Goal: Task Accomplishment & Management: Complete application form

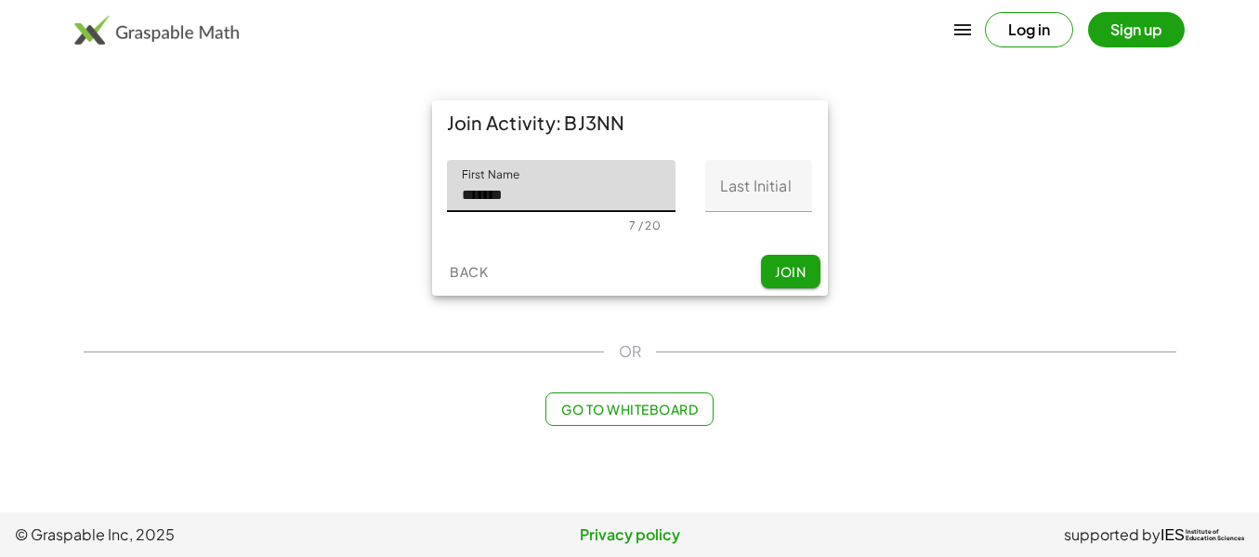
type input "*******"
click at [746, 212] on input "Last Initial" at bounding box center [758, 186] width 107 height 52
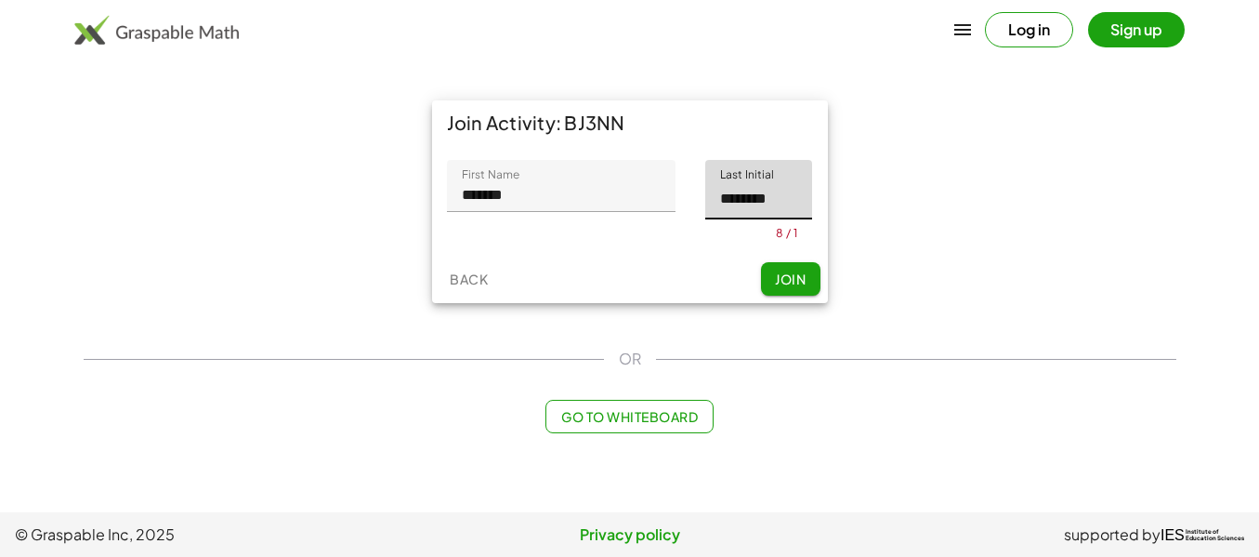
scroll to position [0, 11]
click at [777, 287] on span "Join" at bounding box center [790, 278] width 31 height 17
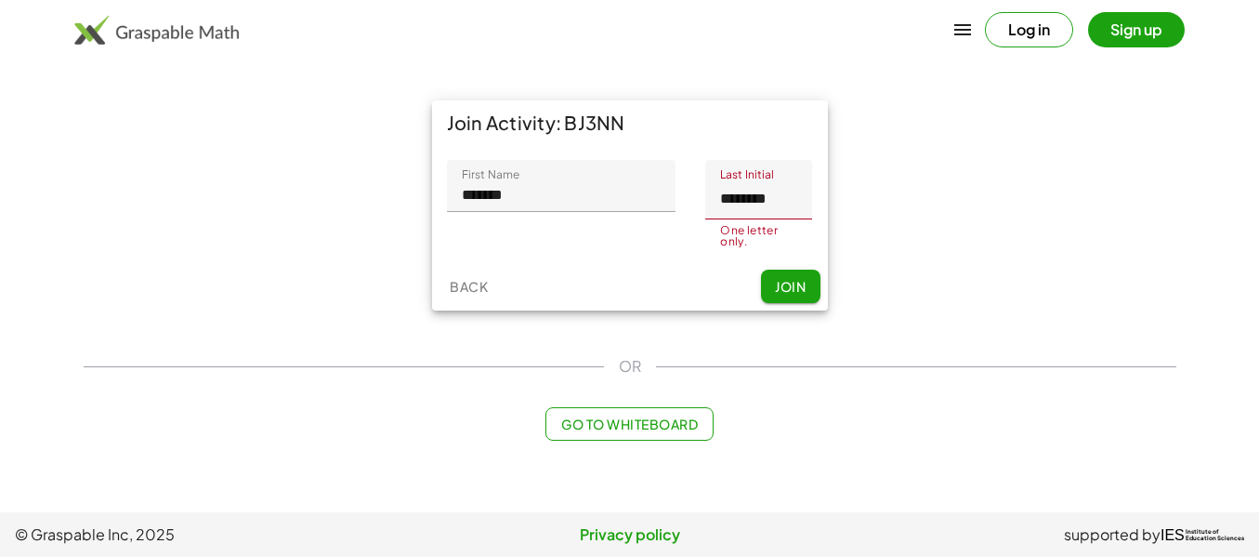
click at [770, 219] on input "********" at bounding box center [752, 189] width 95 height 59
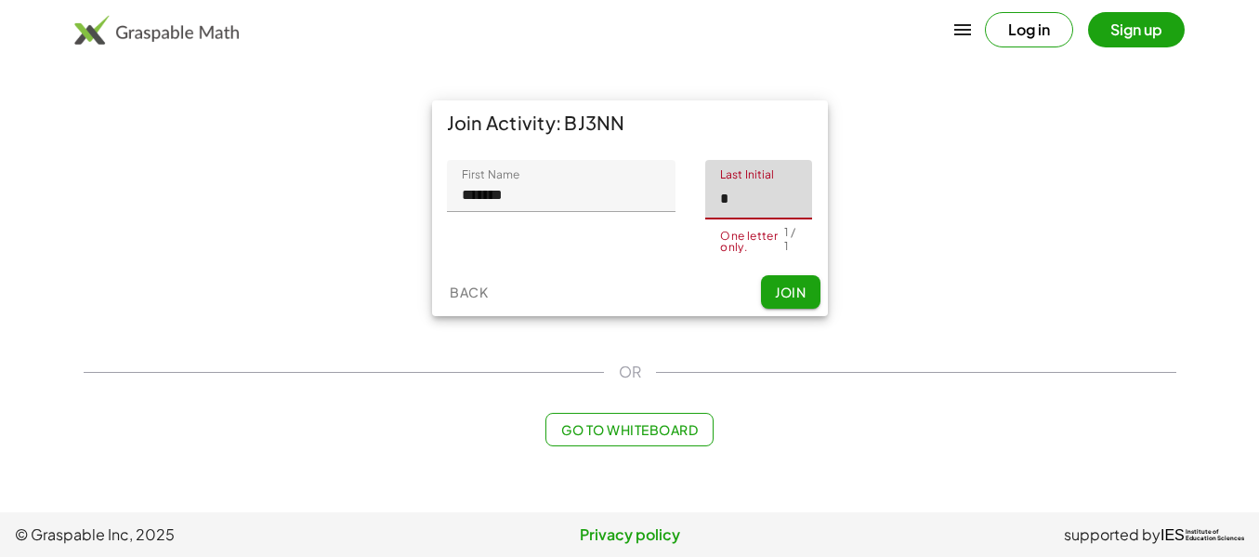
type input "*"
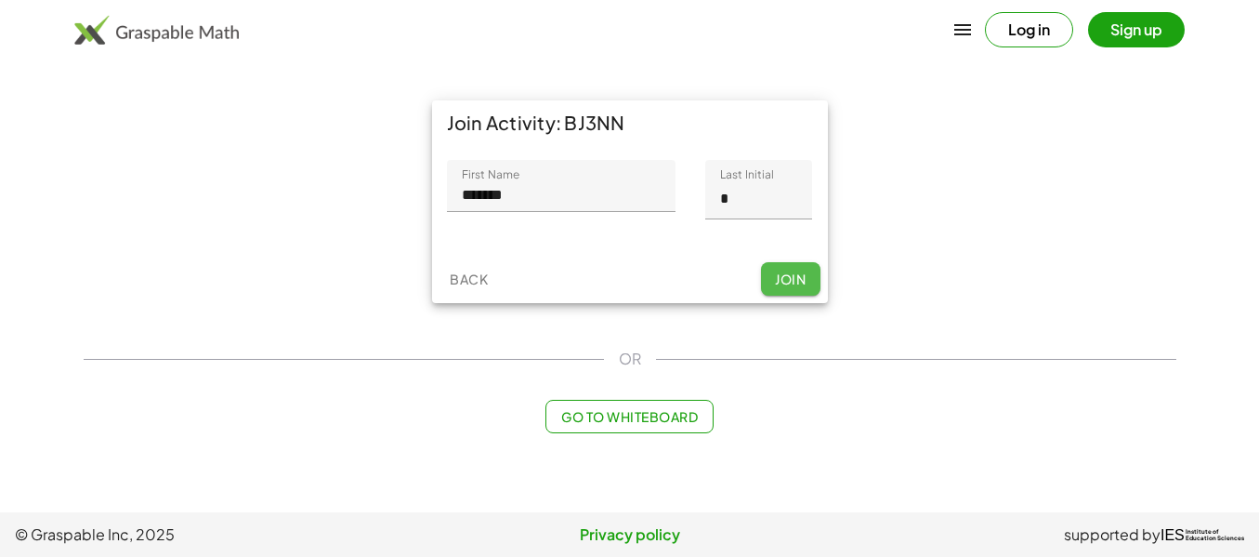
click at [781, 314] on div "Join Activity: BJ3NN First Name First Name ******* 7 / 20 Last Initial Last Ini…" at bounding box center [630, 201] width 418 height 225
click at [784, 287] on span "Join" at bounding box center [790, 278] width 31 height 17
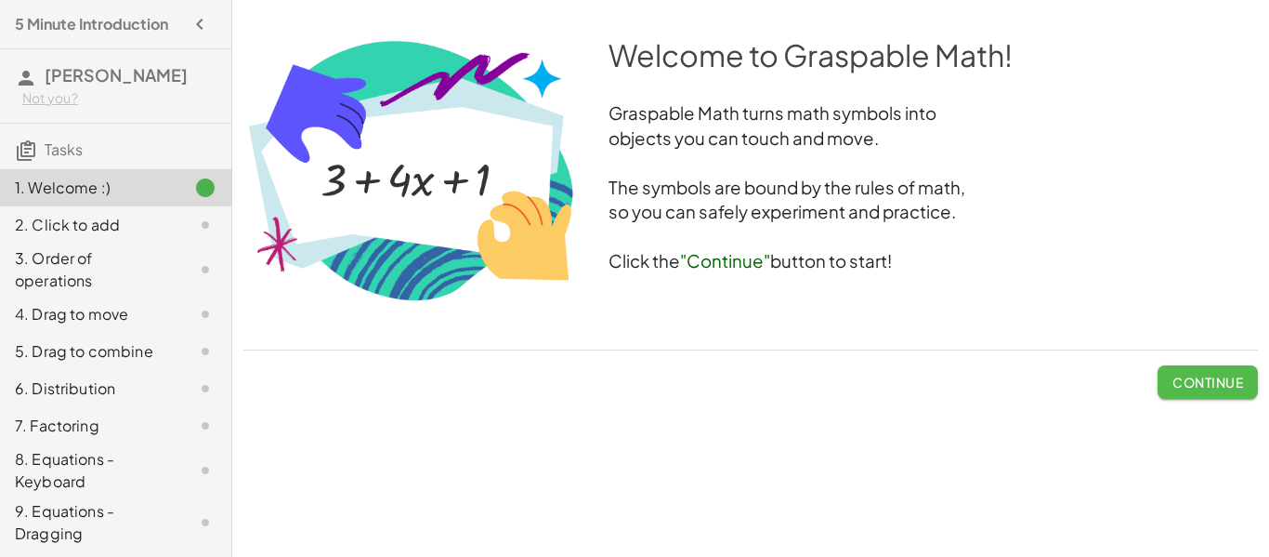
click at [1173, 390] on span "Continue" at bounding box center [1208, 382] width 71 height 17
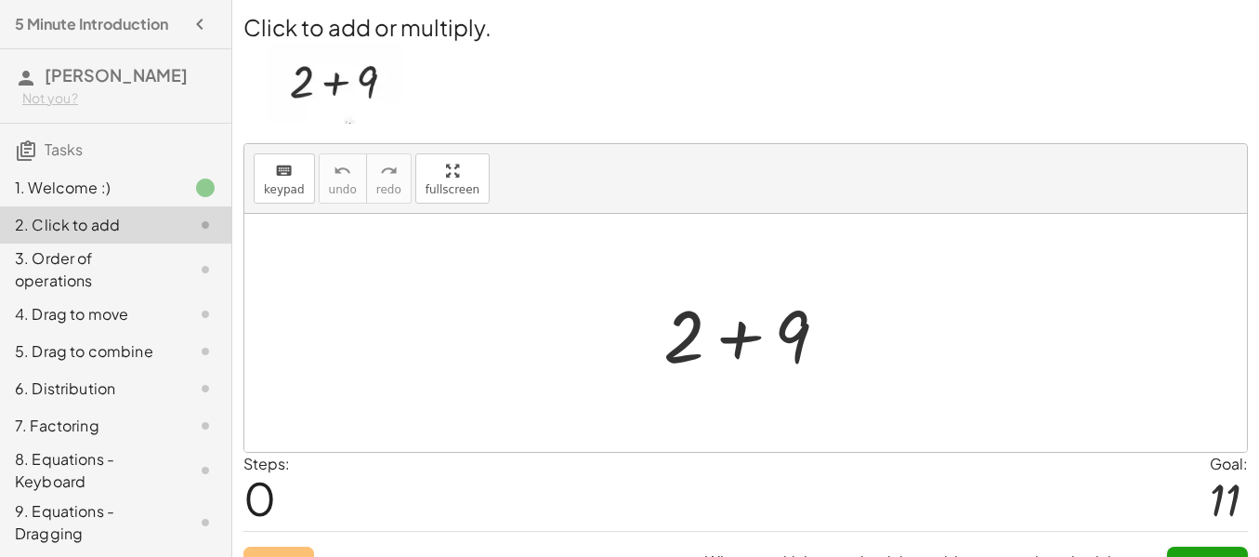
click at [739, 371] on div at bounding box center [753, 333] width 198 height 96
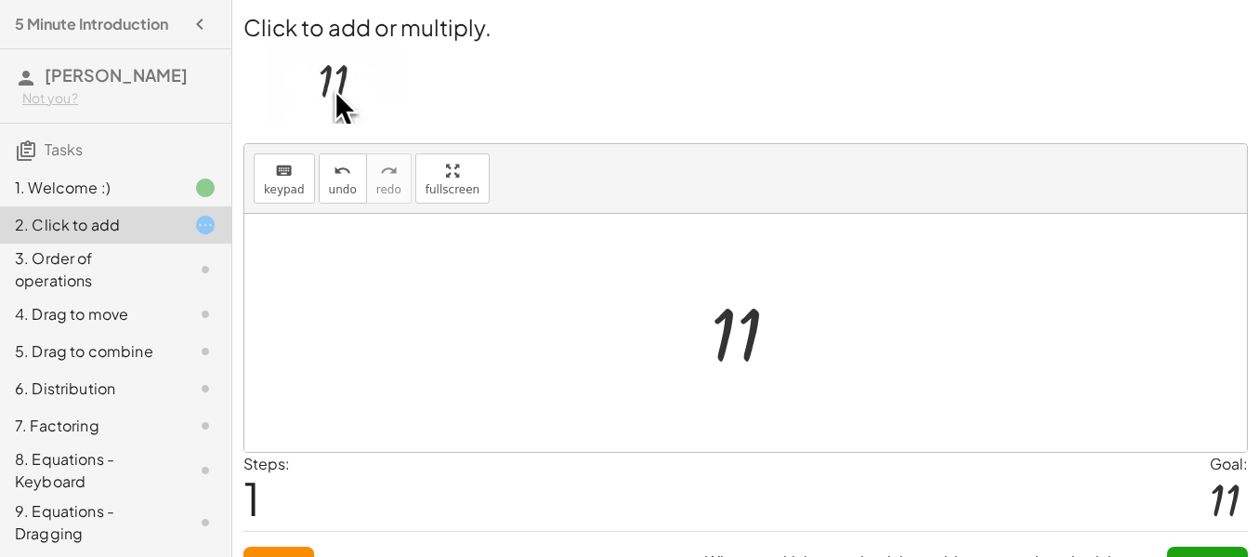
click at [724, 350] on div at bounding box center [753, 333] width 102 height 92
click at [728, 357] on div at bounding box center [753, 333] width 102 height 92
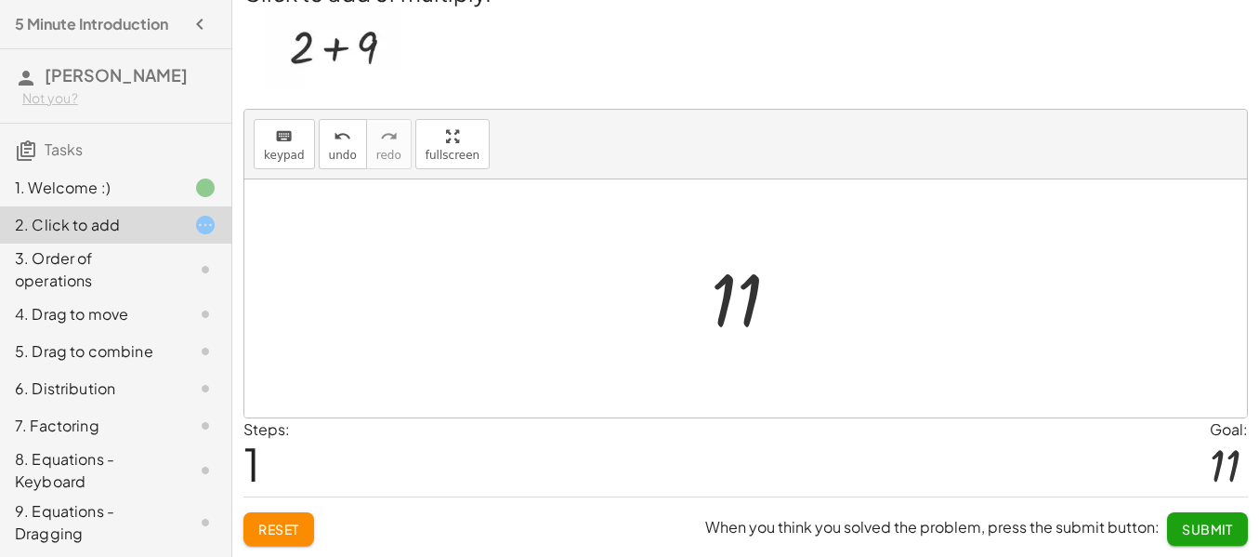
scroll to position [96, 0]
click at [1182, 522] on span "Submit" at bounding box center [1207, 528] width 51 height 17
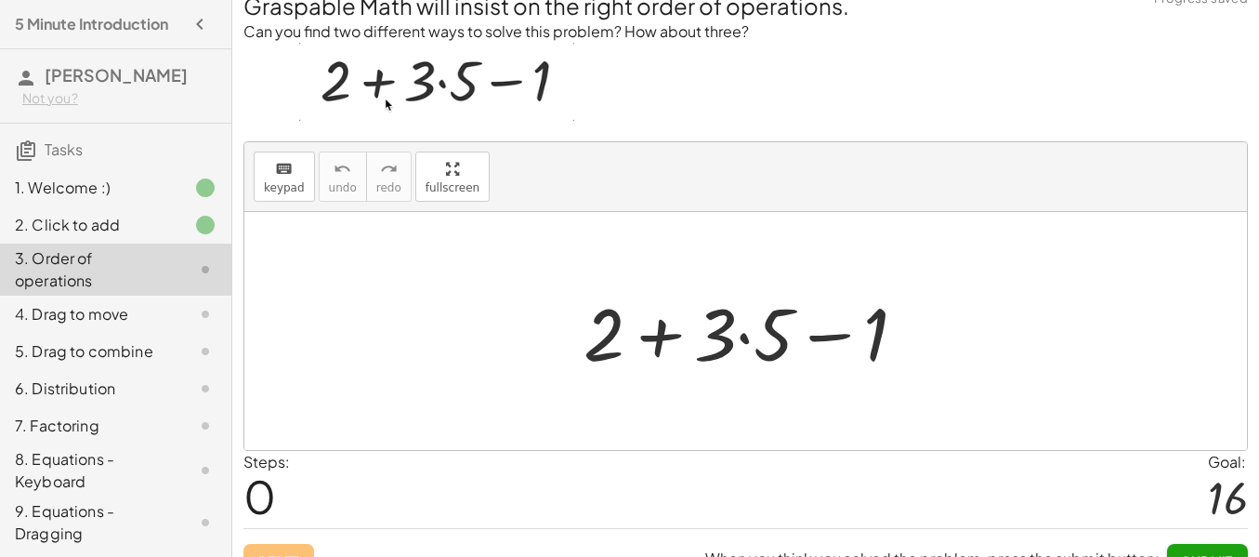
scroll to position [0, 0]
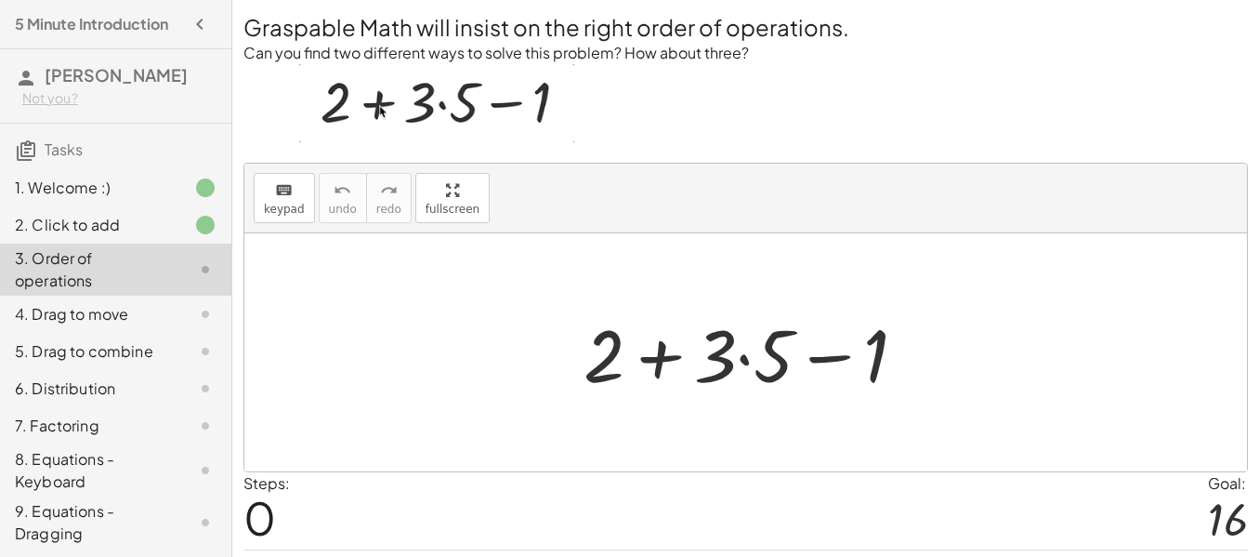
click at [830, 388] on div at bounding box center [752, 353] width 357 height 96
click at [669, 400] on div at bounding box center [752, 353] width 357 height 96
click at [738, 391] on div at bounding box center [752, 353] width 357 height 96
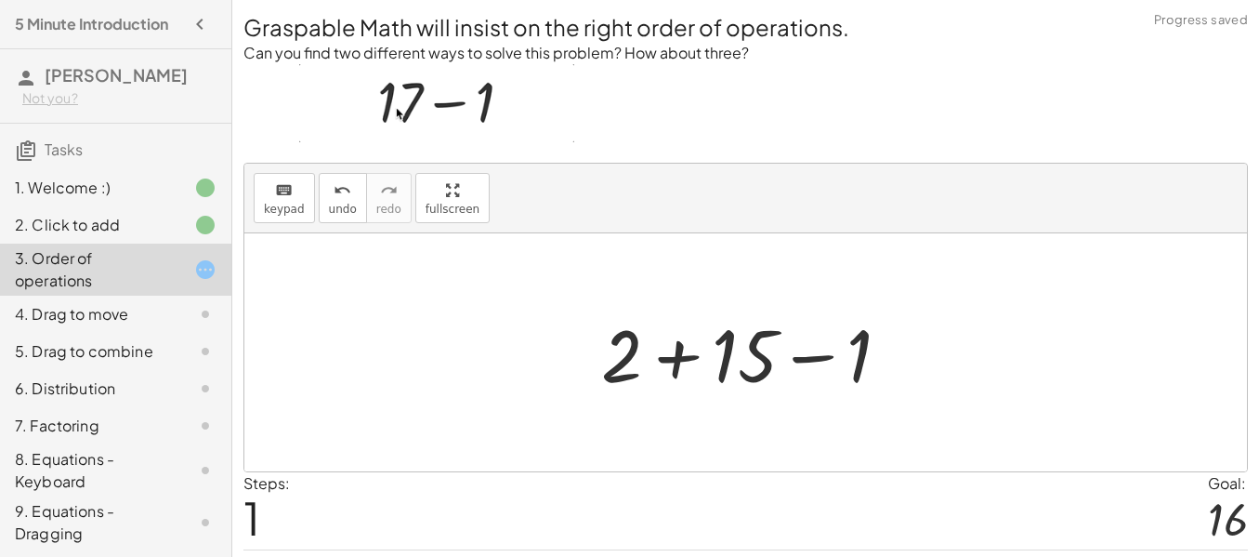
click at [682, 392] on div at bounding box center [753, 353] width 322 height 96
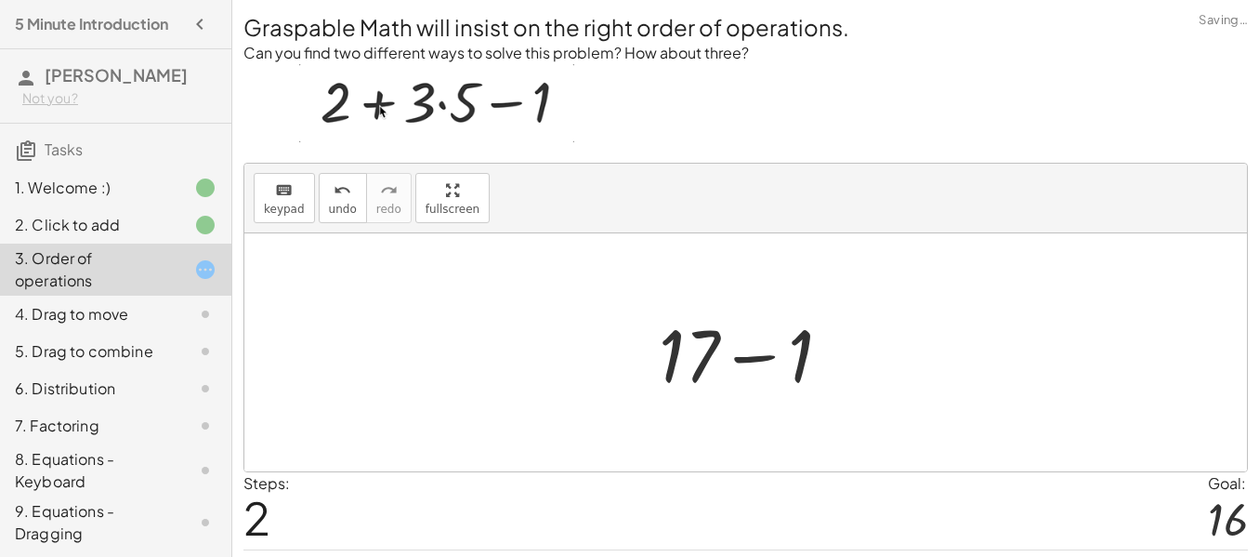
click at [768, 398] on div at bounding box center [753, 353] width 206 height 96
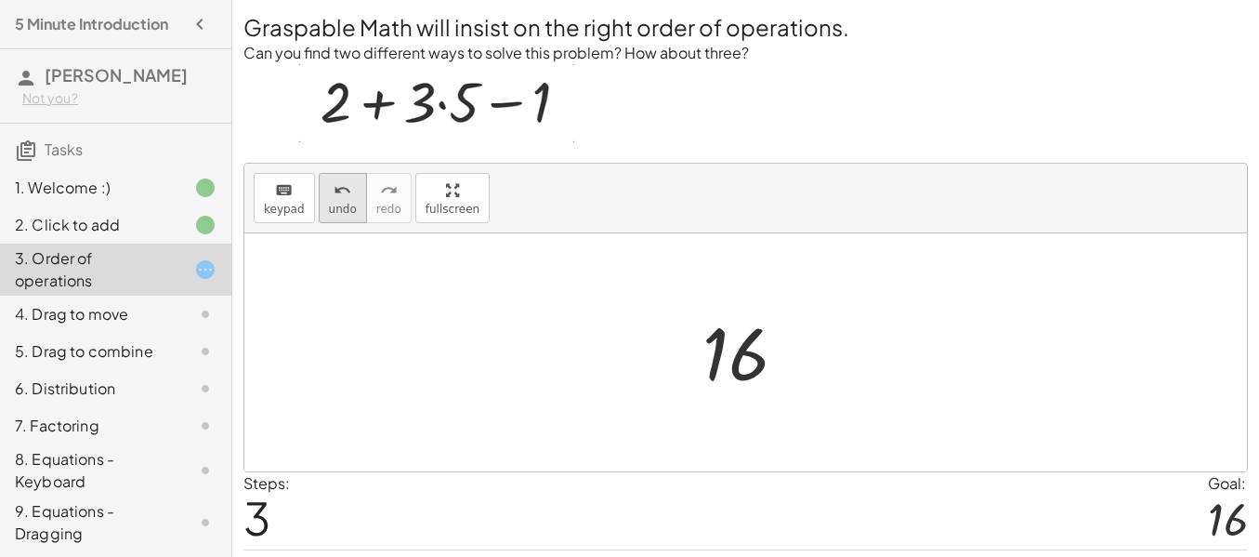
click at [347, 201] on div "undo" at bounding box center [343, 189] width 28 height 22
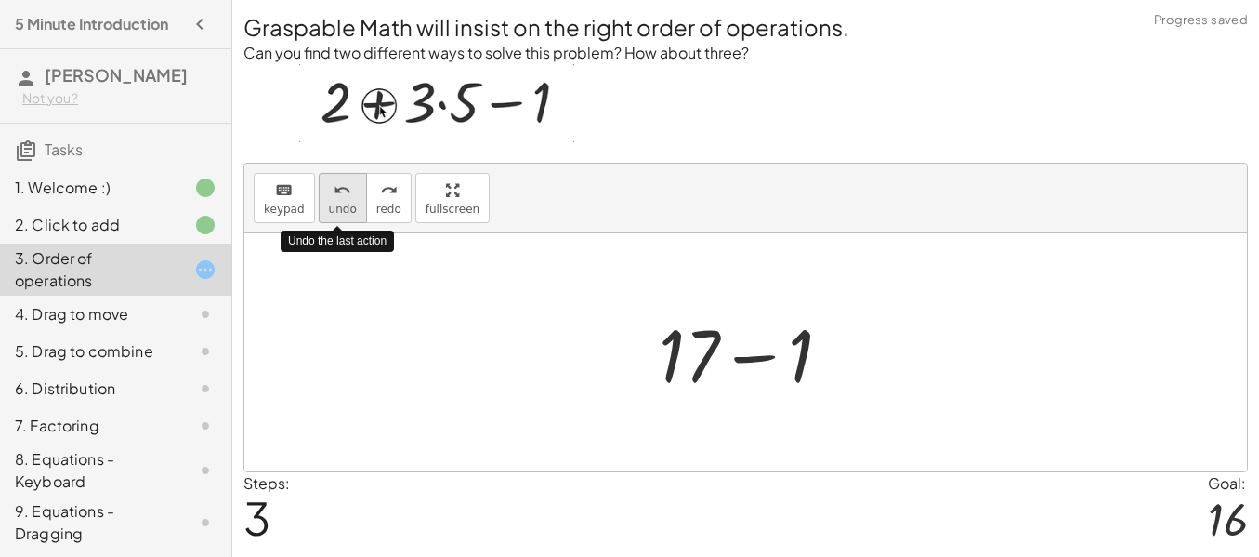
click at [347, 201] on div "undo" at bounding box center [343, 189] width 28 height 22
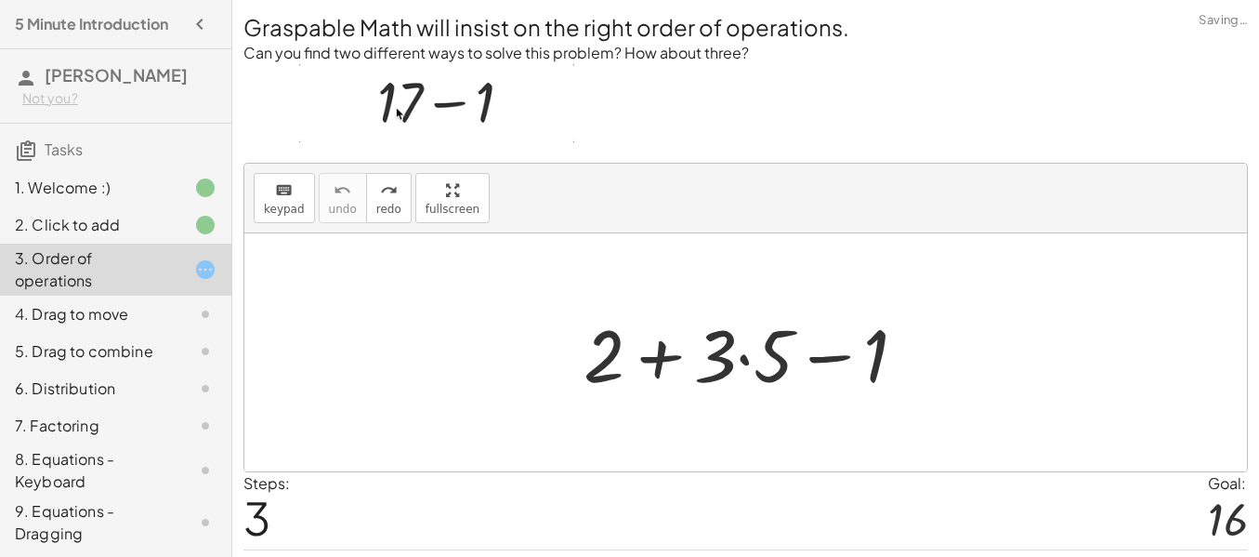
click at [873, 388] on div at bounding box center [752, 353] width 357 height 96
click at [836, 399] on div at bounding box center [752, 353] width 357 height 96
click at [615, 393] on div at bounding box center [752, 353] width 357 height 96
click at [660, 391] on div at bounding box center [752, 353] width 357 height 96
click at [741, 401] on div at bounding box center [752, 353] width 357 height 96
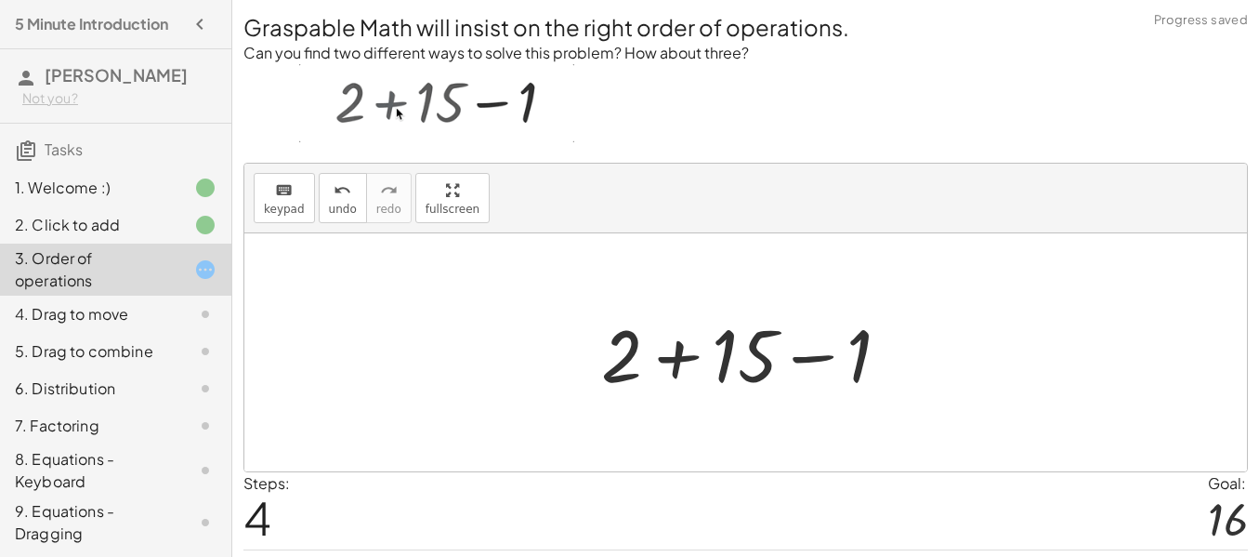
click at [637, 401] on div at bounding box center [753, 353] width 322 height 96
click at [832, 395] on div at bounding box center [753, 353] width 322 height 96
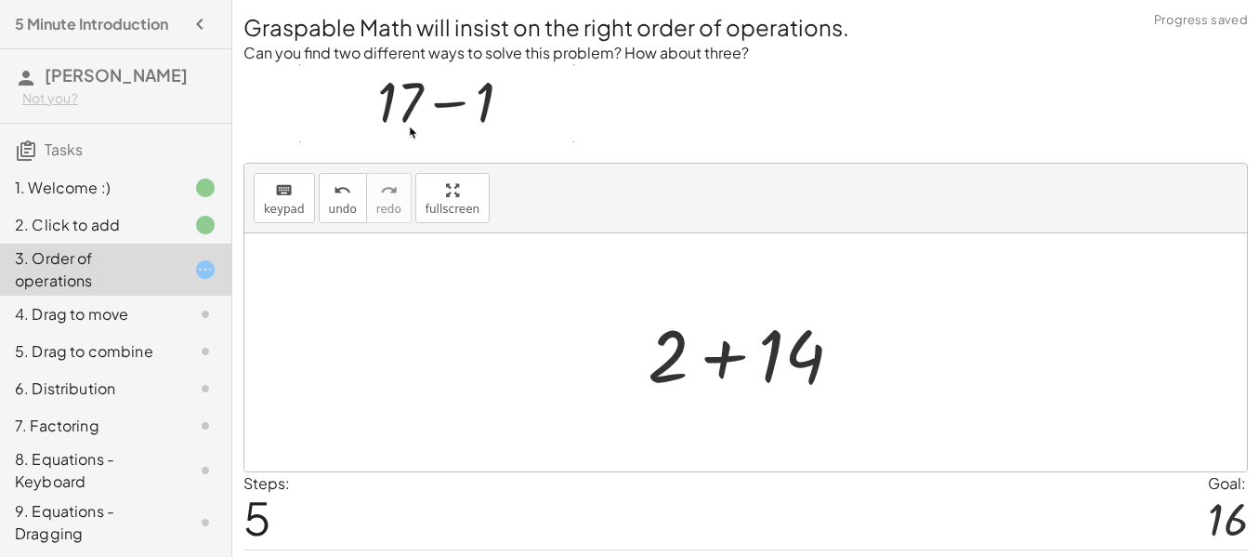
click at [714, 397] on div at bounding box center [752, 353] width 228 height 96
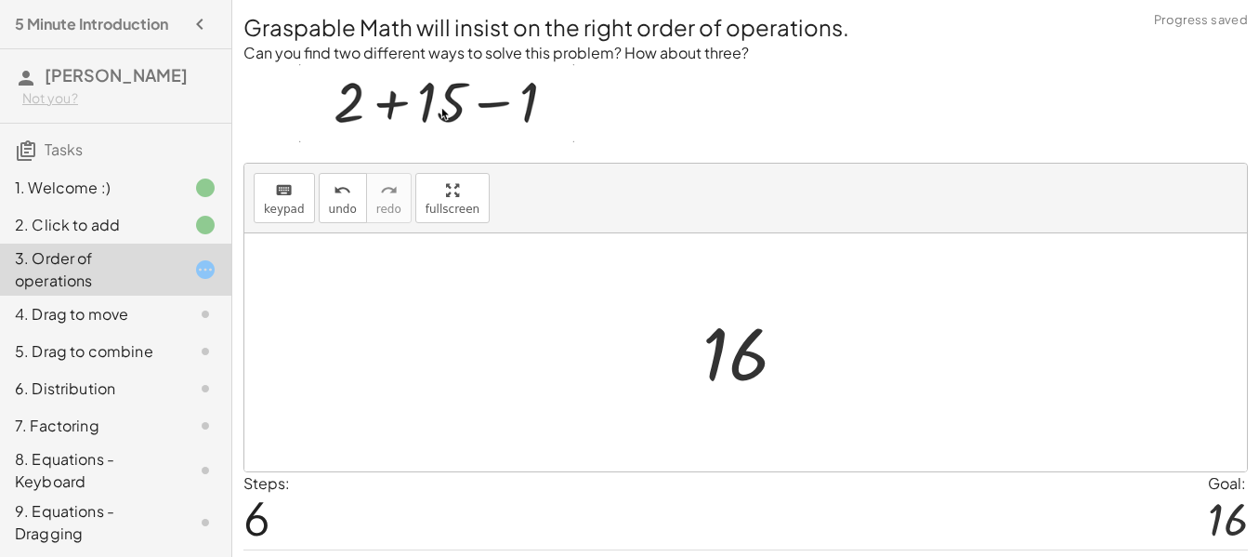
click at [726, 387] on div at bounding box center [752, 353] width 118 height 92
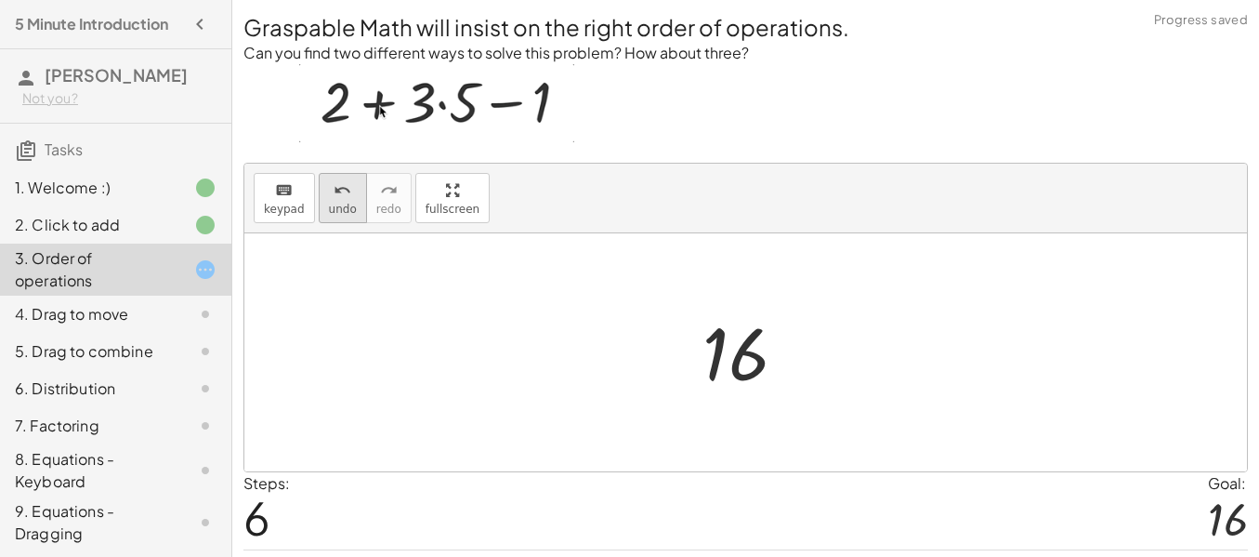
click at [329, 201] on div "undo" at bounding box center [343, 189] width 28 height 22
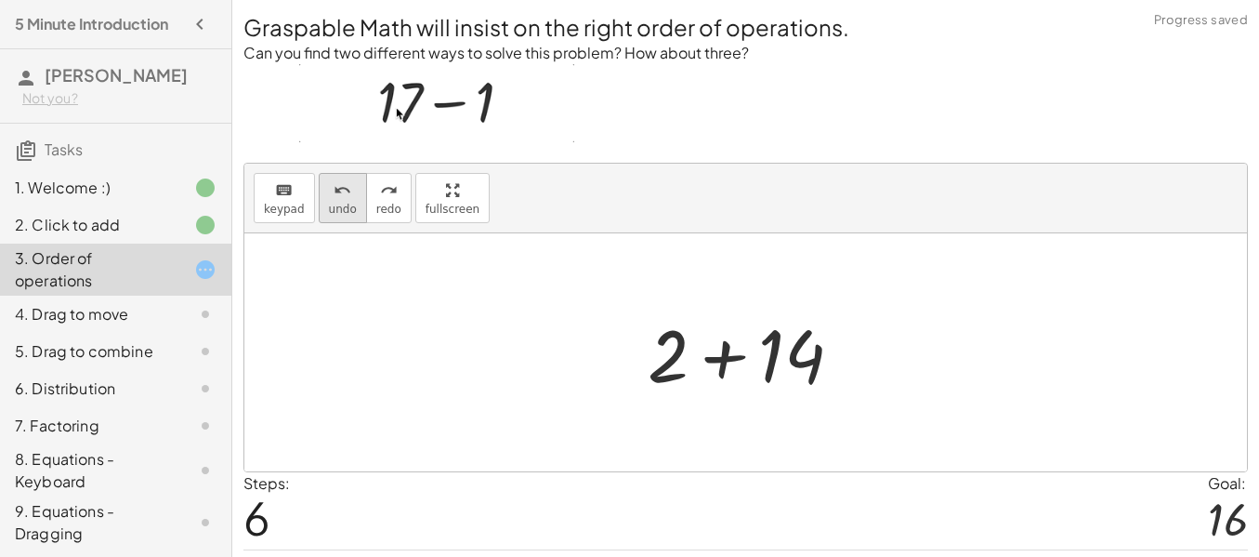
click at [335, 223] on button "undo undo" at bounding box center [343, 198] width 48 height 50
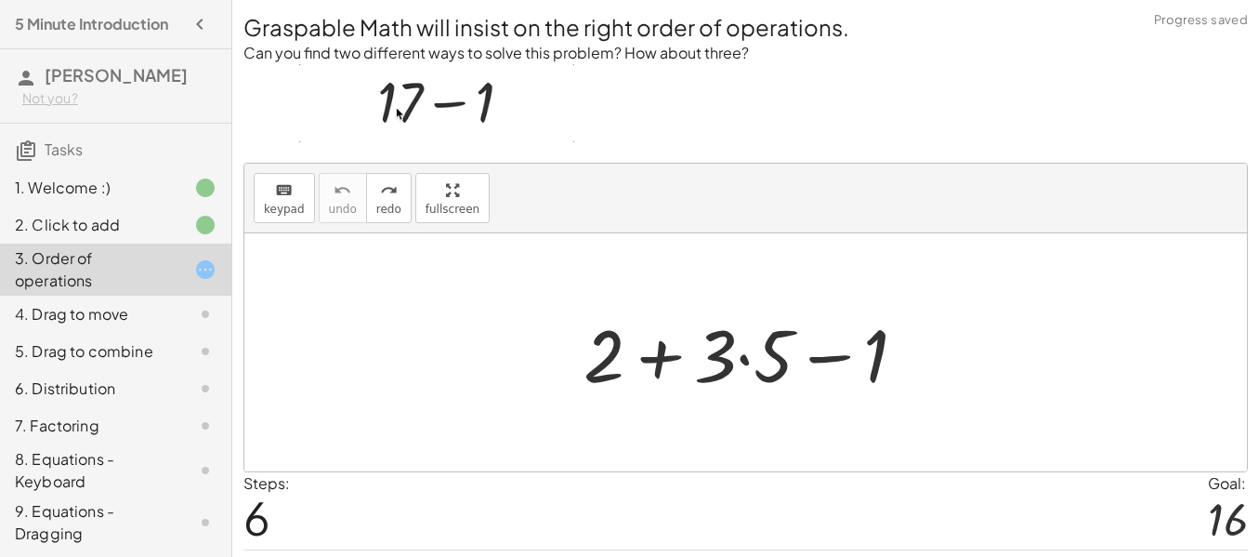
click at [746, 379] on div at bounding box center [752, 353] width 357 height 96
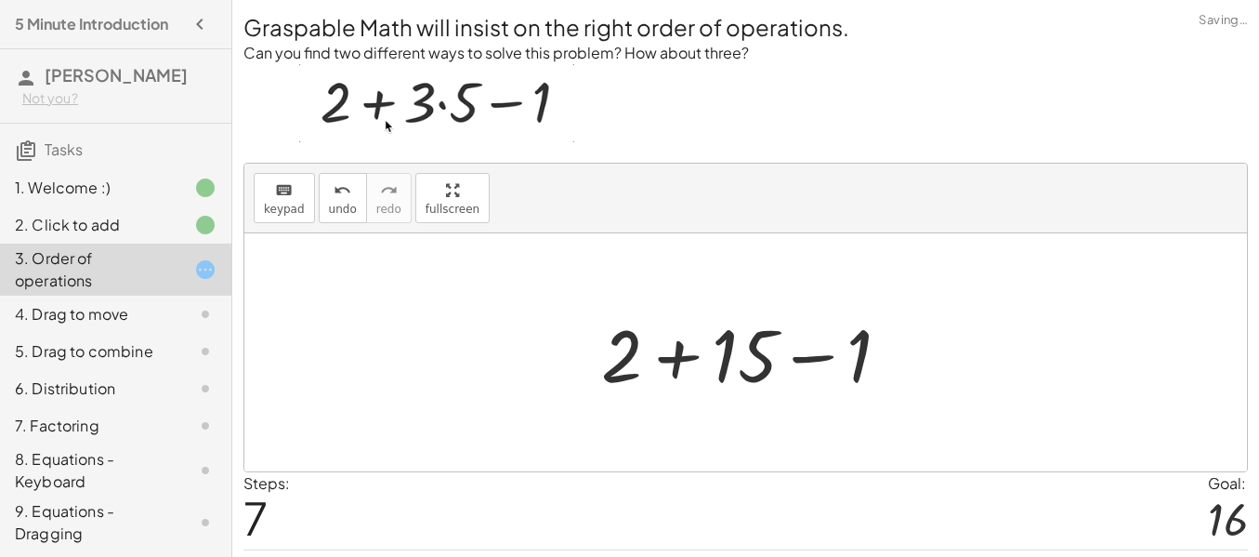
click at [672, 391] on div at bounding box center [753, 353] width 322 height 96
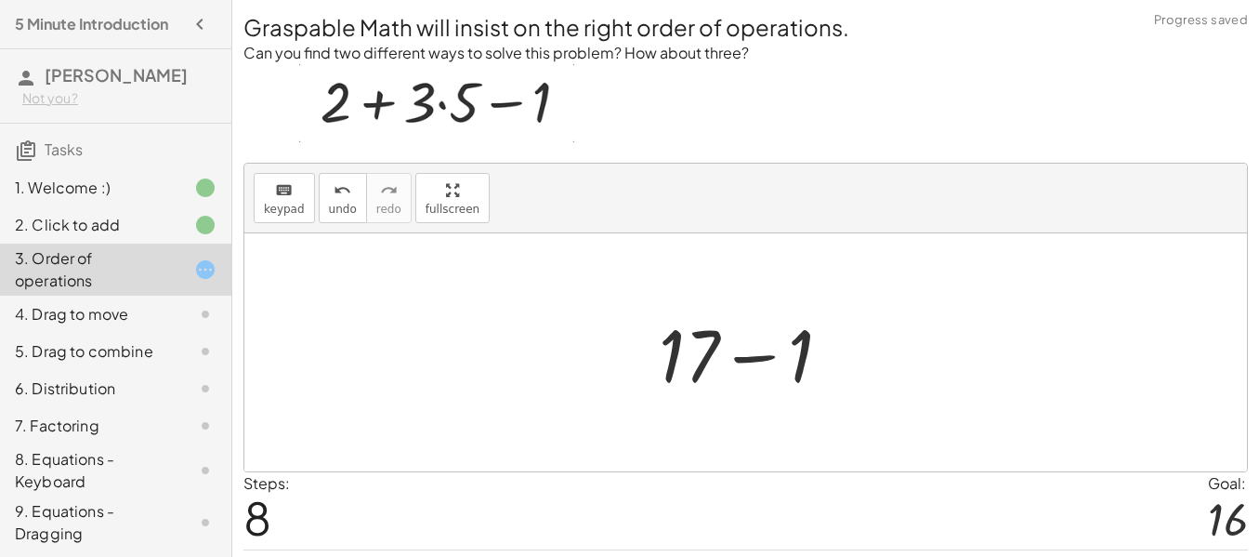
click at [714, 400] on div at bounding box center [753, 353] width 206 height 96
click at [776, 394] on div at bounding box center [753, 353] width 206 height 96
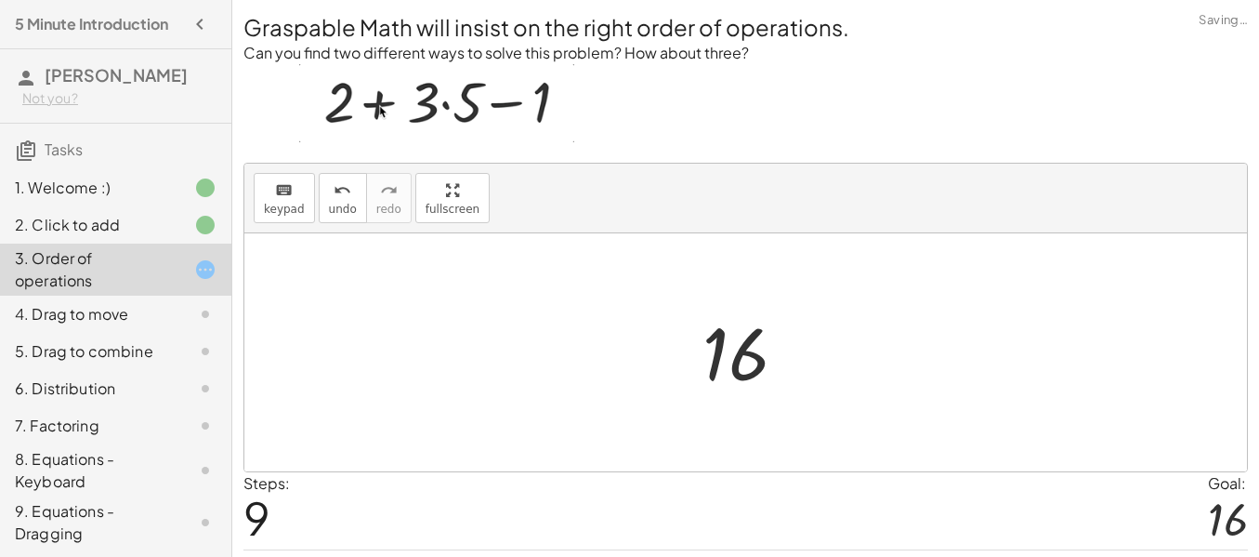
click at [590, 406] on div at bounding box center [745, 352] width 1003 height 238
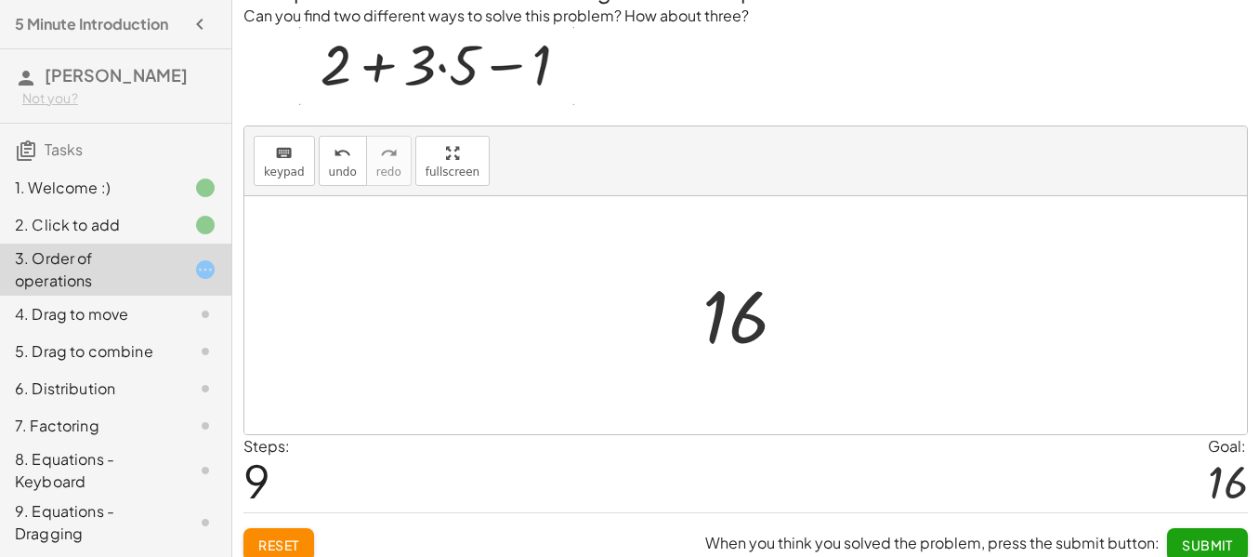
scroll to position [125, 0]
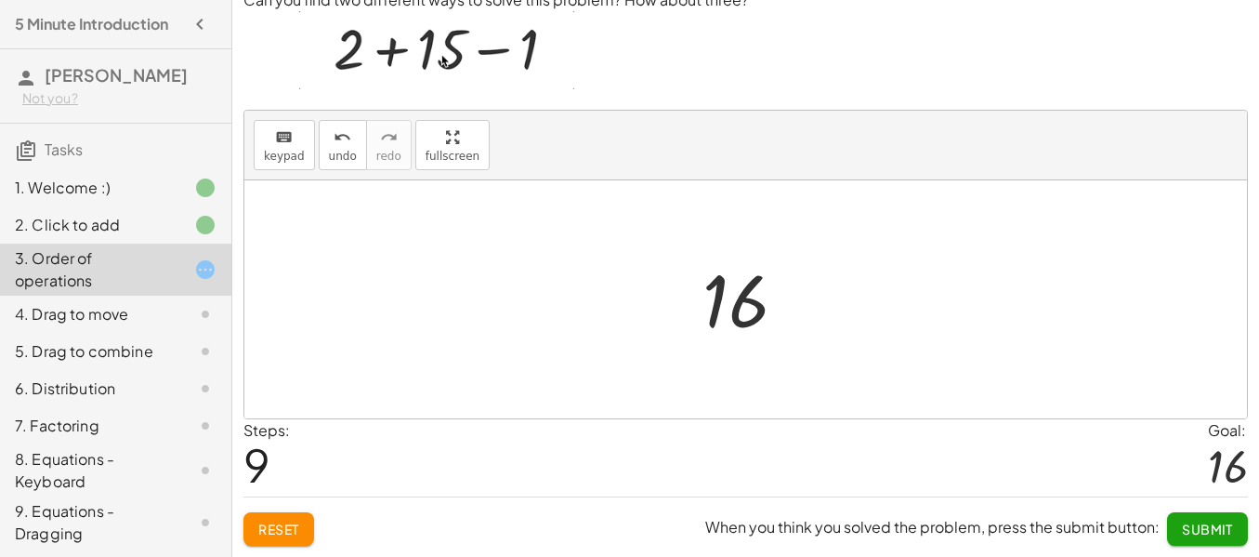
click at [1187, 534] on span "Submit" at bounding box center [1207, 528] width 51 height 17
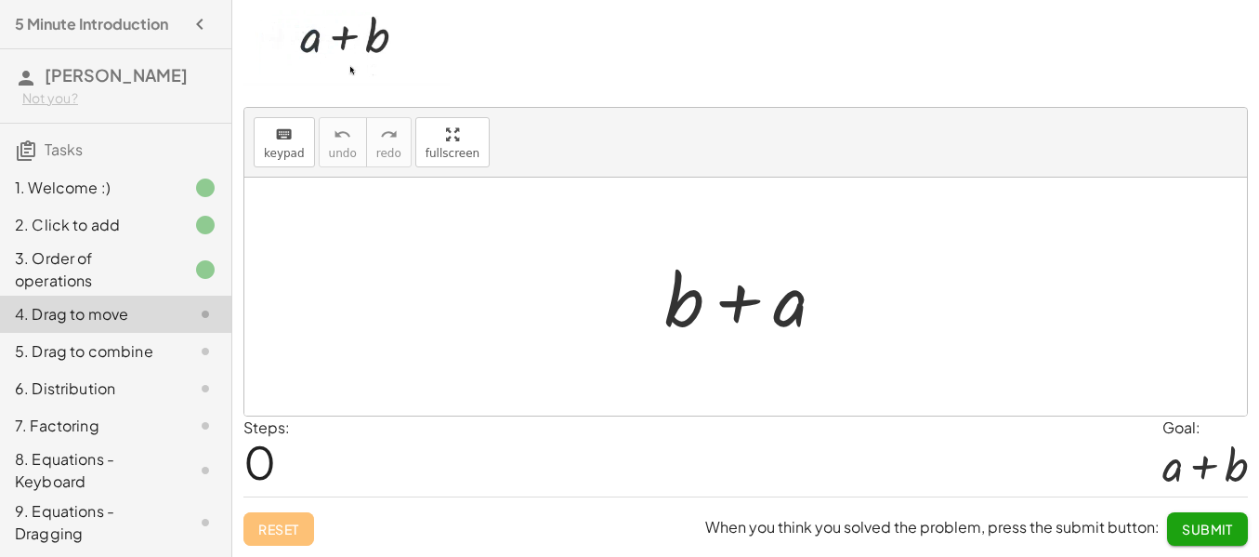
scroll to position [113, 0]
click at [723, 266] on div at bounding box center [752, 297] width 194 height 96
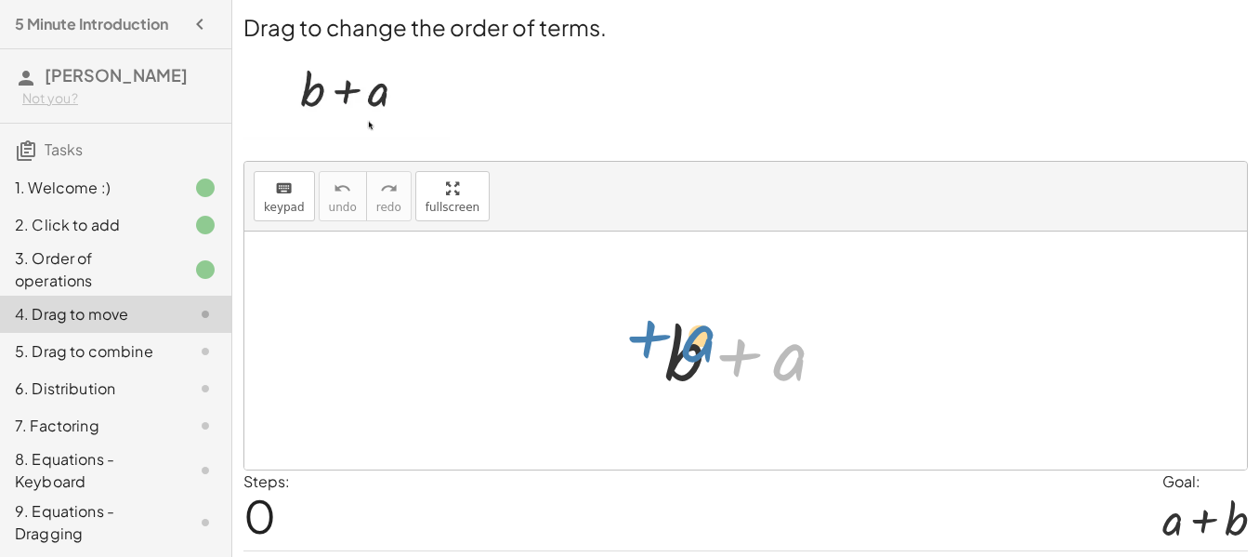
drag, startPoint x: 783, startPoint y: 378, endPoint x: 678, endPoint y: 375, distance: 105.1
click at [678, 375] on div at bounding box center [752, 351] width 194 height 96
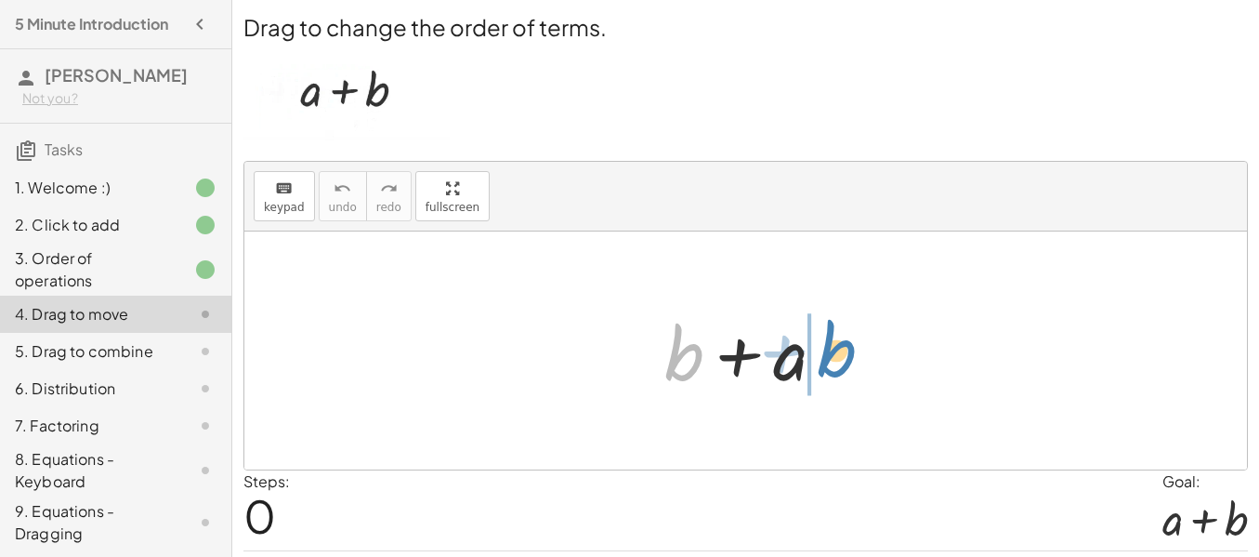
drag, startPoint x: 670, startPoint y: 389, endPoint x: 821, endPoint y: 386, distance: 151.5
click at [821, 386] on div at bounding box center [752, 351] width 194 height 96
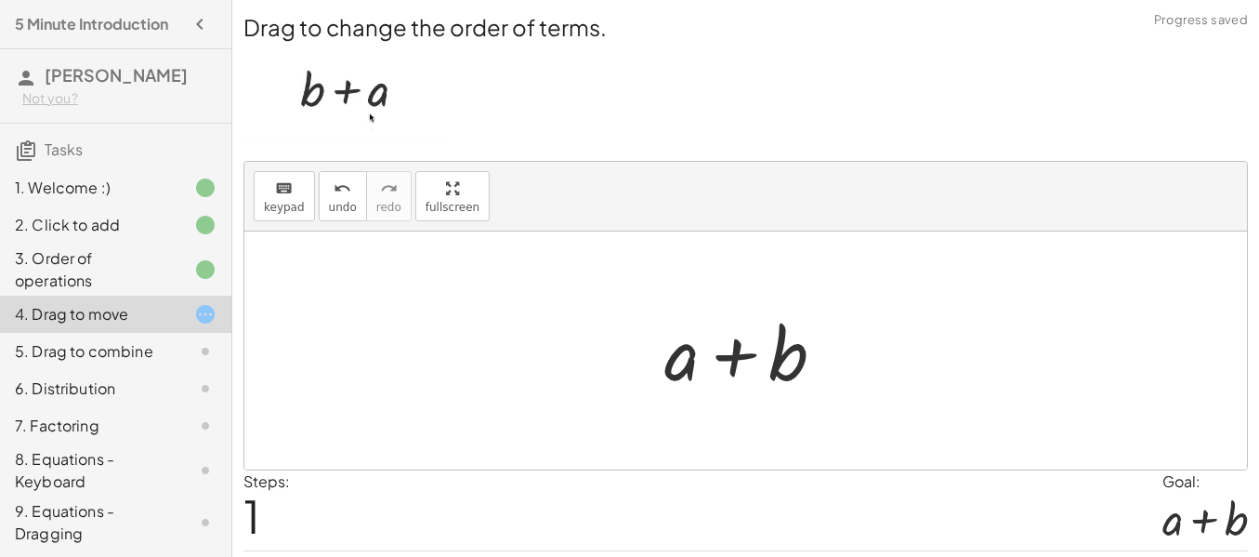
click at [727, 386] on div at bounding box center [752, 351] width 194 height 96
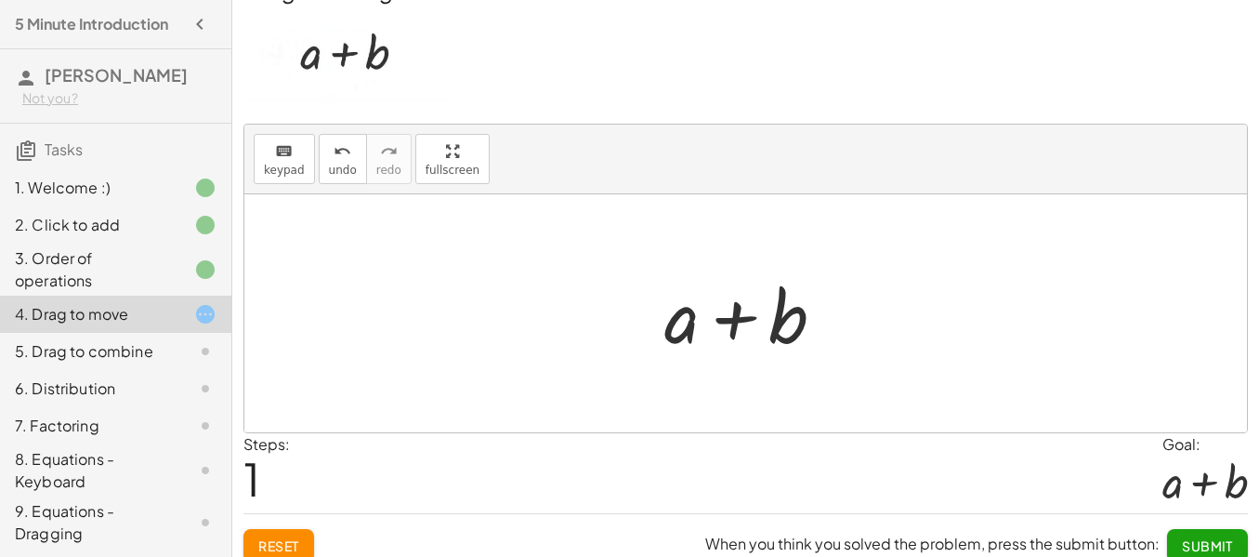
scroll to position [113, 0]
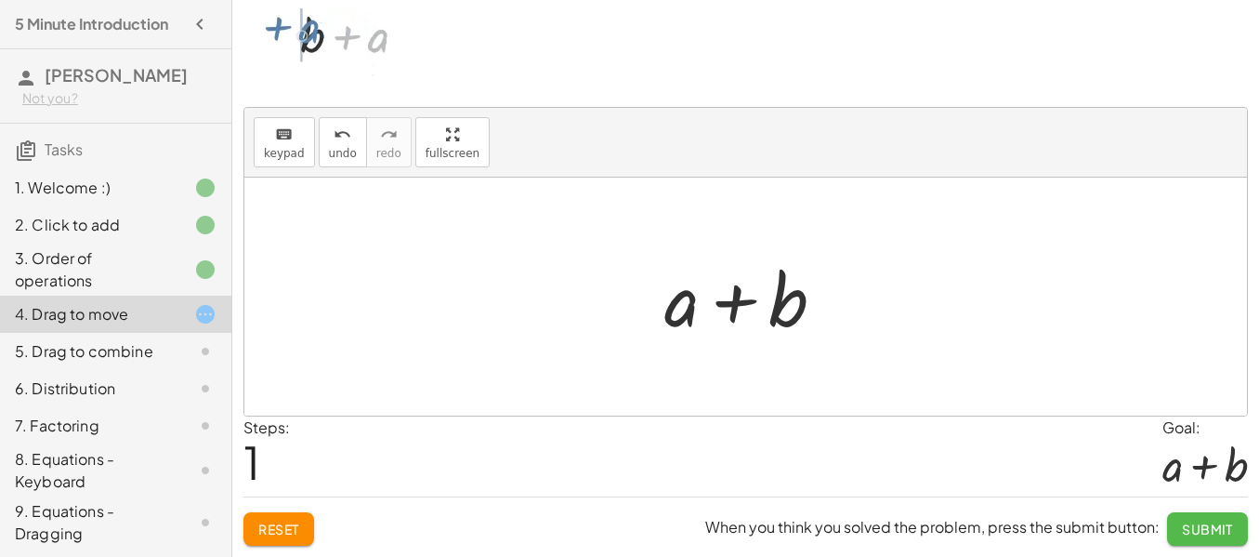
click at [1188, 532] on span "Submit" at bounding box center [1207, 528] width 51 height 17
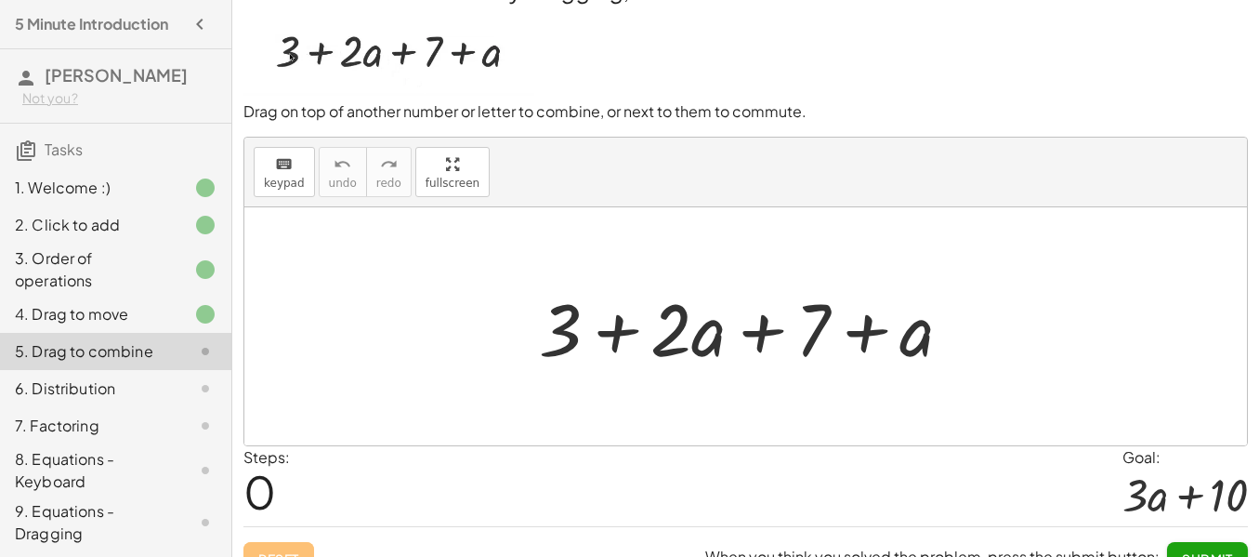
scroll to position [0, 0]
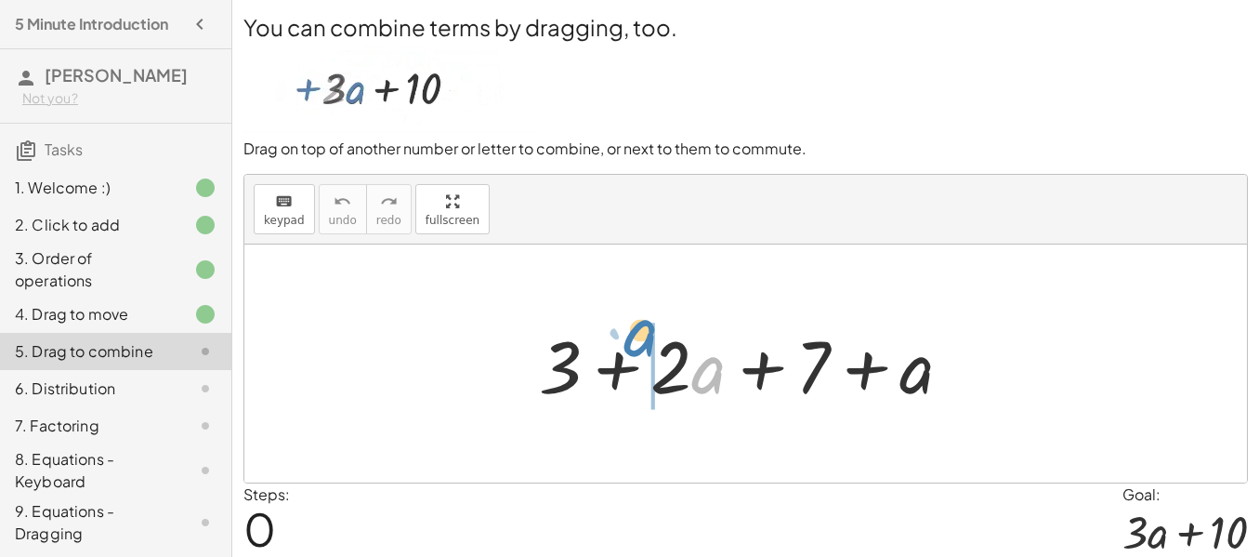
drag, startPoint x: 713, startPoint y: 413, endPoint x: 646, endPoint y: 379, distance: 74.8
click at [646, 379] on div at bounding box center [753, 364] width 447 height 96
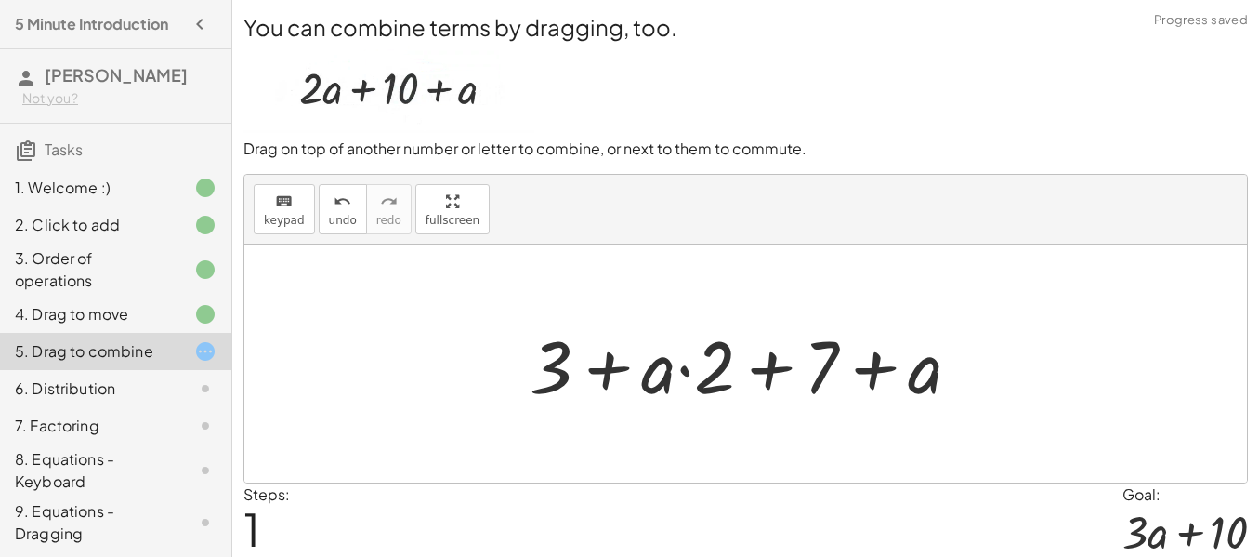
click at [687, 403] on div at bounding box center [752, 364] width 465 height 96
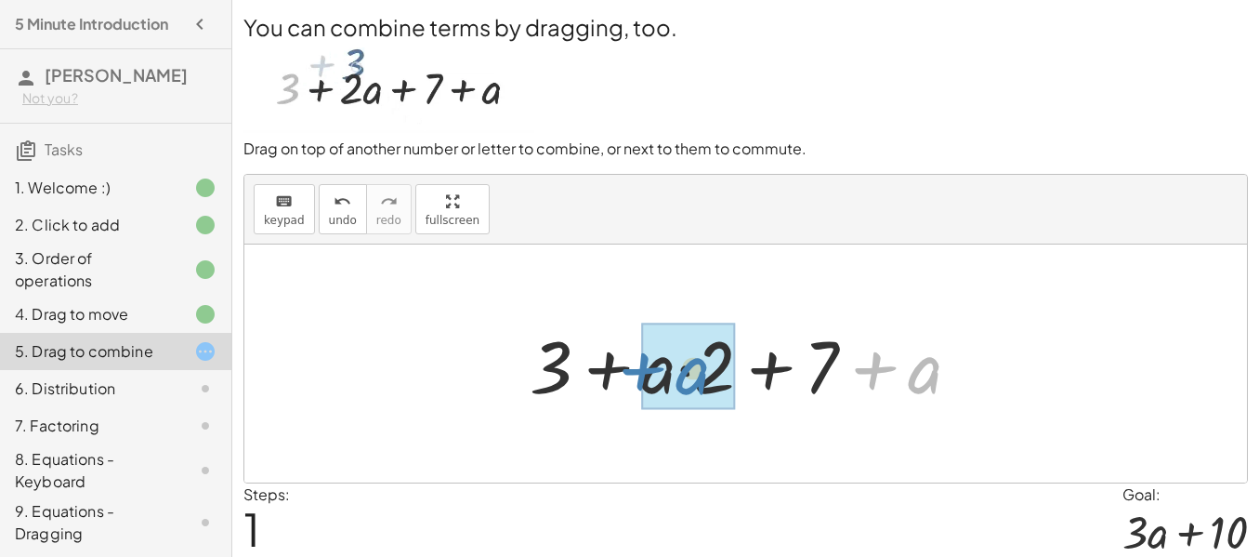
drag, startPoint x: 939, startPoint y: 407, endPoint x: 704, endPoint y: 408, distance: 234.2
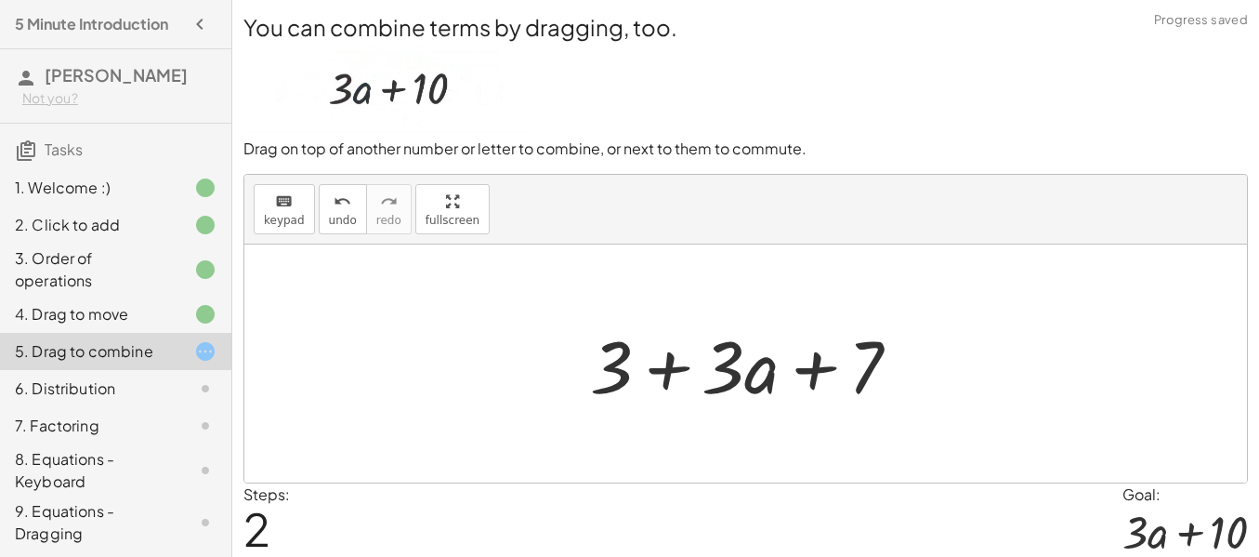
click at [704, 408] on div at bounding box center [753, 364] width 344 height 96
click at [728, 412] on div at bounding box center [753, 364] width 344 height 96
click at [671, 402] on div at bounding box center [753, 364] width 344 height 96
click at [797, 397] on div at bounding box center [753, 364] width 344 height 96
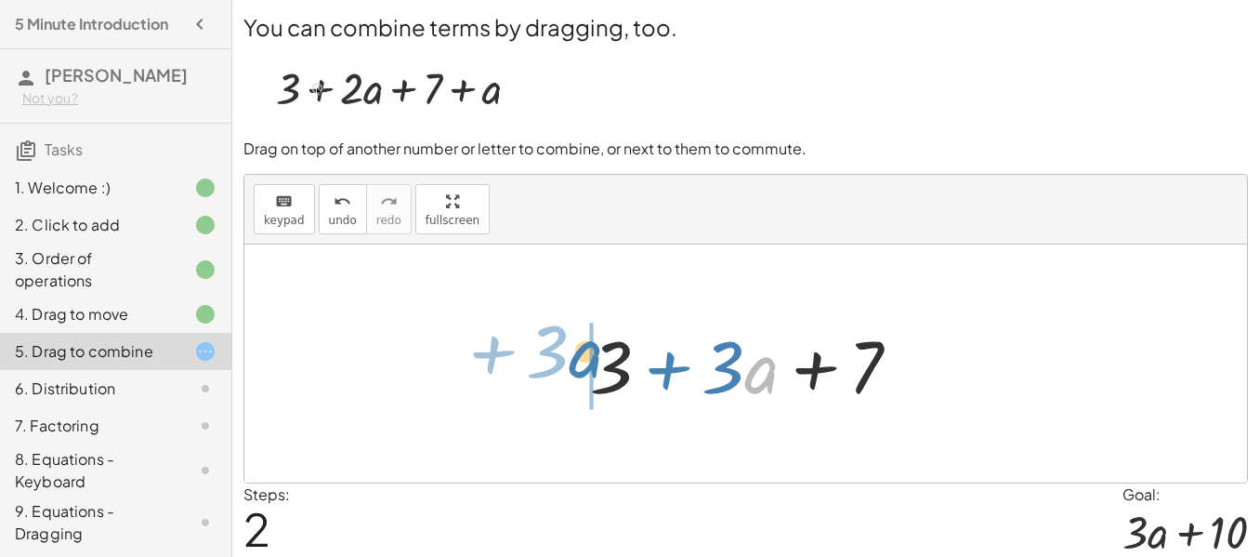
drag, startPoint x: 777, startPoint y: 406, endPoint x: 600, endPoint y: 390, distance: 177.3
click at [600, 390] on div at bounding box center [753, 364] width 344 height 96
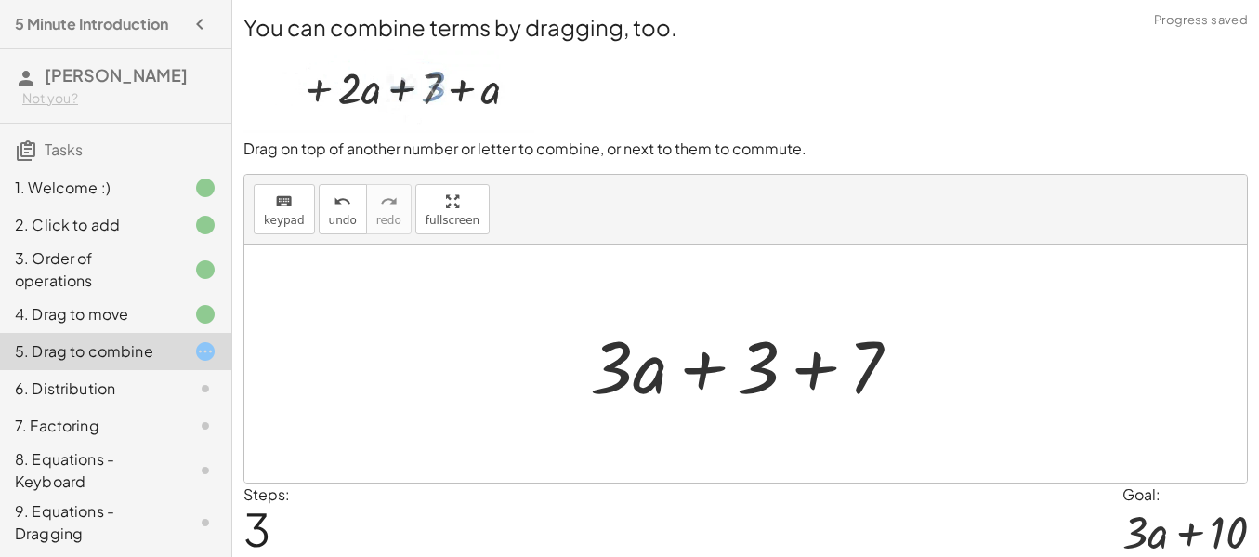
click at [618, 401] on div at bounding box center [753, 364] width 344 height 96
click at [701, 411] on div at bounding box center [753, 364] width 344 height 96
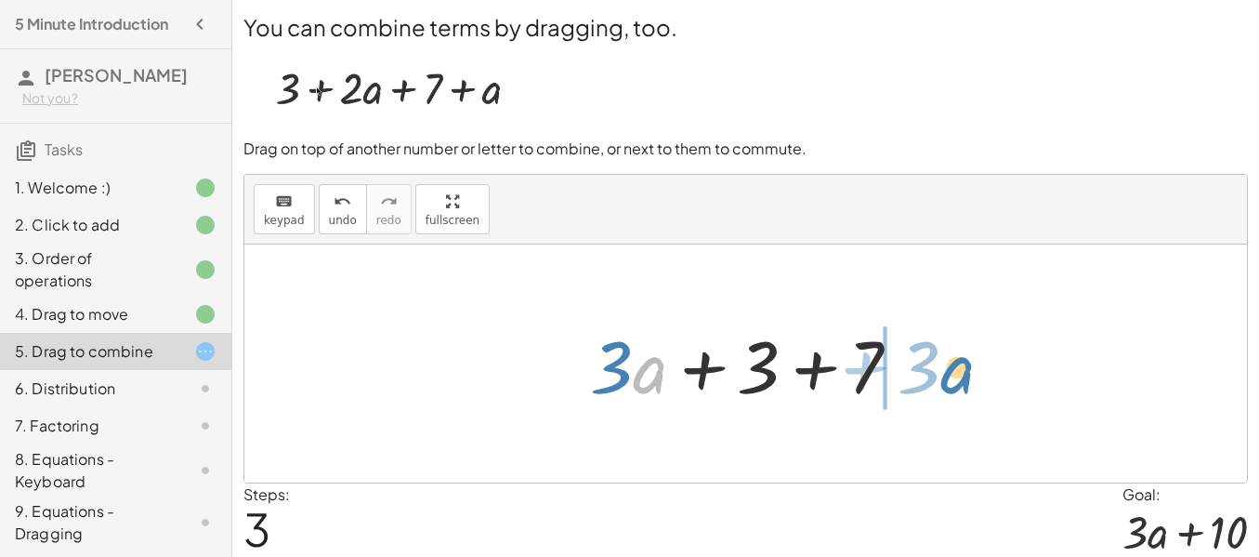
drag, startPoint x: 646, startPoint y: 414, endPoint x: 953, endPoint y: 414, distance: 307.6
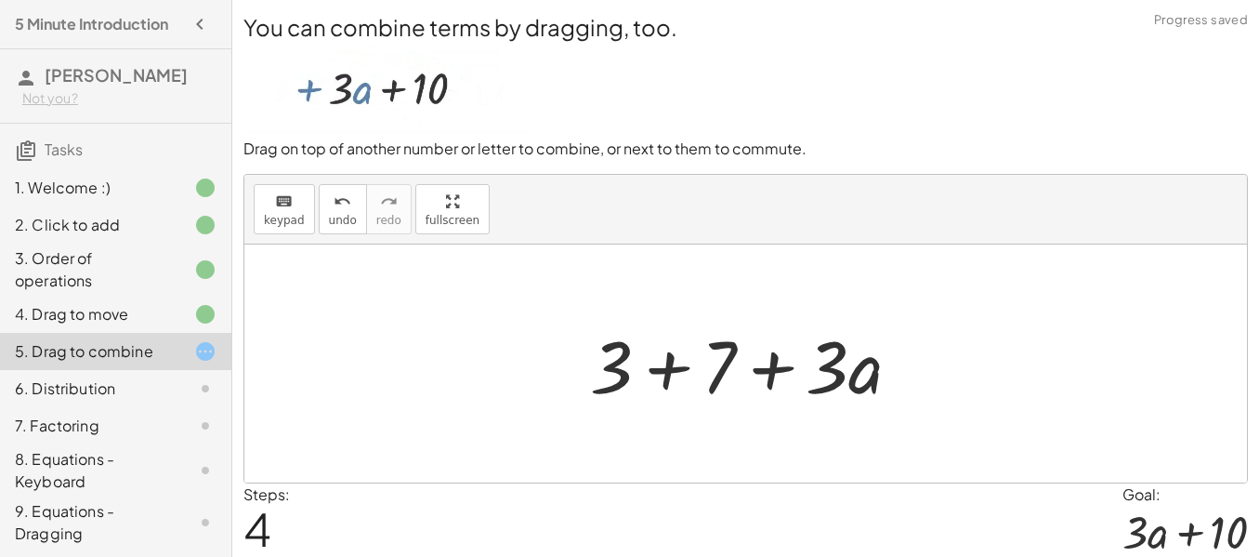
click at [762, 412] on div at bounding box center [753, 364] width 344 height 96
click at [668, 412] on div at bounding box center [753, 364] width 344 height 96
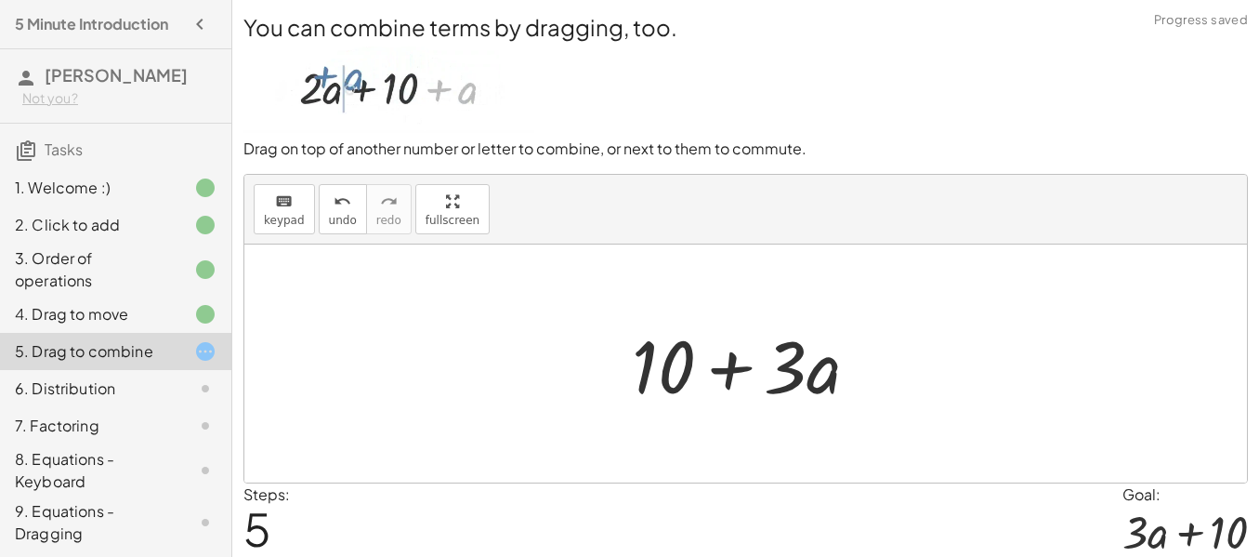
click at [727, 404] on div at bounding box center [753, 364] width 261 height 96
drag, startPoint x: 670, startPoint y: 411, endPoint x: 790, endPoint y: 419, distance: 120.2
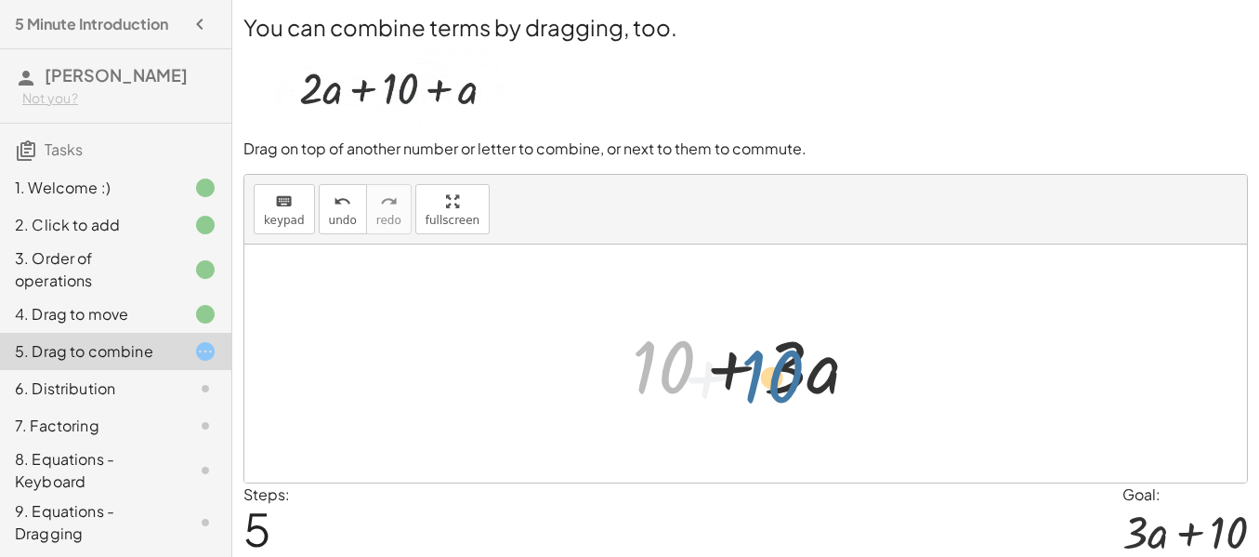
click at [790, 412] on div at bounding box center [753, 364] width 261 height 96
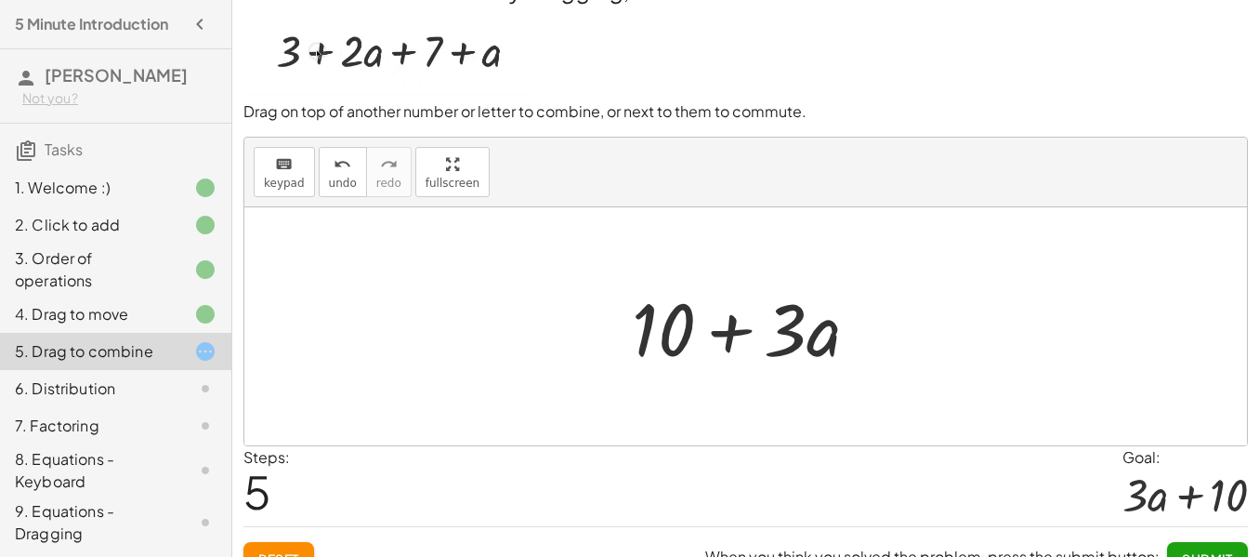
scroll to position [137, 0]
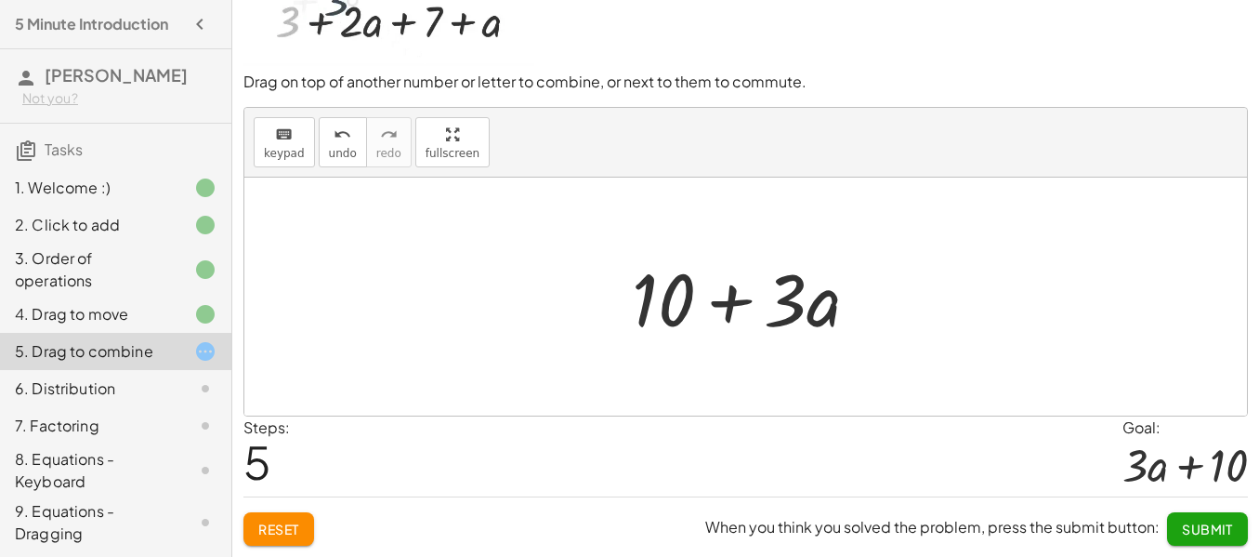
click at [1182, 526] on span "Submit" at bounding box center [1207, 528] width 51 height 17
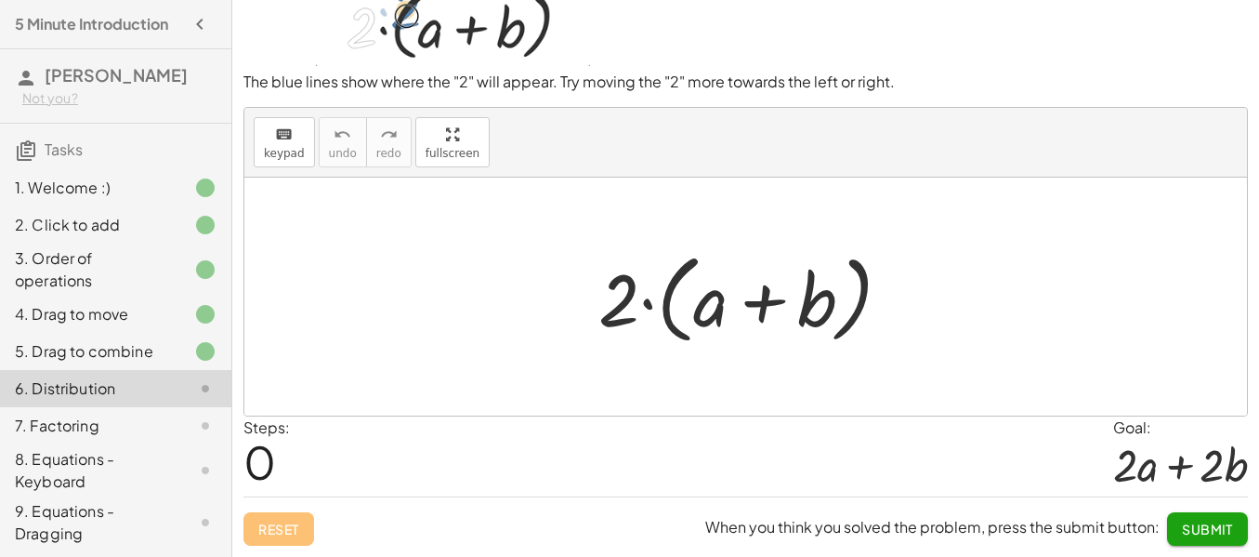
scroll to position [125, 0]
click at [763, 261] on div at bounding box center [752, 296] width 326 height 107
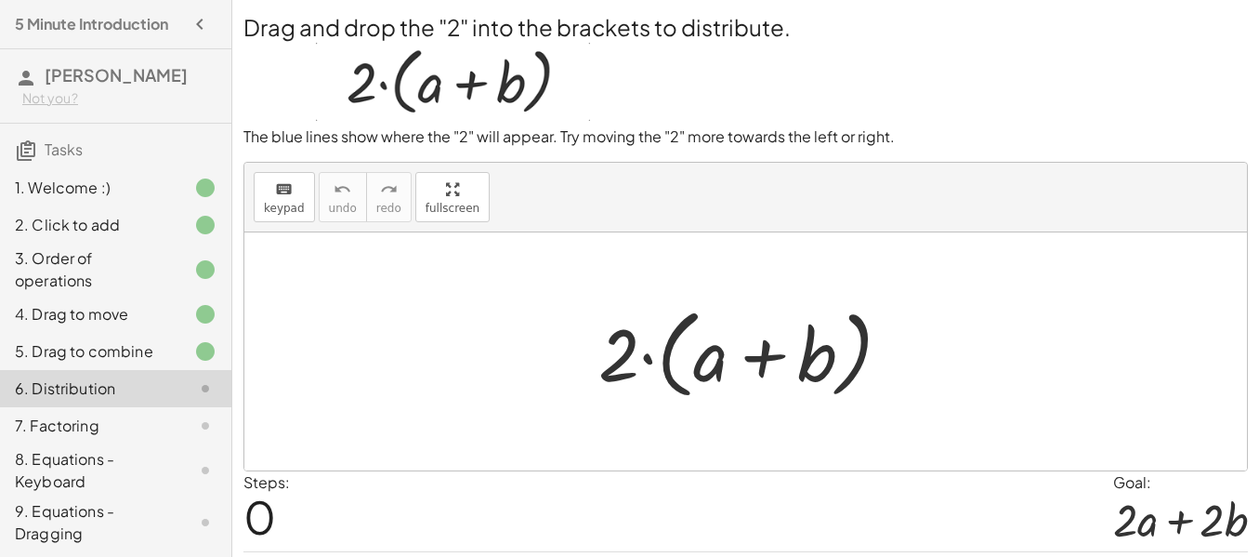
click at [652, 403] on div at bounding box center [752, 351] width 326 height 107
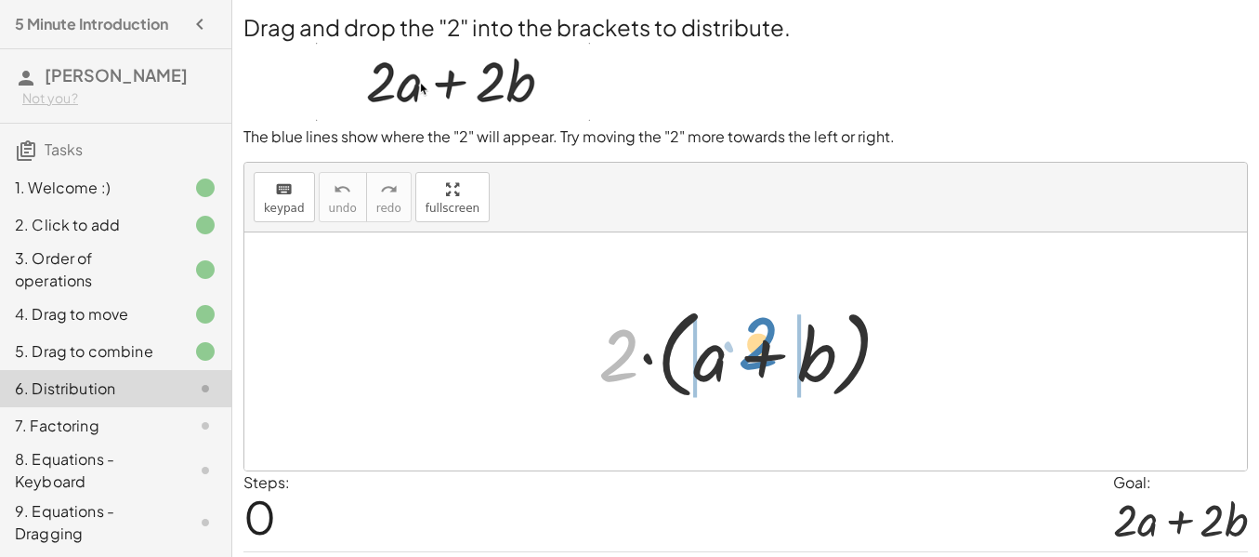
drag, startPoint x: 595, startPoint y: 391, endPoint x: 736, endPoint y: 383, distance: 141.5
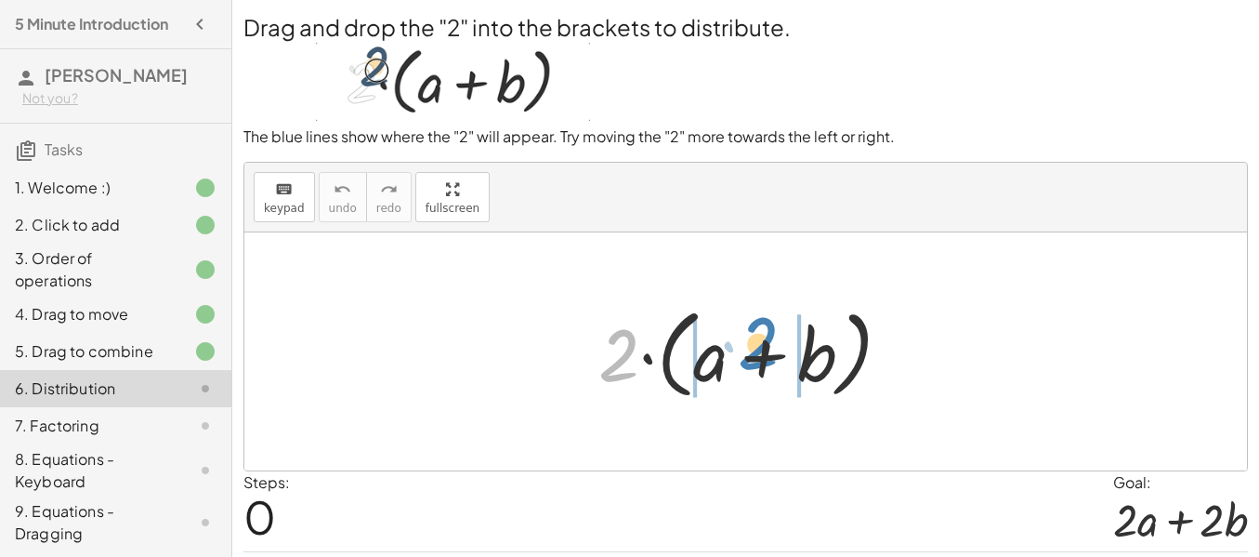
click at [736, 383] on div at bounding box center [752, 351] width 326 height 107
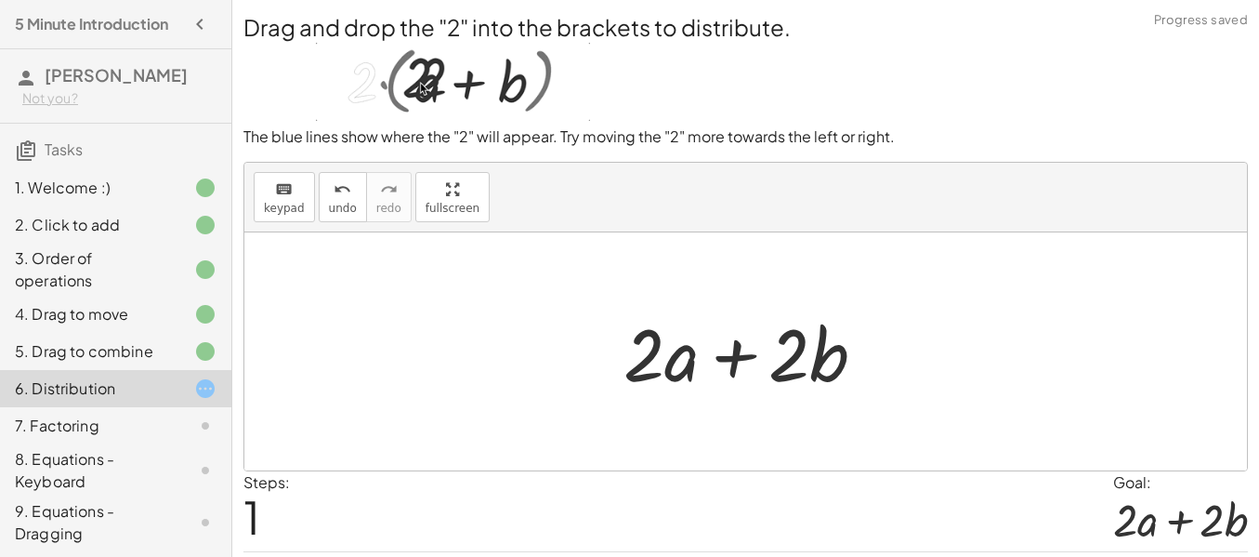
click at [795, 390] on div at bounding box center [752, 352] width 276 height 96
click at [728, 392] on div at bounding box center [752, 352] width 276 height 96
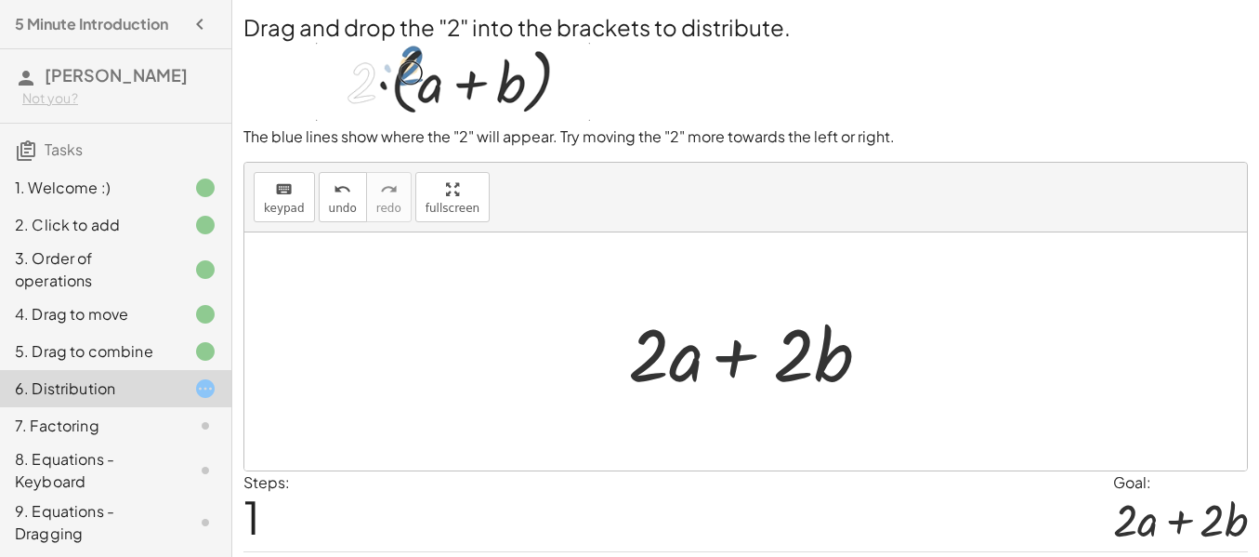
click at [728, 392] on div at bounding box center [752, 352] width 276 height 96
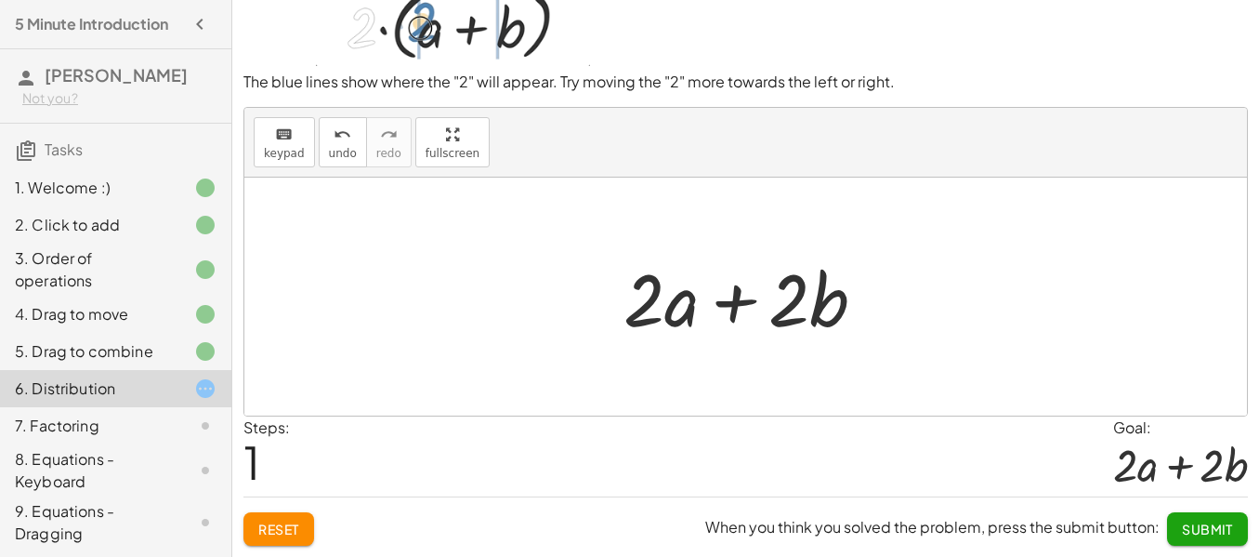
scroll to position [125, 0]
click at [1182, 525] on span "Submit" at bounding box center [1207, 528] width 51 height 17
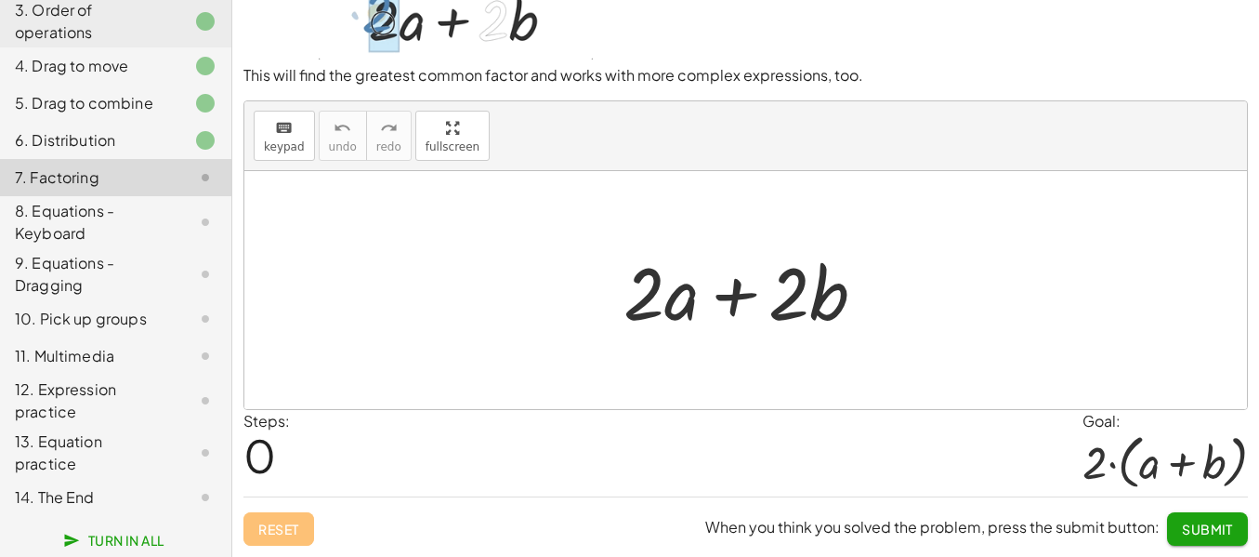
scroll to position [599, 0]
click at [481, 335] on div at bounding box center [745, 290] width 1003 height 238
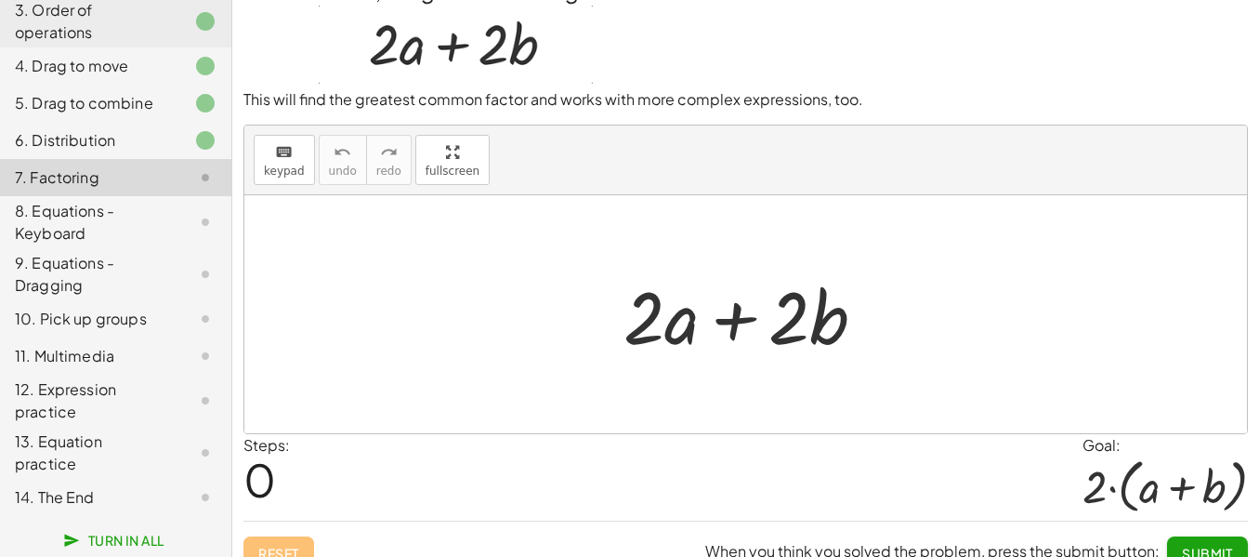
scroll to position [0, 0]
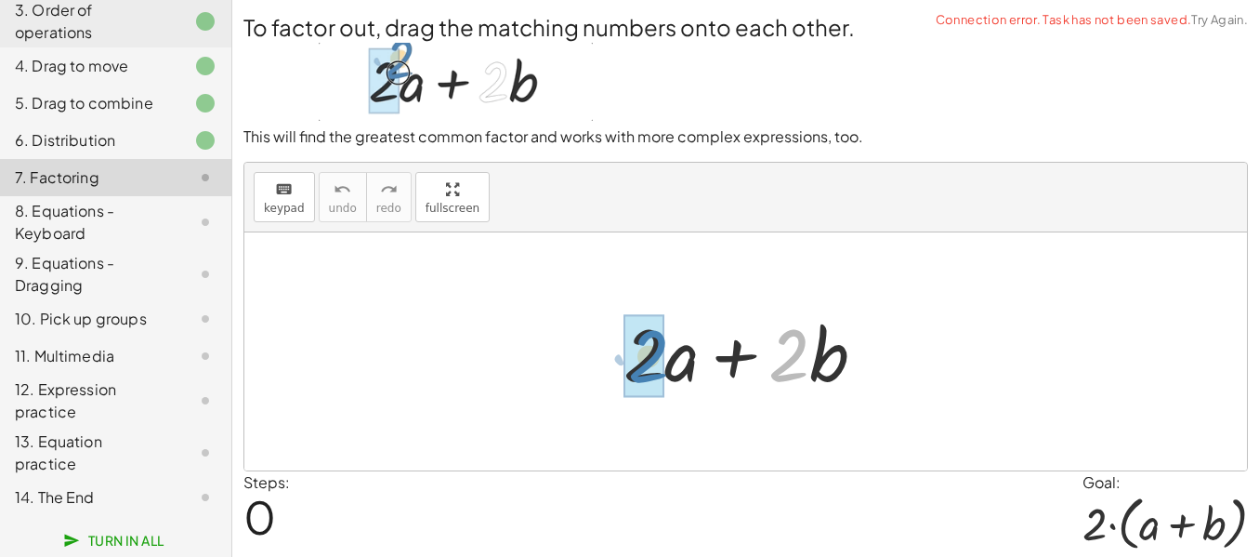
drag, startPoint x: 786, startPoint y: 379, endPoint x: 646, endPoint y: 380, distance: 140.3
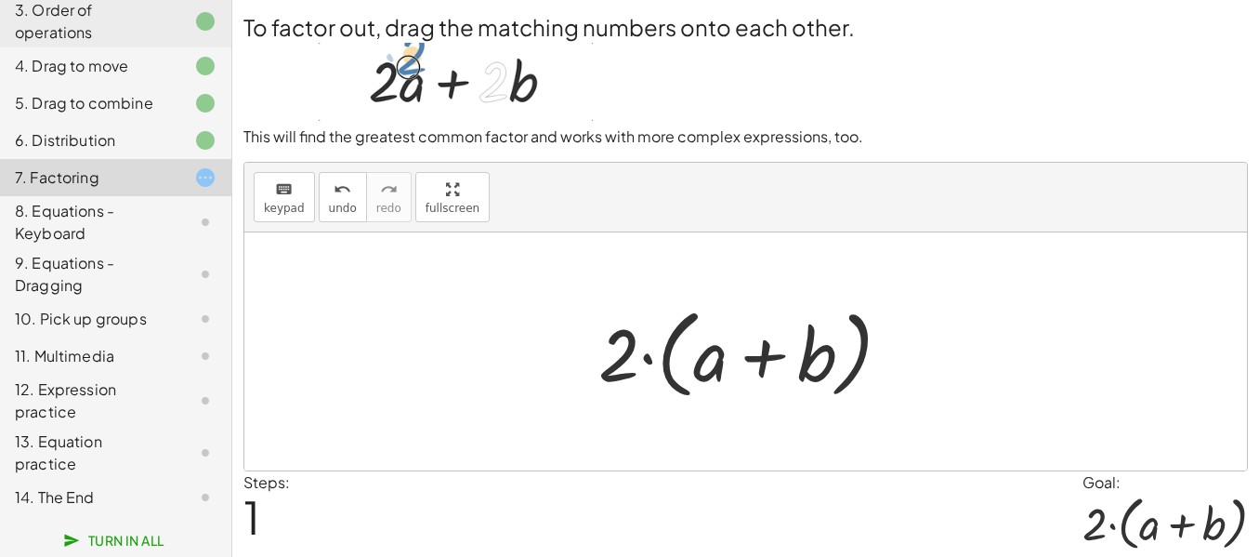
click at [765, 398] on div at bounding box center [752, 351] width 326 height 107
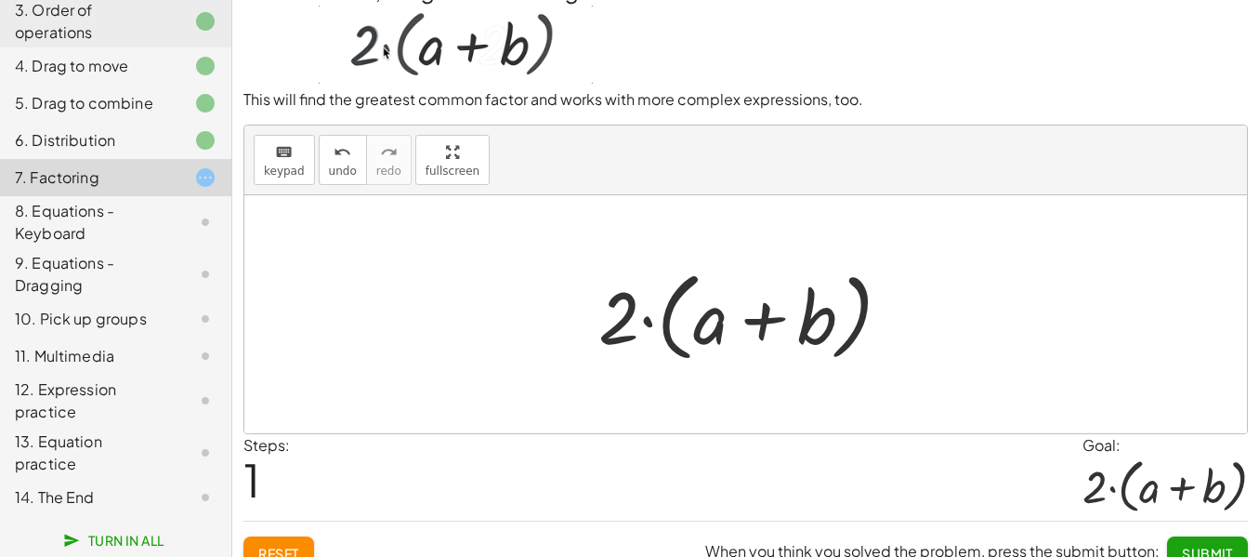
click at [651, 363] on div at bounding box center [752, 314] width 326 height 107
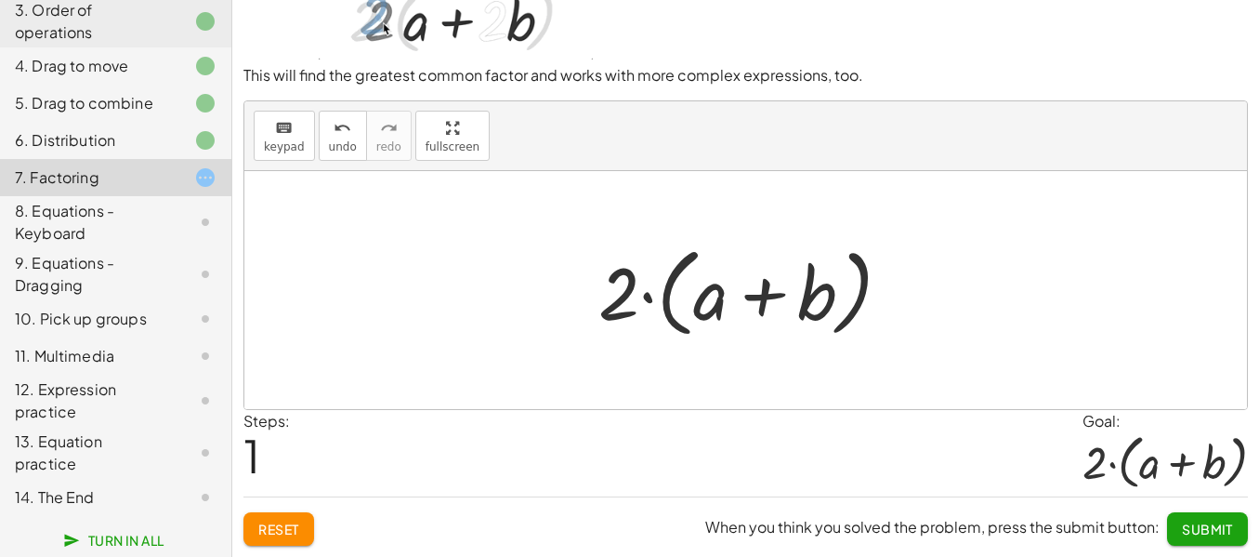
scroll to position [125, 0]
click at [1187, 529] on span "Submit" at bounding box center [1207, 528] width 51 height 17
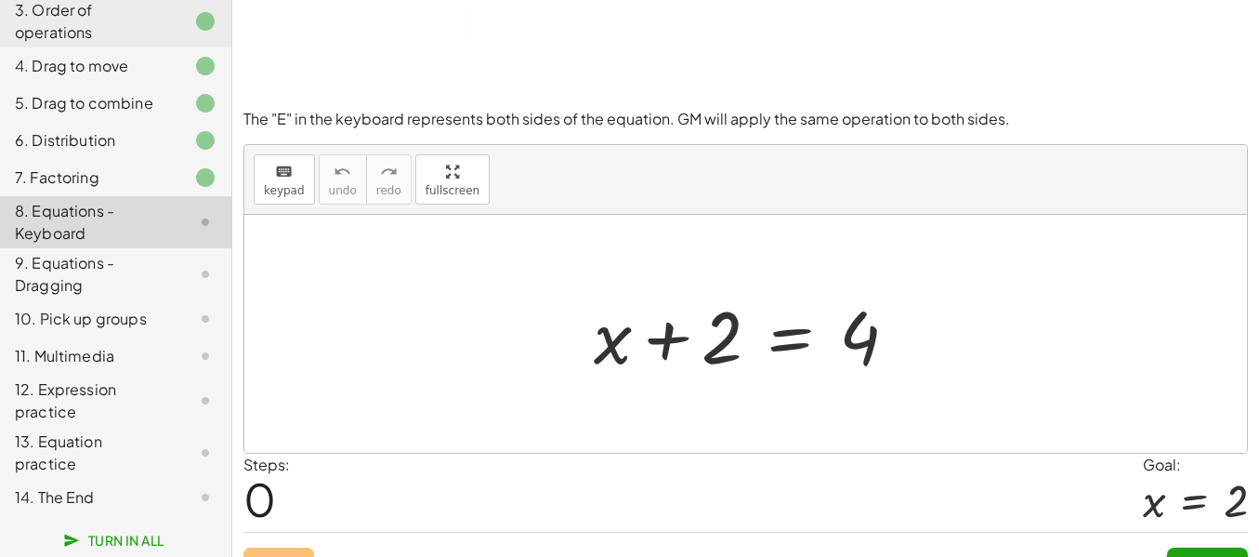
scroll to position [76, 0]
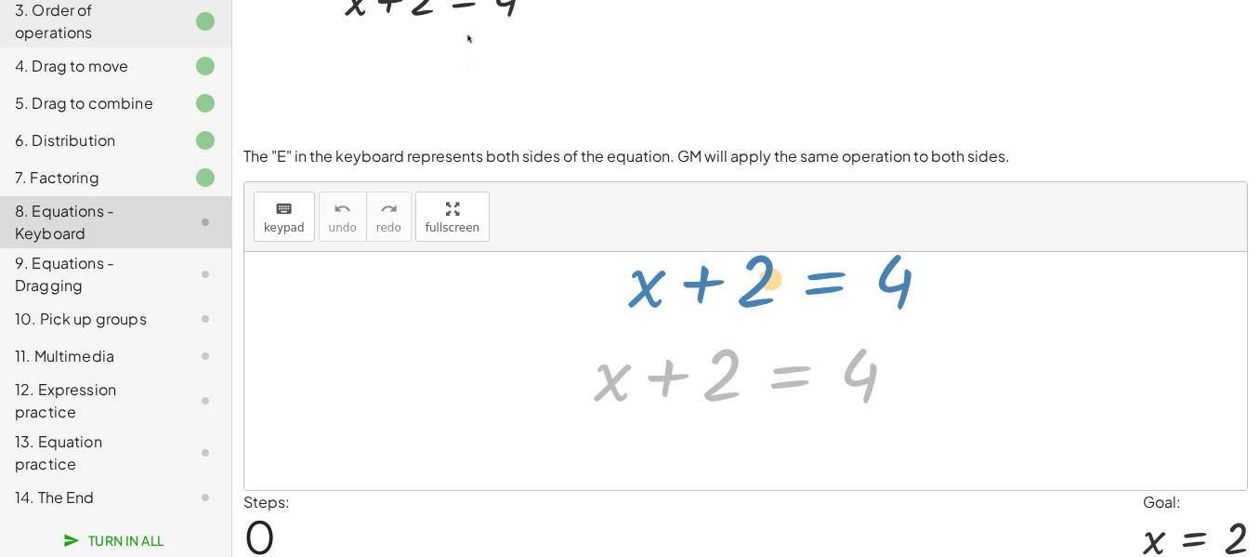
drag, startPoint x: 805, startPoint y: 493, endPoint x: 839, endPoint y: 391, distance: 107.0
click at [839, 391] on div "+ x + 2 = 4 + x + 2 = 4" at bounding box center [745, 371] width 1003 height 238
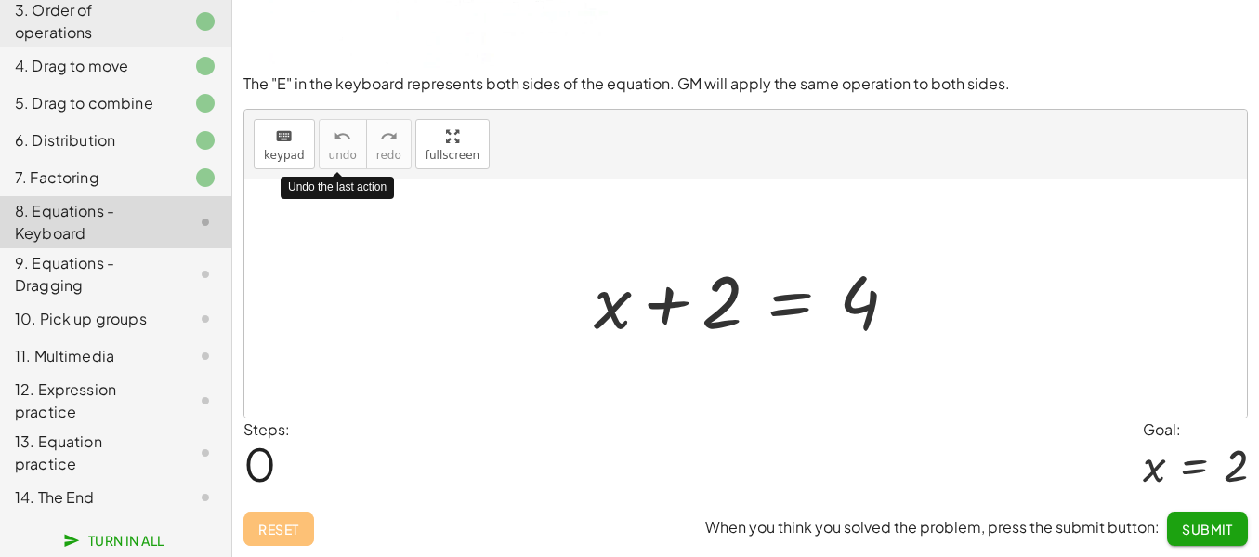
scroll to position [225, 0]
click at [285, 162] on span "keypad" at bounding box center [284, 155] width 41 height 13
click at [288, 148] on icon "keyboard" at bounding box center [284, 136] width 18 height 22
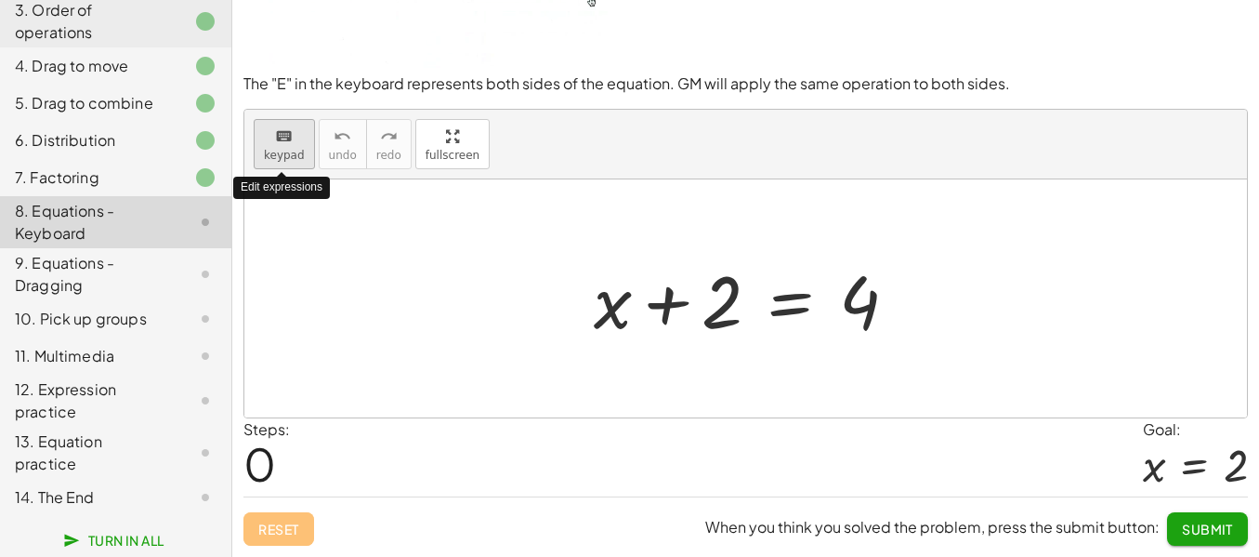
click at [280, 162] on span "keypad" at bounding box center [284, 155] width 41 height 13
drag, startPoint x: 280, startPoint y: 230, endPoint x: 418, endPoint y: 320, distance: 165.2
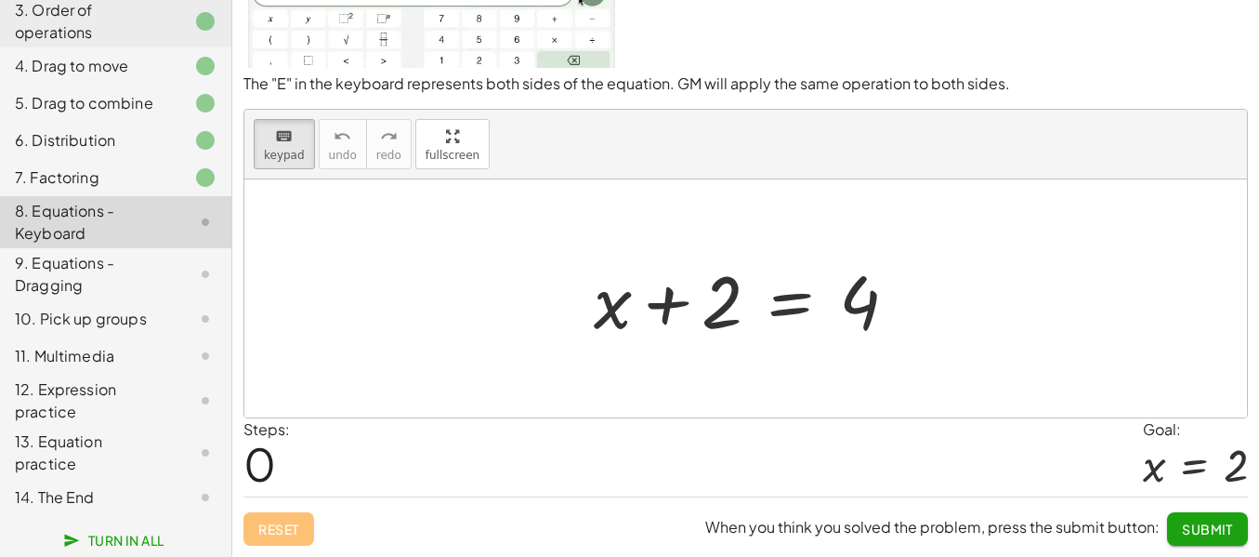
click at [418, 320] on div "keyboard keypad undo undo redo redo fullscreen + x + 2 = 4 ×" at bounding box center [745, 264] width 1003 height 308
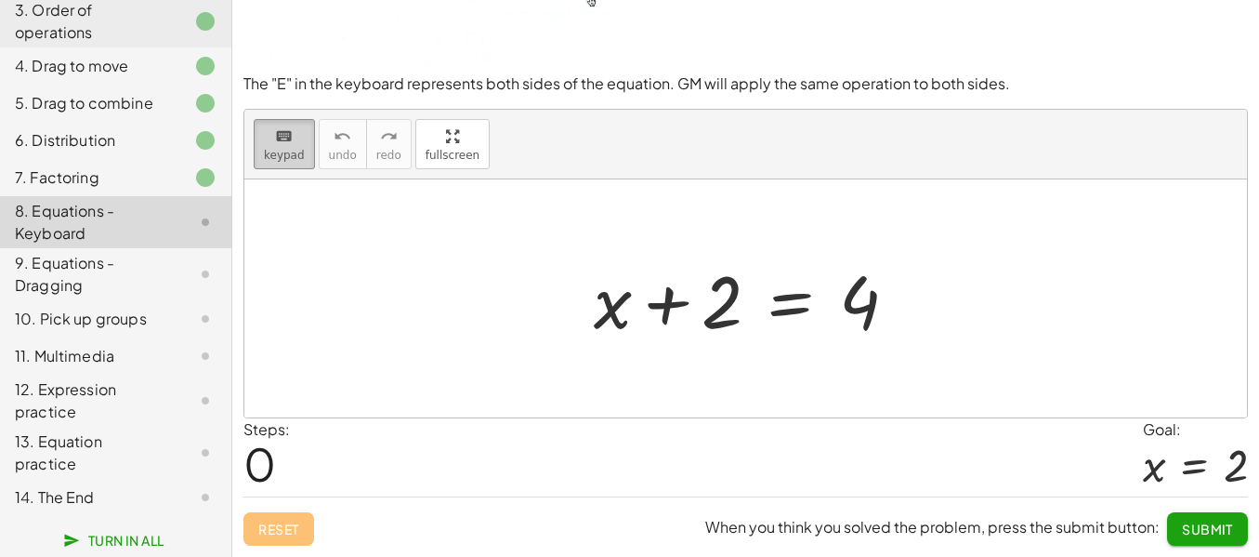
click at [284, 162] on span "keypad" at bounding box center [284, 155] width 41 height 13
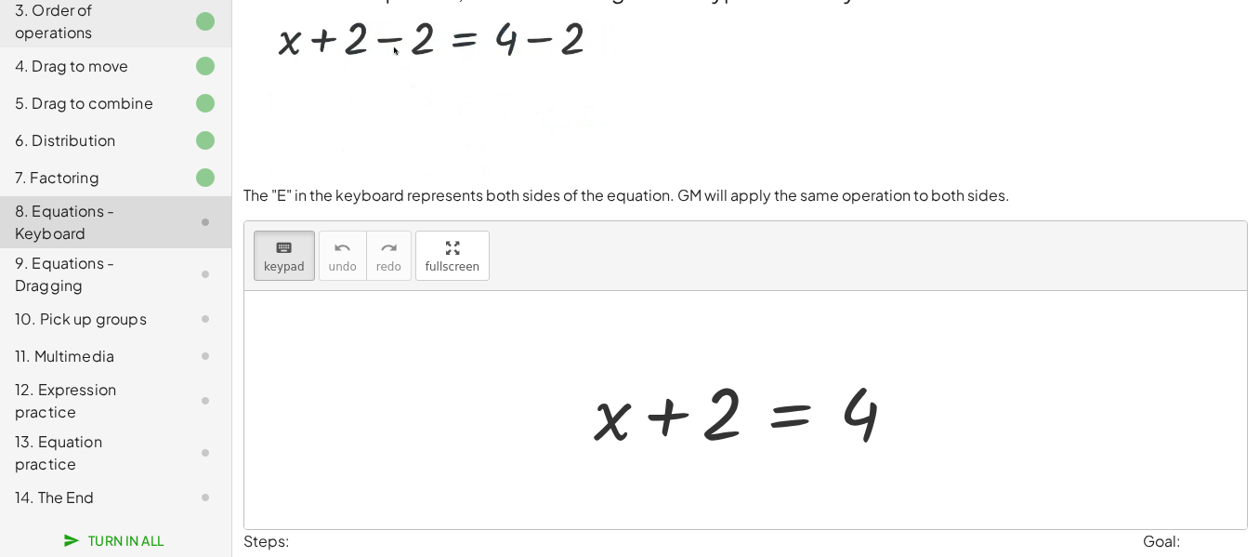
scroll to position [74, 0]
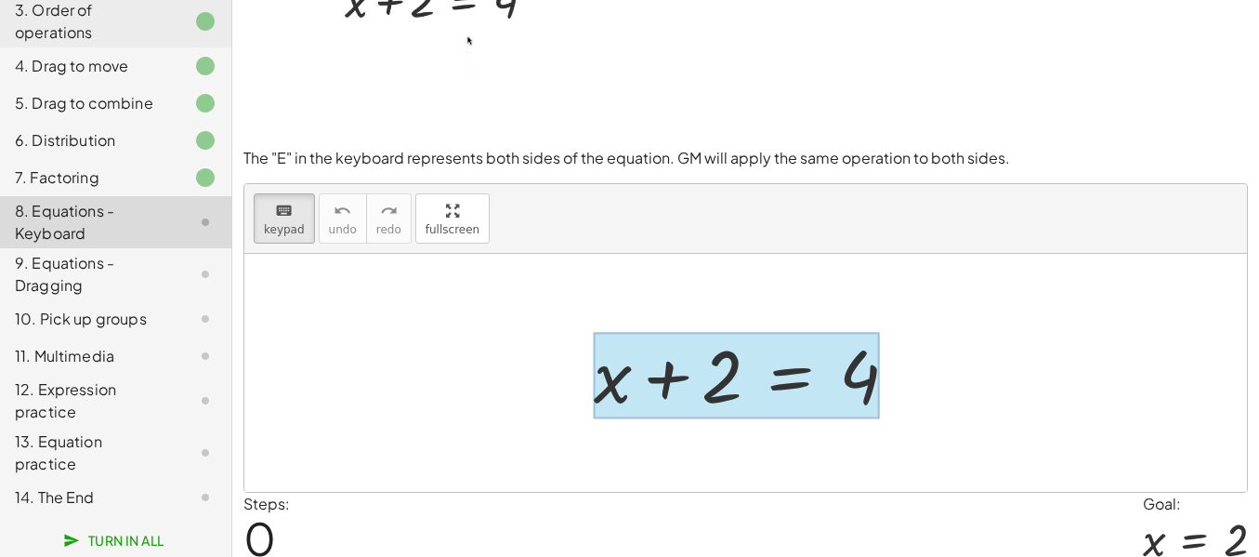
click at [797, 418] on div at bounding box center [737, 375] width 286 height 86
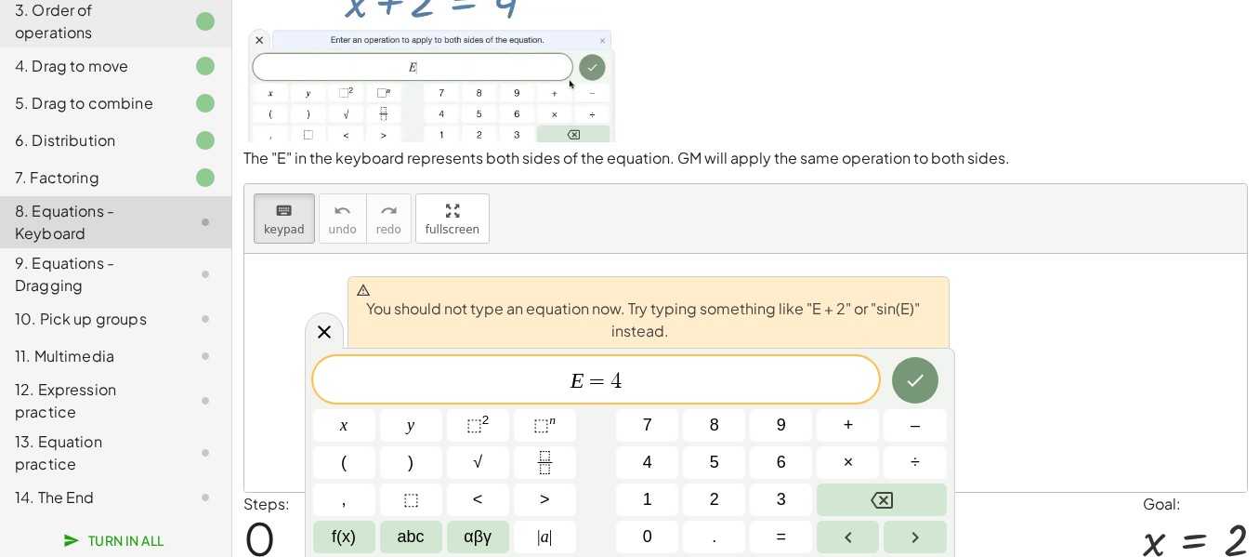
click at [800, 390] on span "E = 4 ​" at bounding box center [596, 381] width 567 height 26
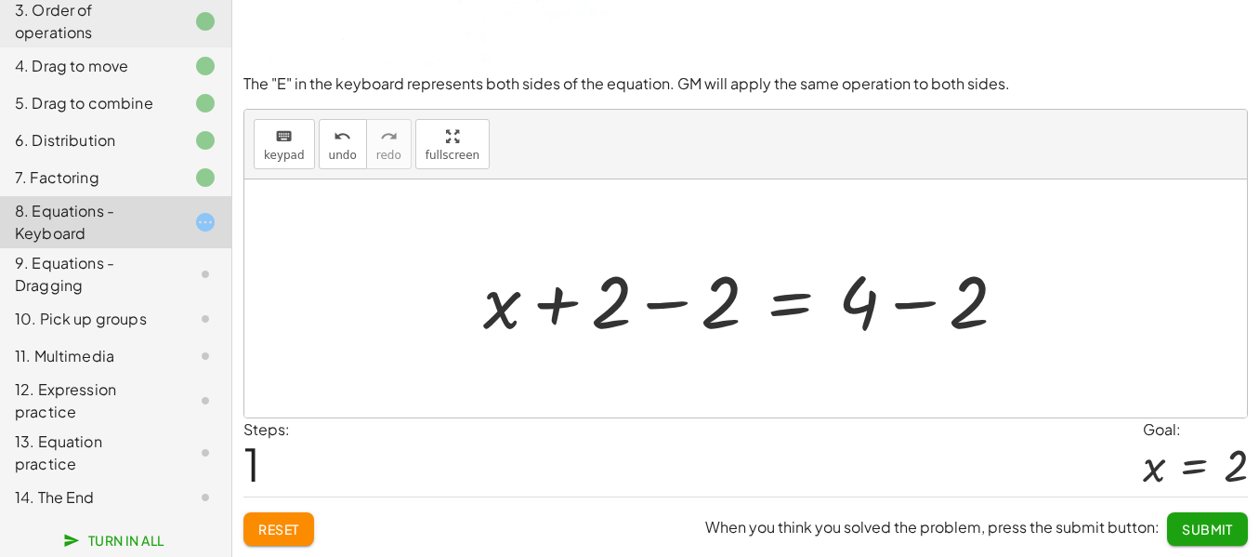
scroll to position [299, 0]
click at [846, 269] on div at bounding box center [753, 299] width 558 height 96
click at [900, 260] on div at bounding box center [753, 299] width 558 height 96
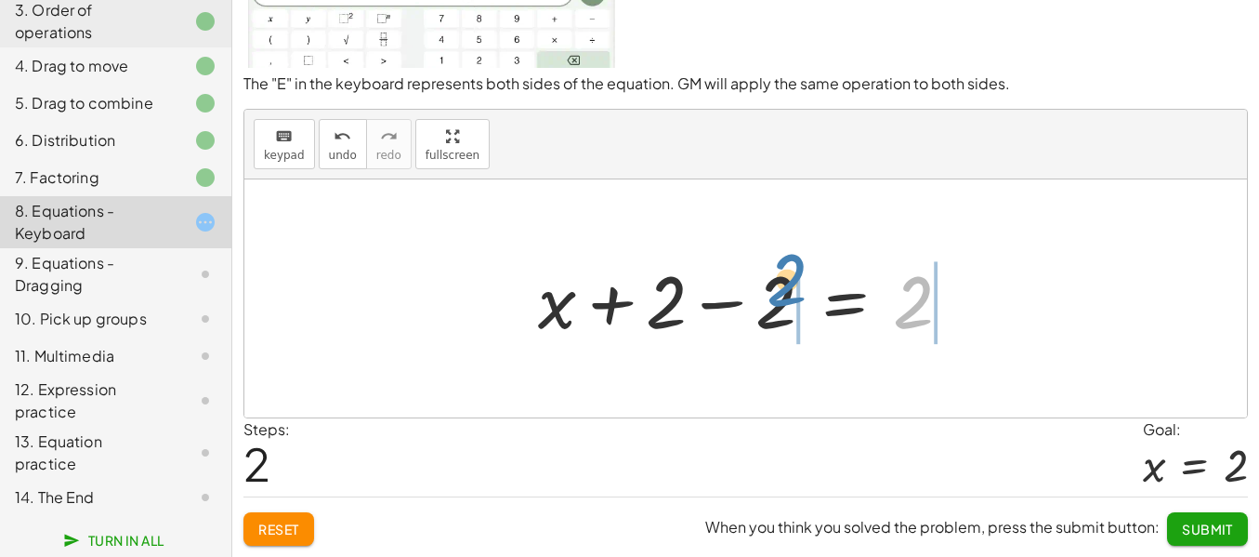
drag, startPoint x: 918, startPoint y: 271, endPoint x: 784, endPoint y: 260, distance: 134.3
click at [784, 260] on div at bounding box center [752, 299] width 447 height 96
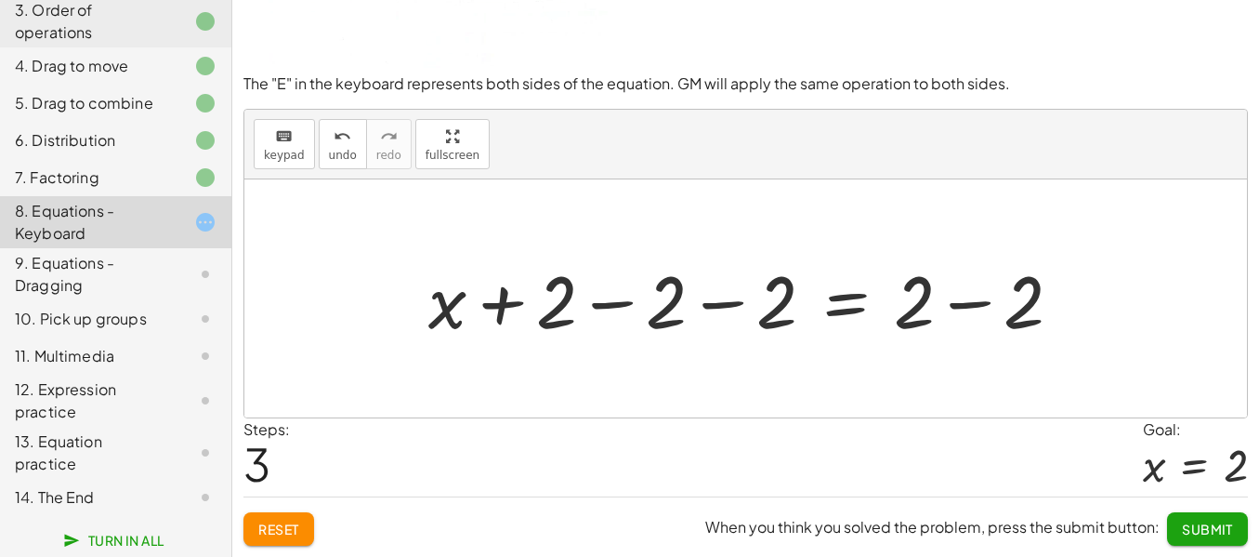
click at [714, 268] on div at bounding box center [752, 299] width 667 height 96
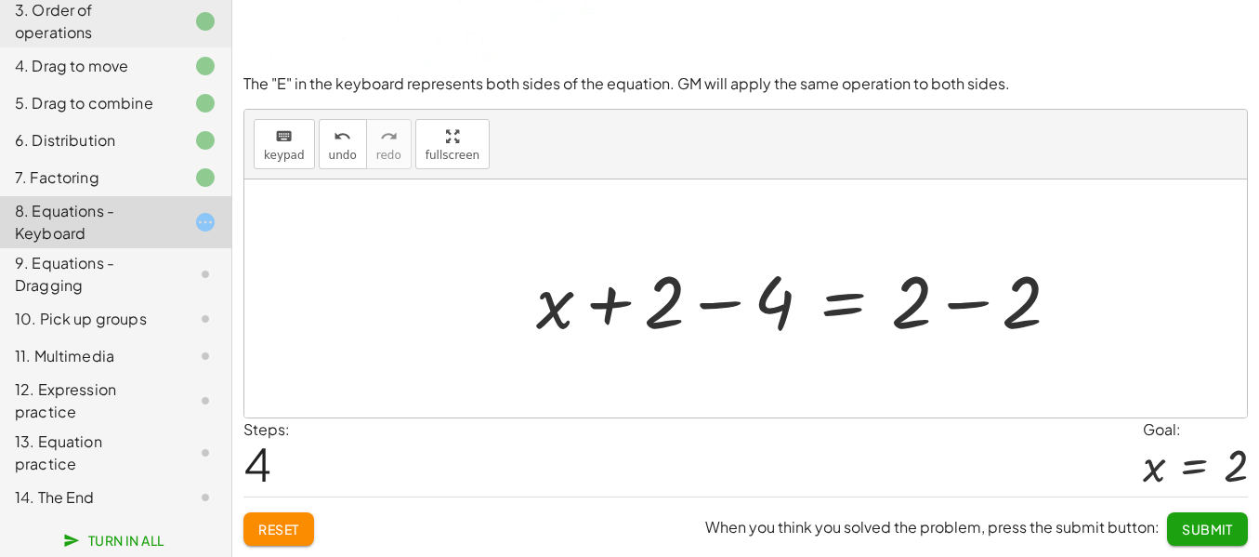
click at [714, 270] on div at bounding box center [806, 299] width 558 height 96
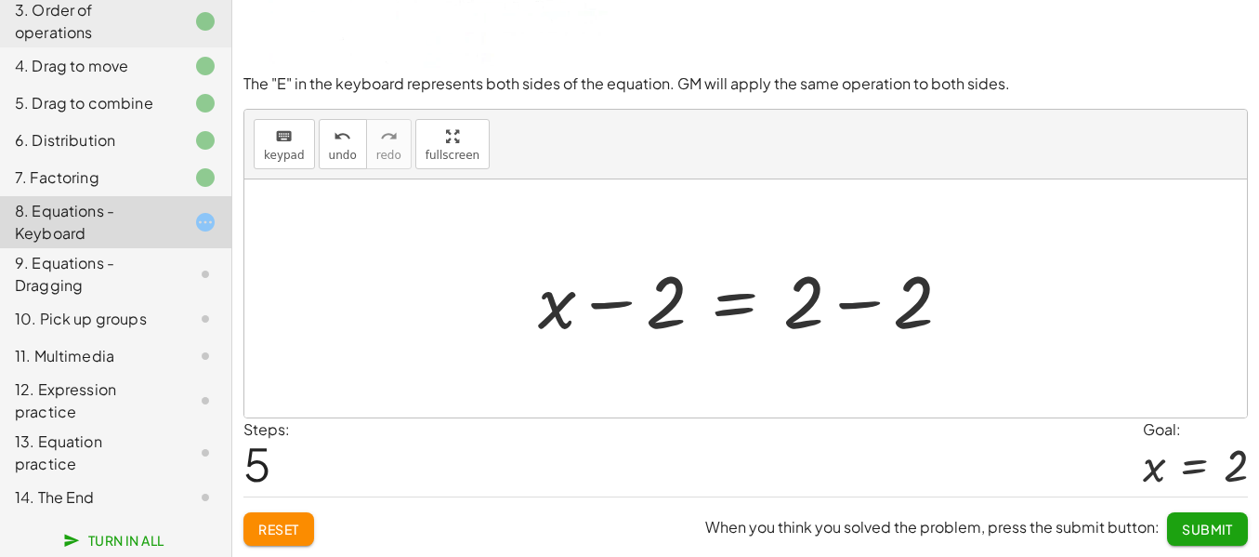
click at [861, 279] on div at bounding box center [752, 299] width 447 height 96
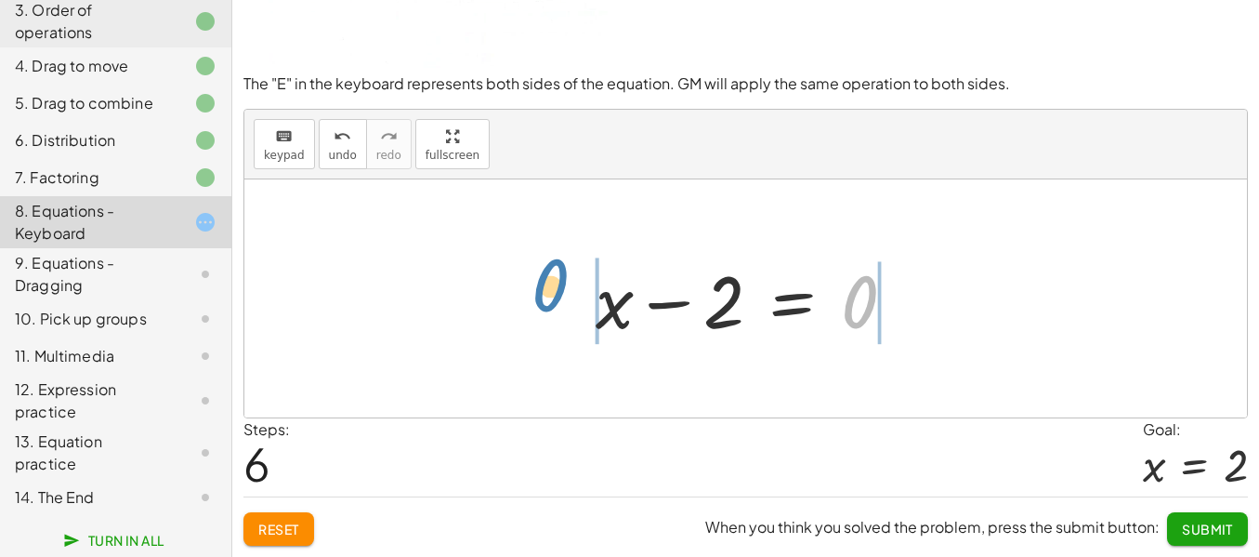
drag, startPoint x: 855, startPoint y: 269, endPoint x: 563, endPoint y: 256, distance: 292.1
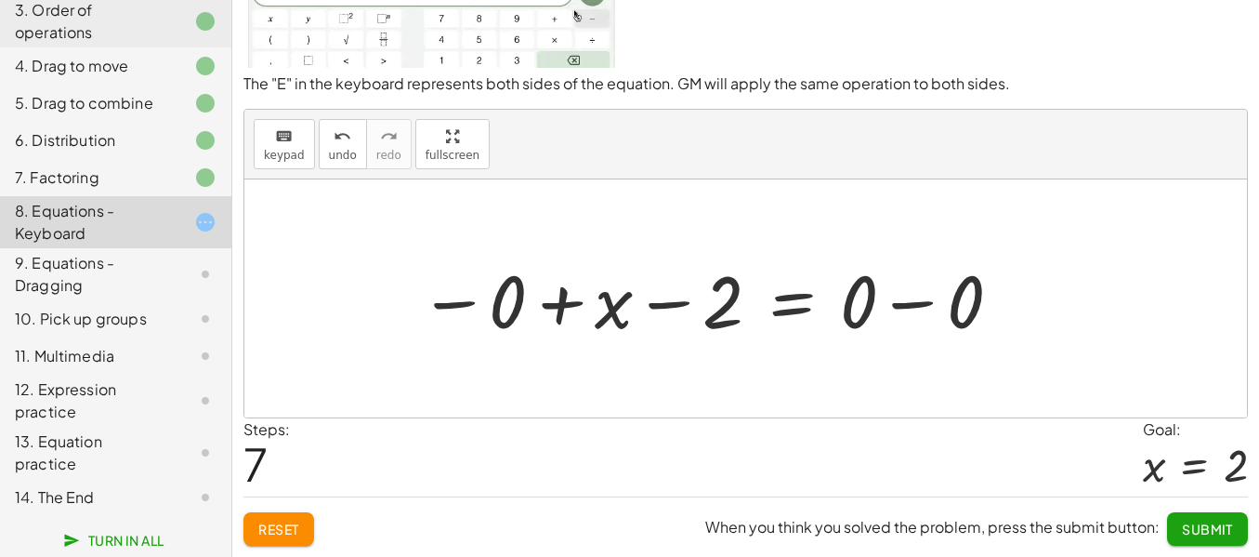
click at [452, 270] on div at bounding box center [711, 299] width 603 height 96
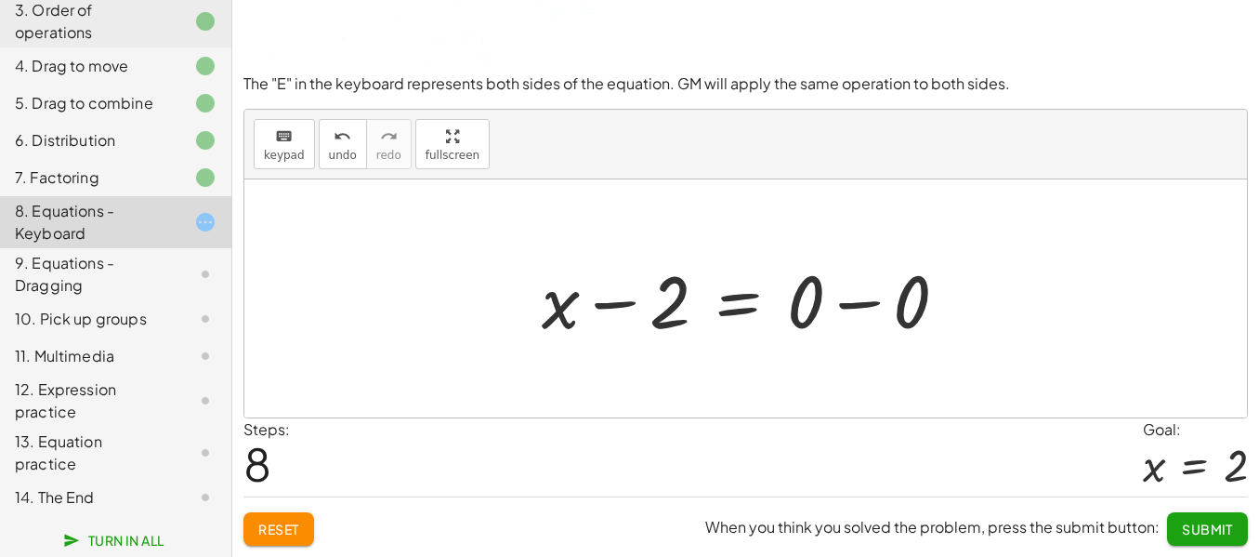
click at [873, 262] on div at bounding box center [752, 299] width 440 height 96
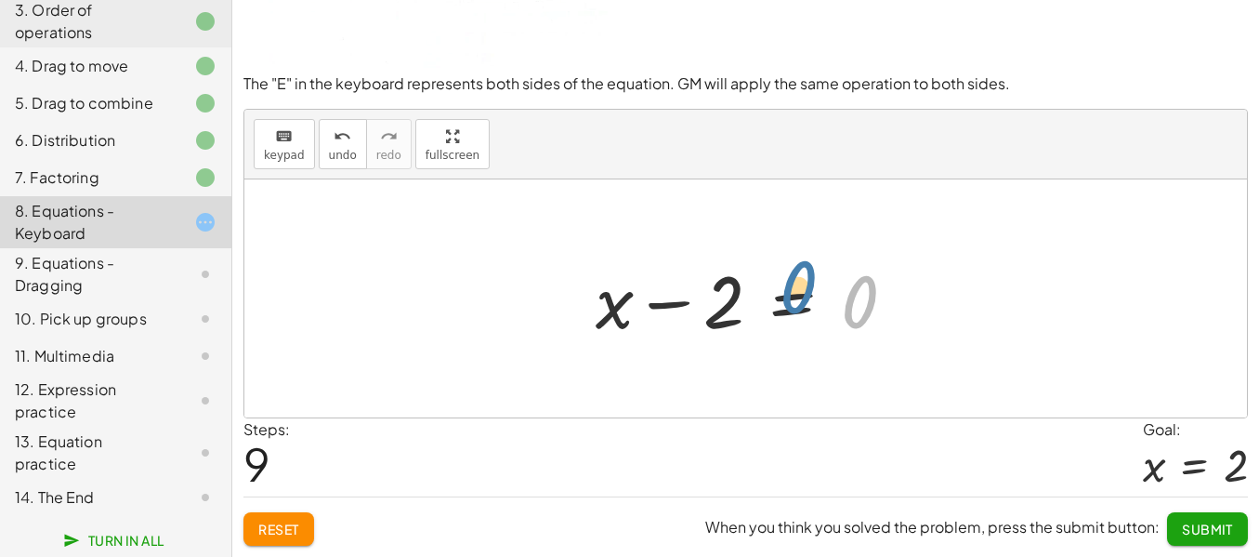
drag, startPoint x: 865, startPoint y: 268, endPoint x: 802, endPoint y: 253, distance: 64.9
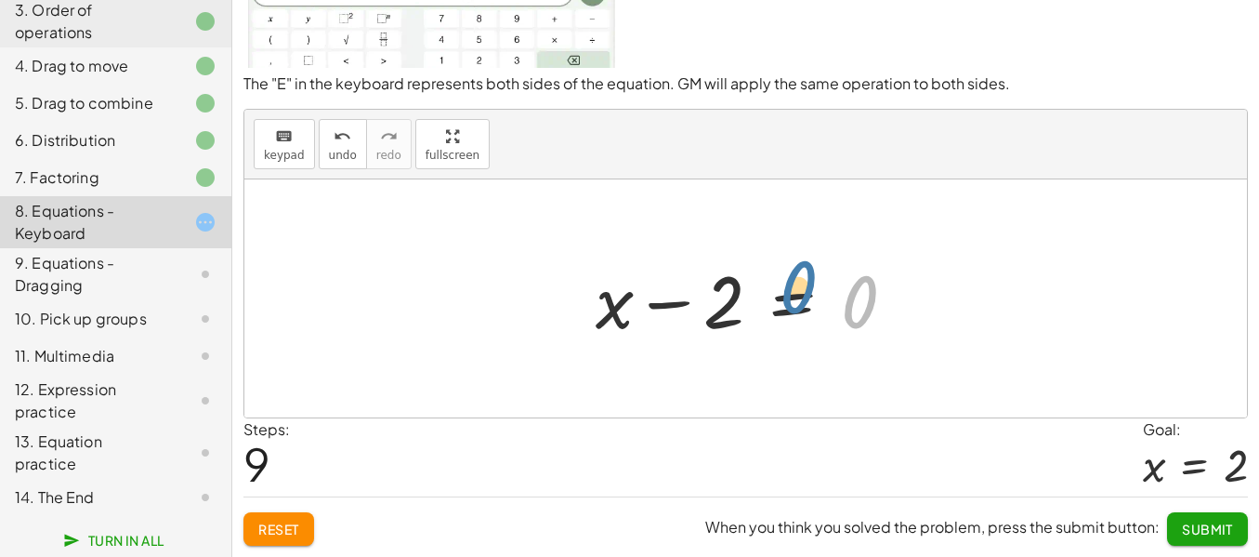
click at [802, 253] on div at bounding box center [753, 299] width 334 height 96
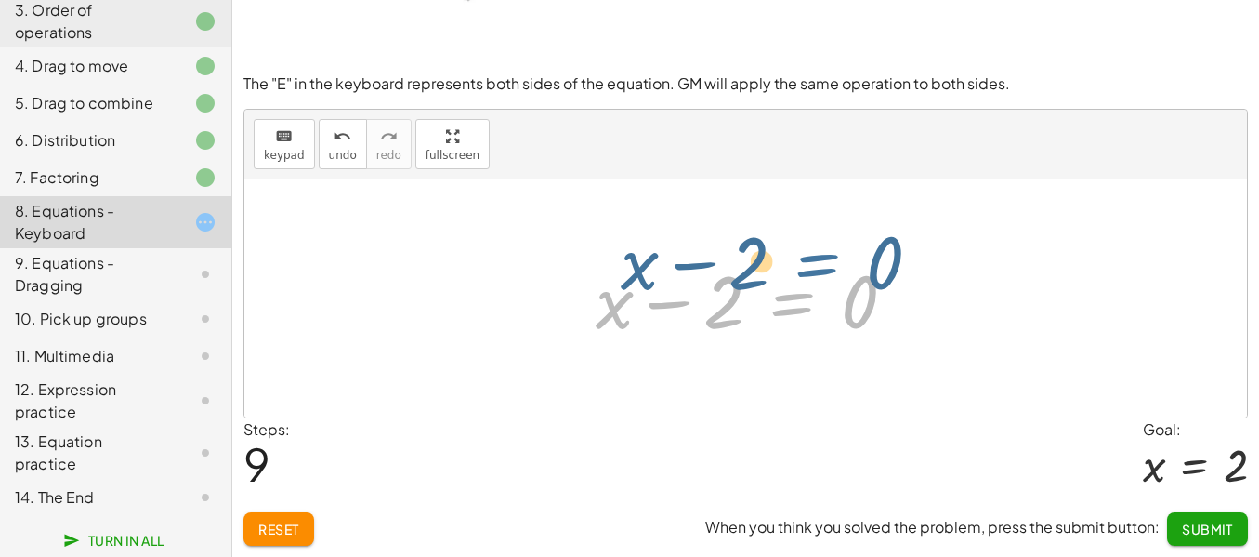
drag, startPoint x: 799, startPoint y: 267, endPoint x: 826, endPoint y: 227, distance: 48.2
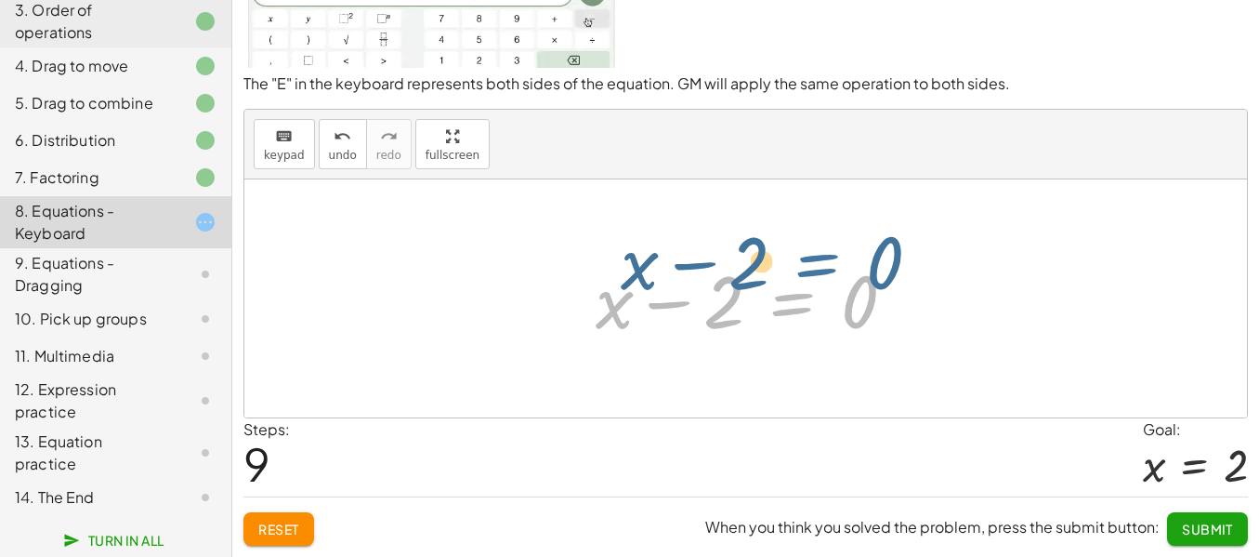
click at [826, 251] on div at bounding box center [753, 299] width 334 height 96
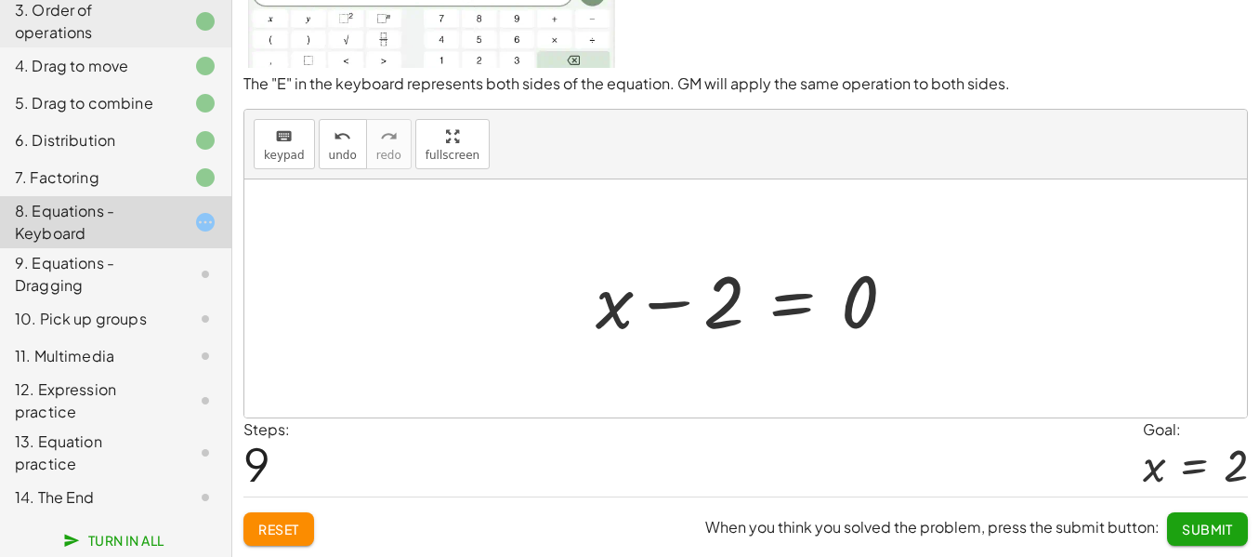
click at [1167, 513] on button "Submit" at bounding box center [1207, 528] width 81 height 33
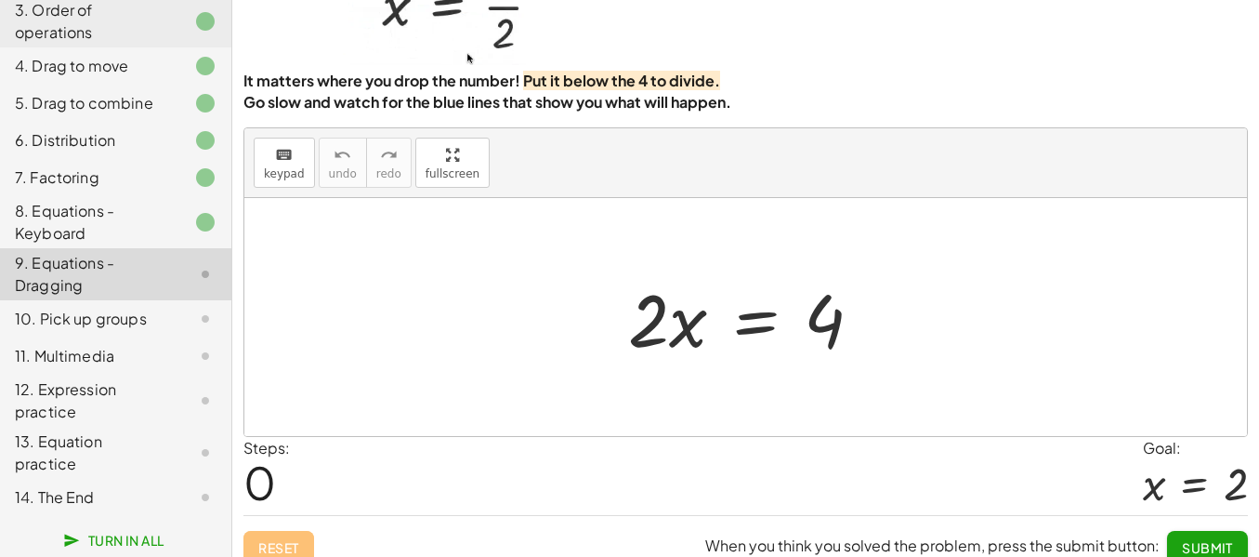
scroll to position [82, 0]
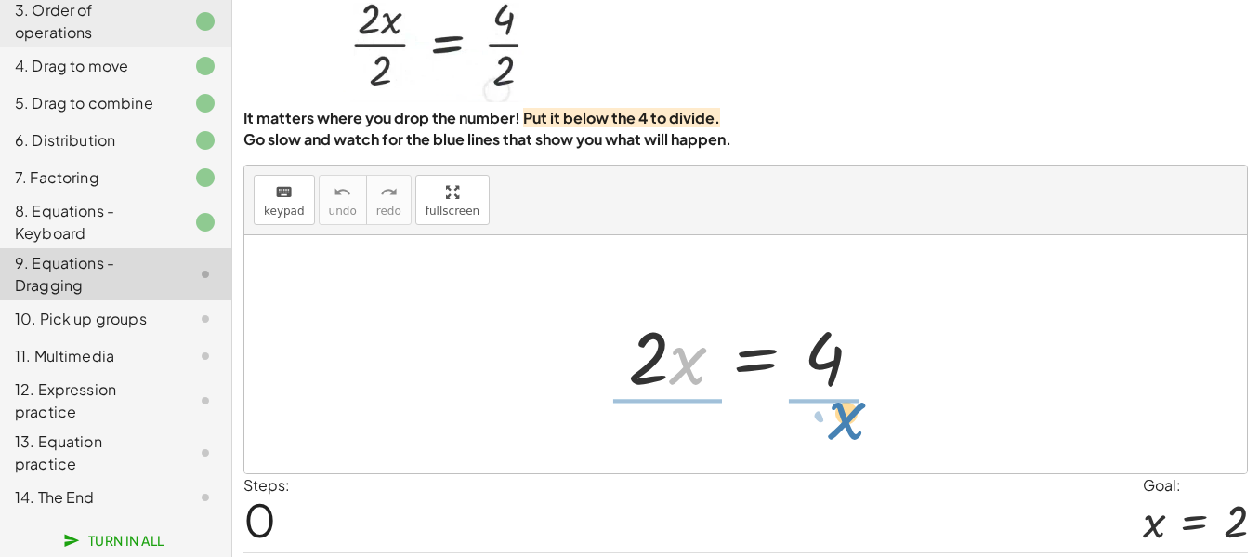
drag, startPoint x: 690, startPoint y: 433, endPoint x: 848, endPoint y: 488, distance: 168.1
click at [848, 473] on div "· x · 2 · x = 4" at bounding box center [745, 354] width 1003 height 238
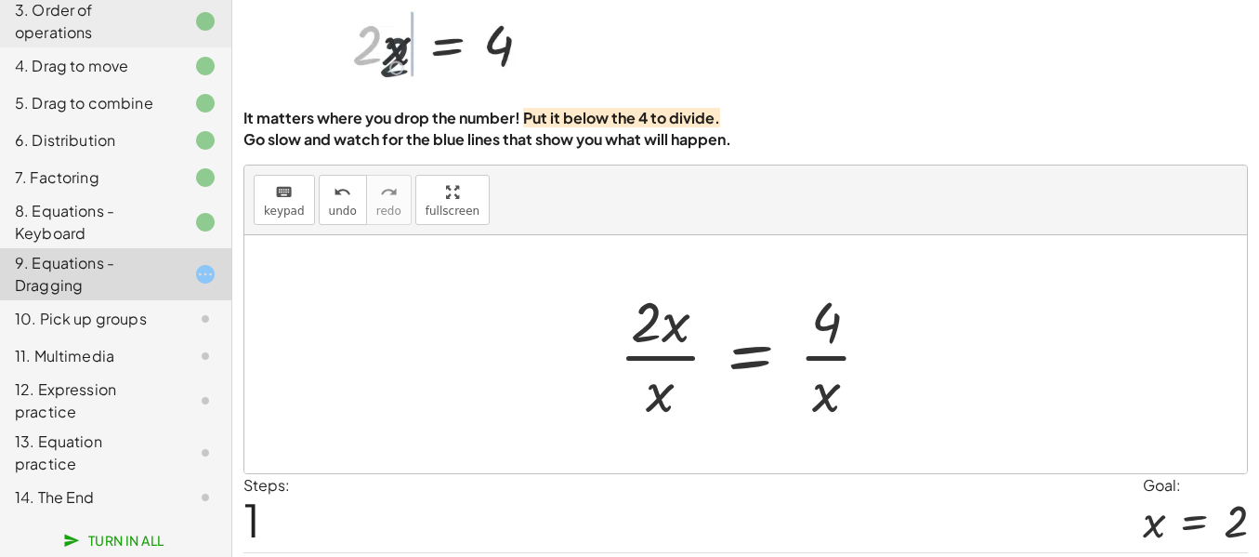
click at [822, 426] on div at bounding box center [753, 354] width 286 height 143
click at [834, 395] on div at bounding box center [753, 354] width 286 height 143
click at [769, 414] on div at bounding box center [753, 354] width 286 height 143
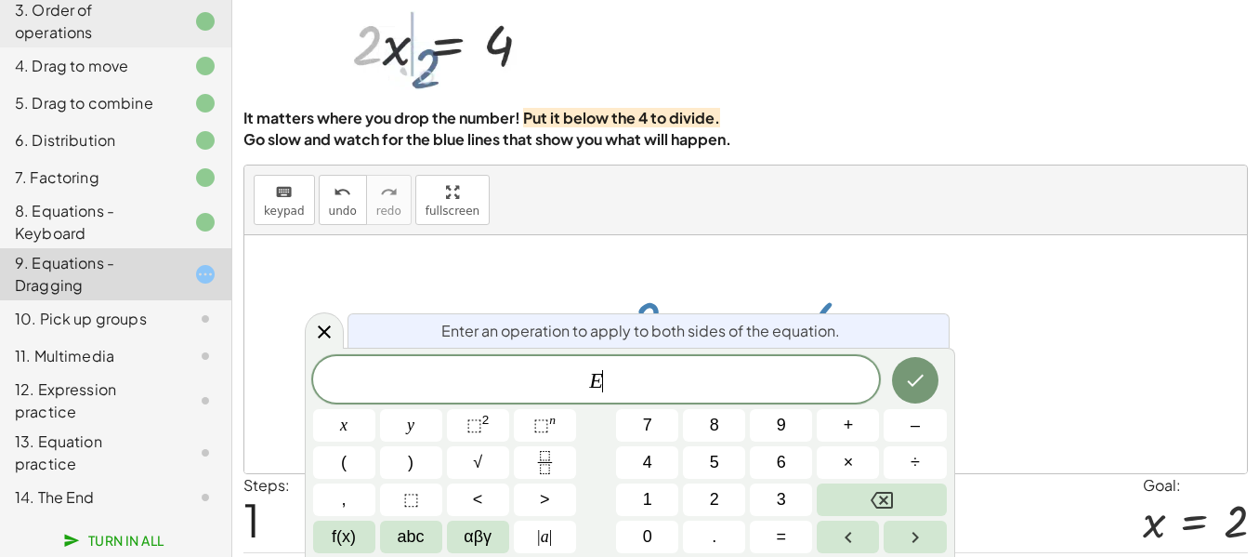
click at [996, 473] on div at bounding box center [745, 354] width 1003 height 238
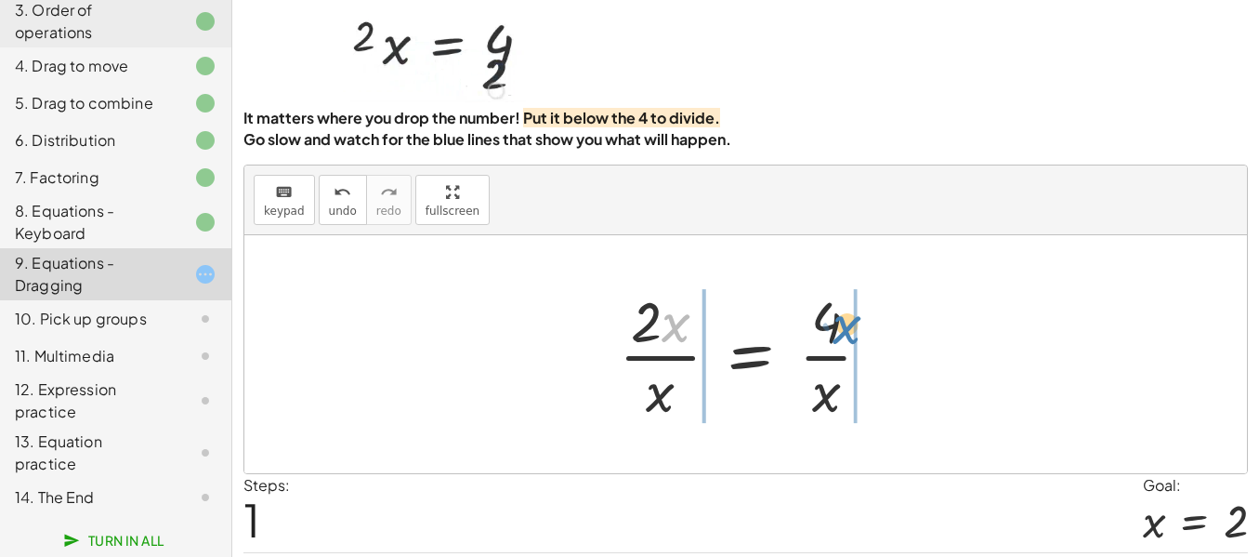
drag, startPoint x: 666, startPoint y: 389, endPoint x: 836, endPoint y: 391, distance: 170.1
click at [836, 391] on div at bounding box center [753, 354] width 286 height 143
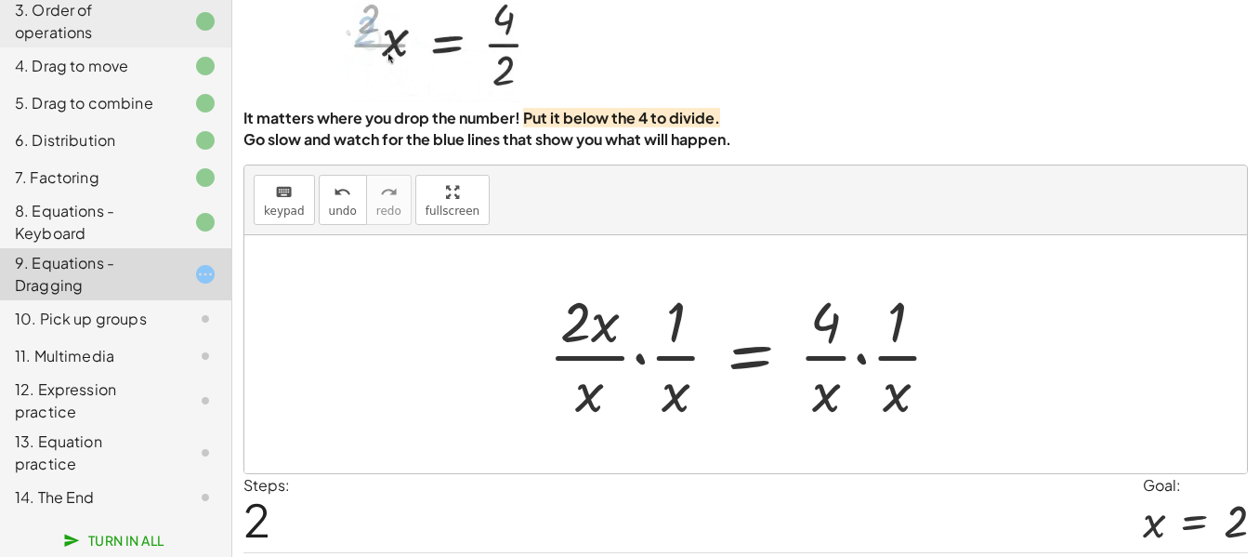
click at [861, 414] on div at bounding box center [752, 354] width 427 height 143
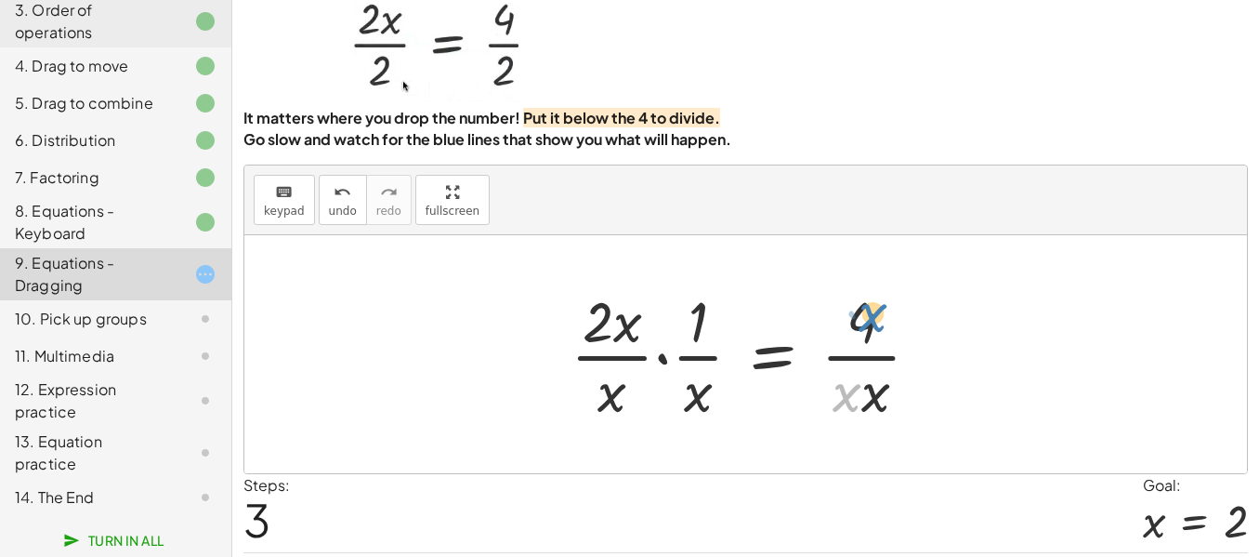
drag, startPoint x: 861, startPoint y: 453, endPoint x: 887, endPoint y: 376, distance: 81.4
click at [887, 376] on div at bounding box center [752, 354] width 383 height 143
drag, startPoint x: 866, startPoint y: 457, endPoint x: 828, endPoint y: 455, distance: 38.1
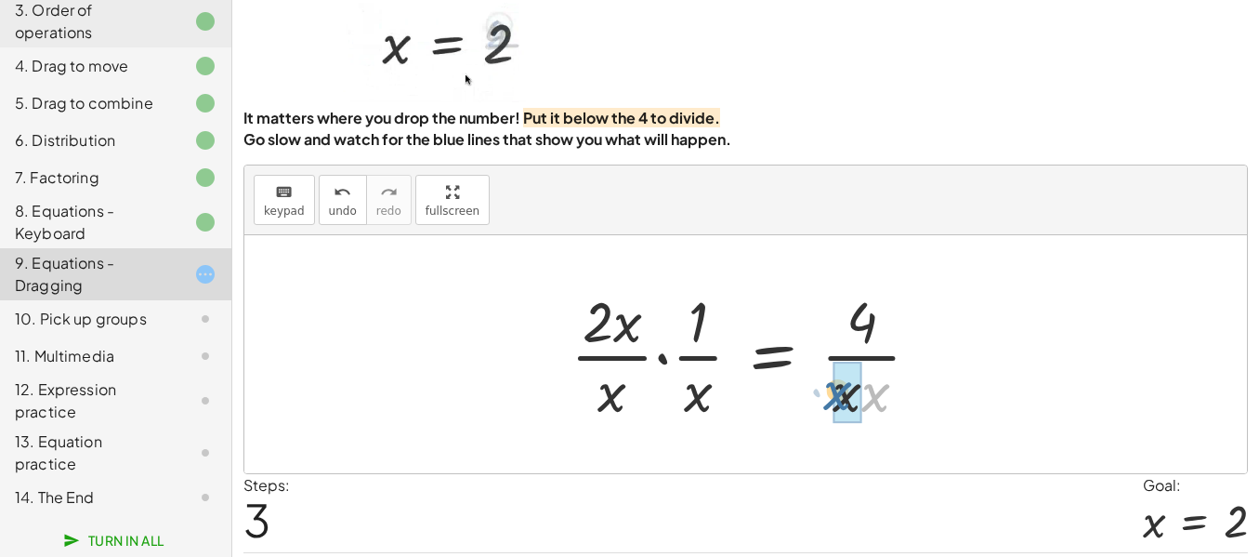
click at [828, 426] on div at bounding box center [752, 354] width 383 height 143
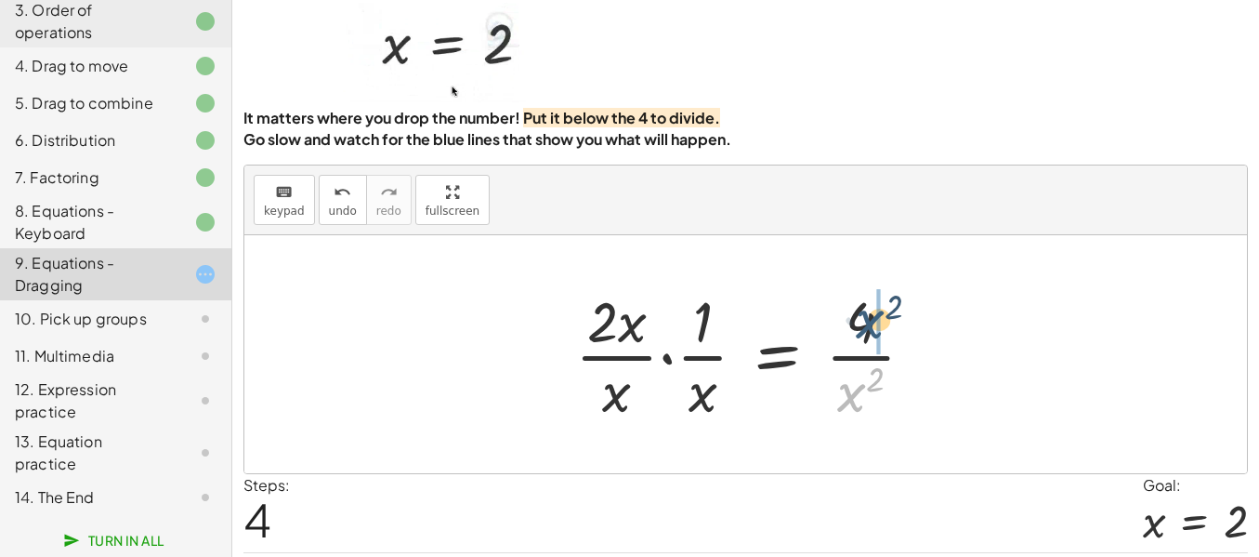
drag, startPoint x: 844, startPoint y: 455, endPoint x: 861, endPoint y: 375, distance: 81.7
click at [861, 375] on div at bounding box center [752, 354] width 373 height 143
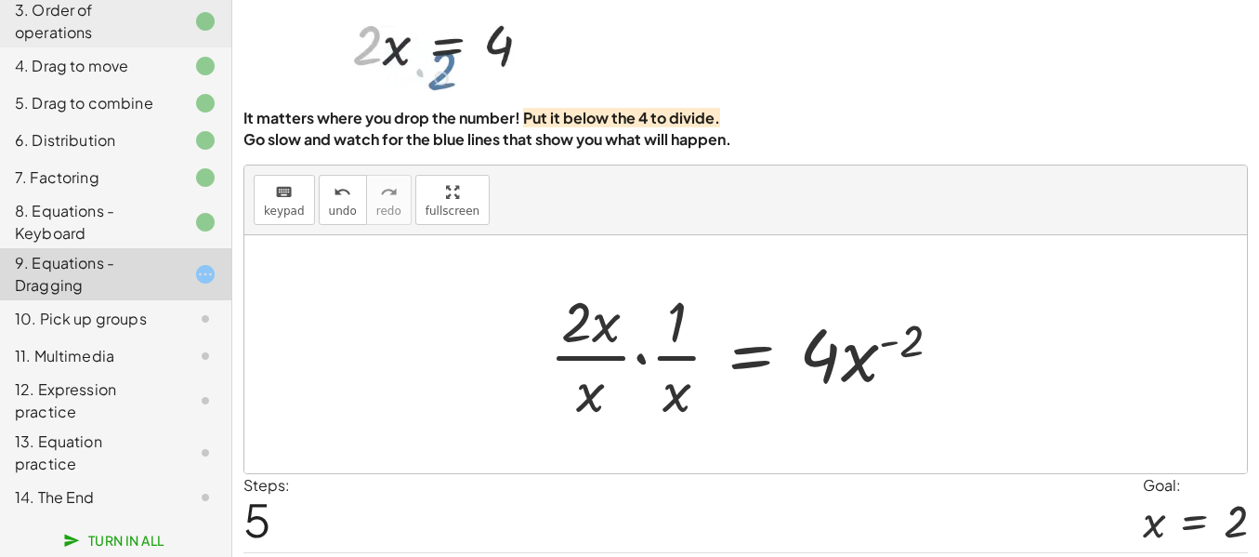
click at [873, 411] on div at bounding box center [753, 354] width 426 height 143
click at [860, 414] on div at bounding box center [753, 354] width 426 height 143
click at [755, 416] on div at bounding box center [753, 354] width 426 height 143
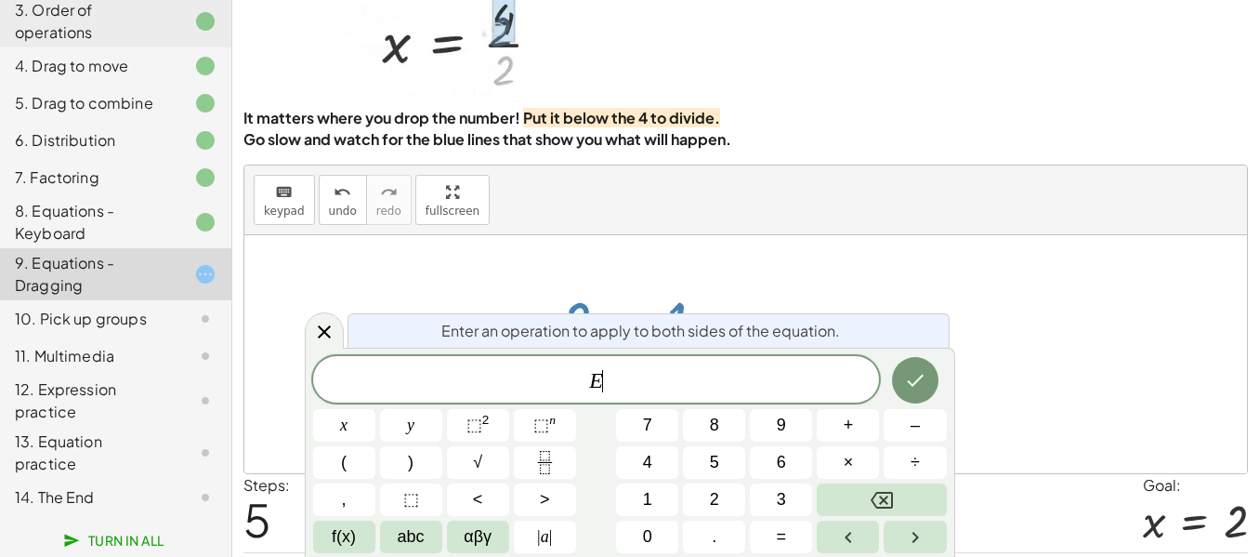
click at [1035, 417] on div at bounding box center [745, 354] width 1003 height 238
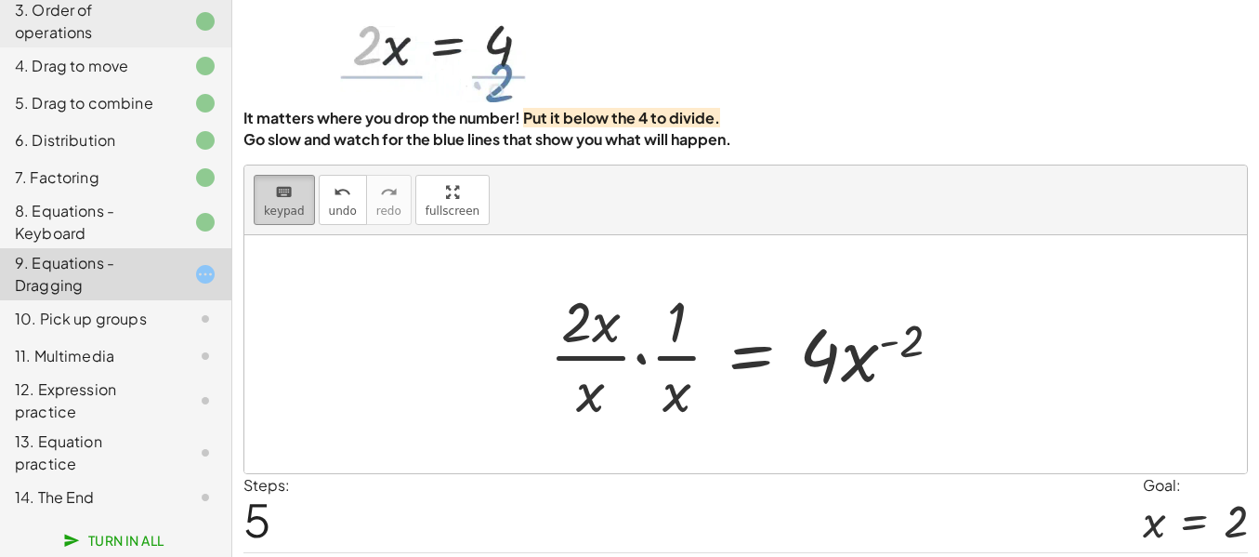
click at [275, 204] on icon "keyboard" at bounding box center [284, 192] width 18 height 22
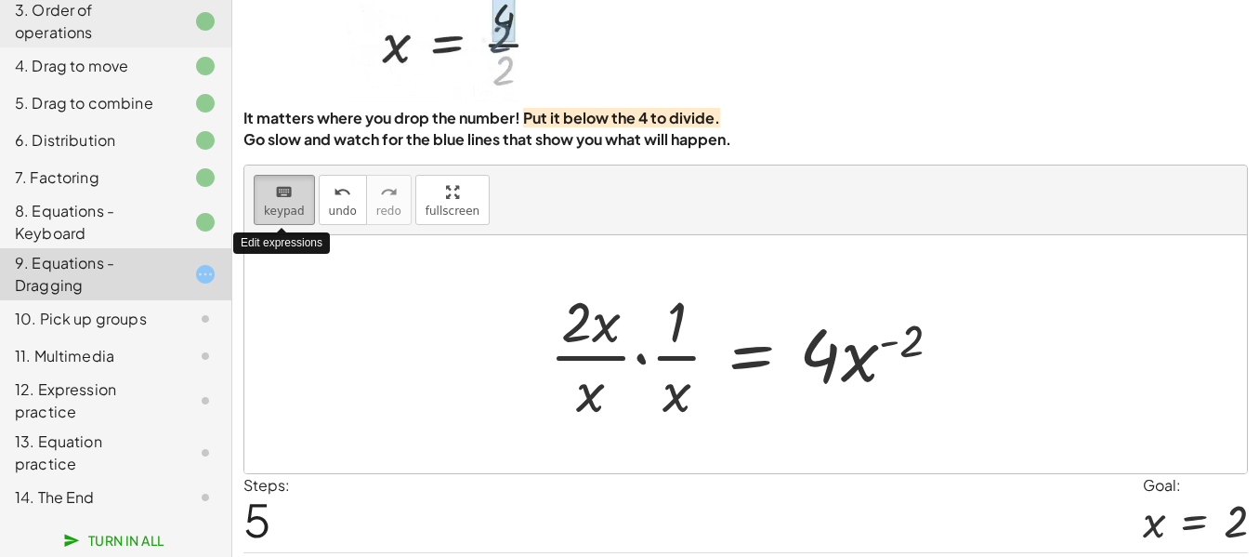
click at [275, 204] on icon "keyboard" at bounding box center [284, 192] width 18 height 22
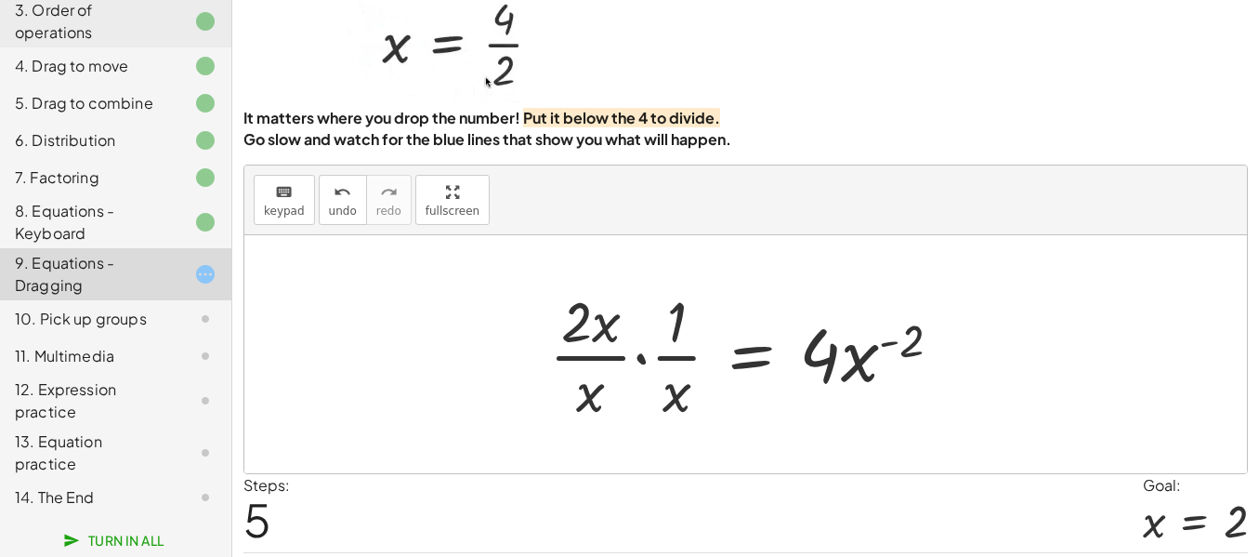
click at [624, 400] on div at bounding box center [753, 354] width 426 height 143
click at [665, 388] on div at bounding box center [753, 354] width 426 height 143
click at [824, 407] on div at bounding box center [753, 354] width 426 height 143
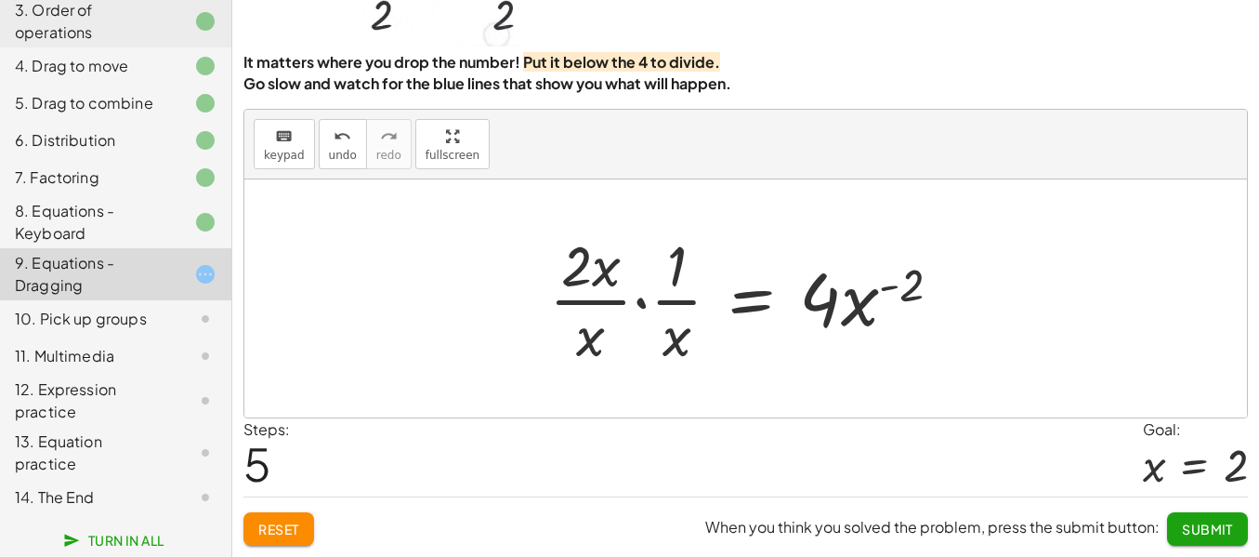
scroll to position [230, 0]
click at [299, 533] on span "Reset" at bounding box center [278, 528] width 41 height 17
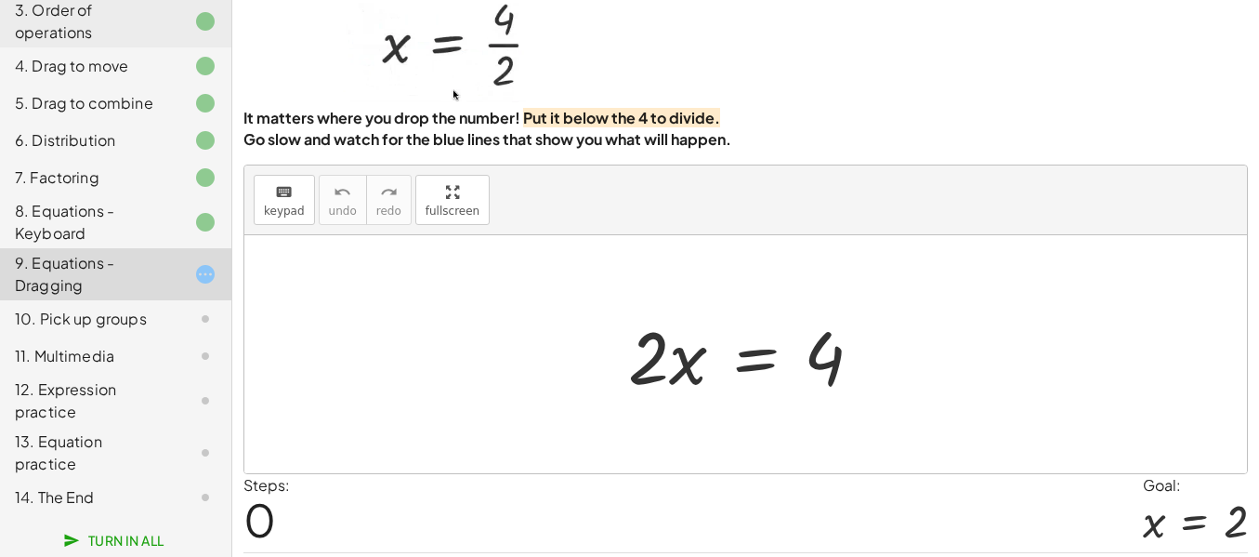
scroll to position [45, 0]
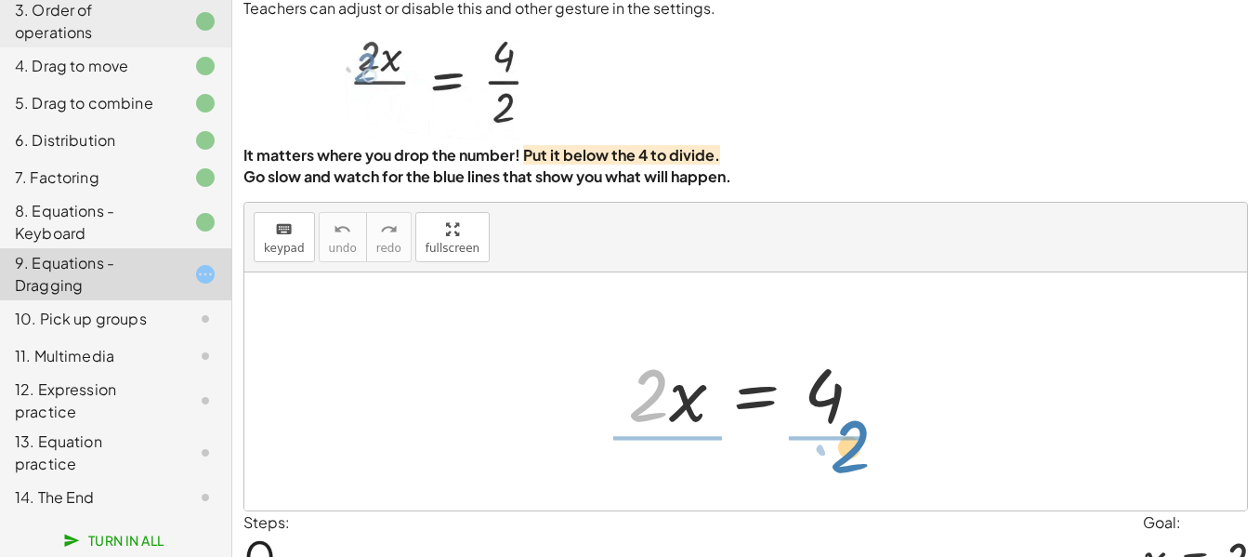
drag, startPoint x: 649, startPoint y: 466, endPoint x: 848, endPoint y: 517, distance: 205.3
click at [848, 510] on div "· 2 · 2 · x = 4" at bounding box center [745, 391] width 1003 height 238
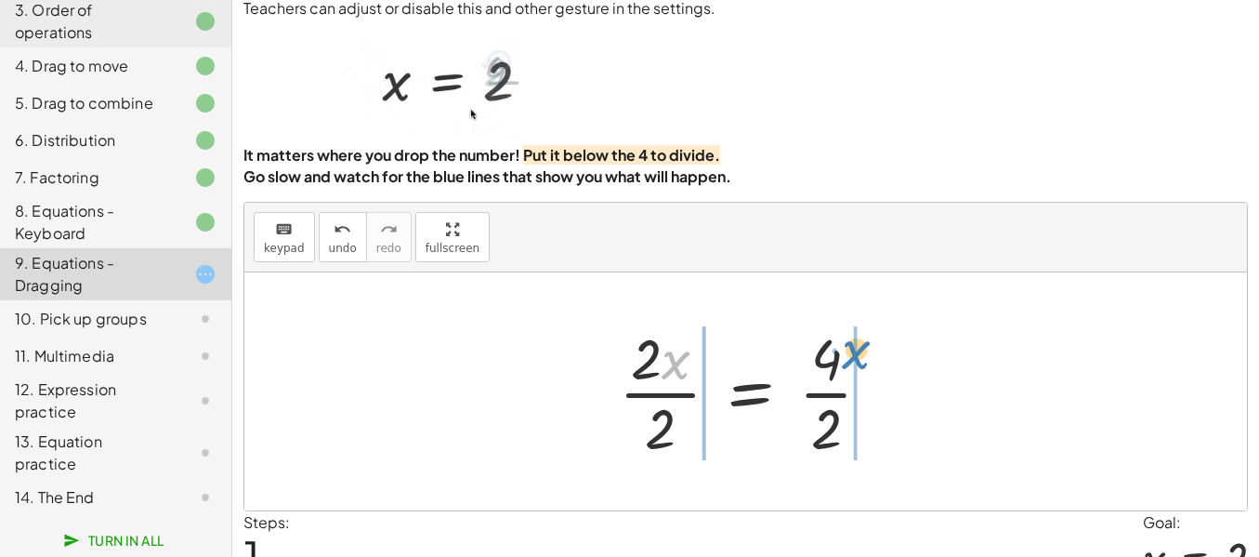
drag, startPoint x: 686, startPoint y: 428, endPoint x: 863, endPoint y: 418, distance: 177.8
click at [863, 418] on div at bounding box center [753, 391] width 286 height 143
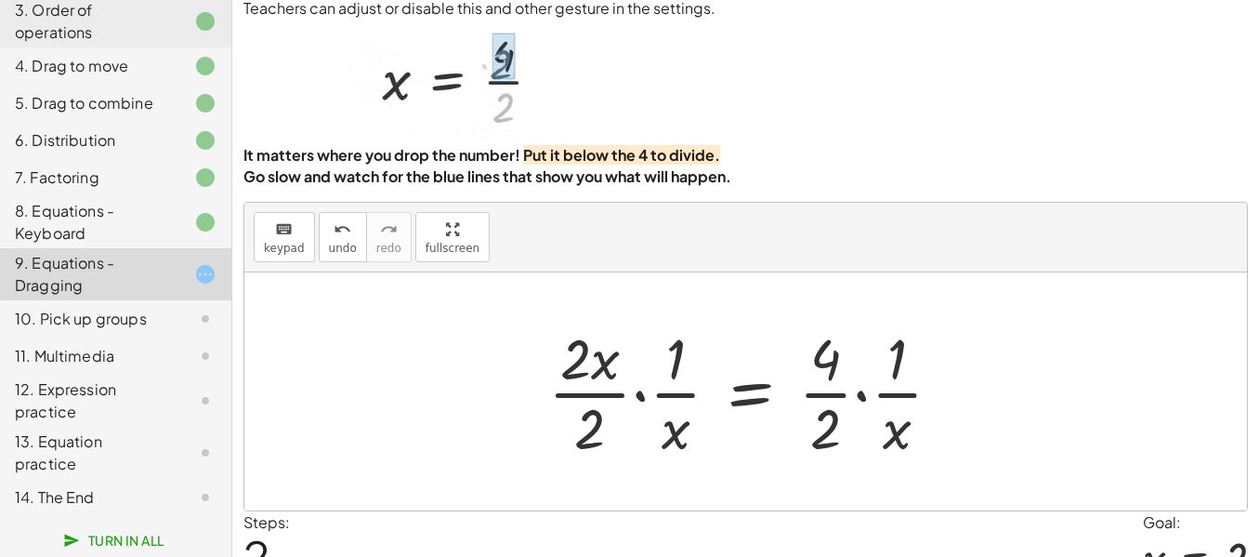
click at [868, 459] on div at bounding box center [752, 391] width 427 height 143
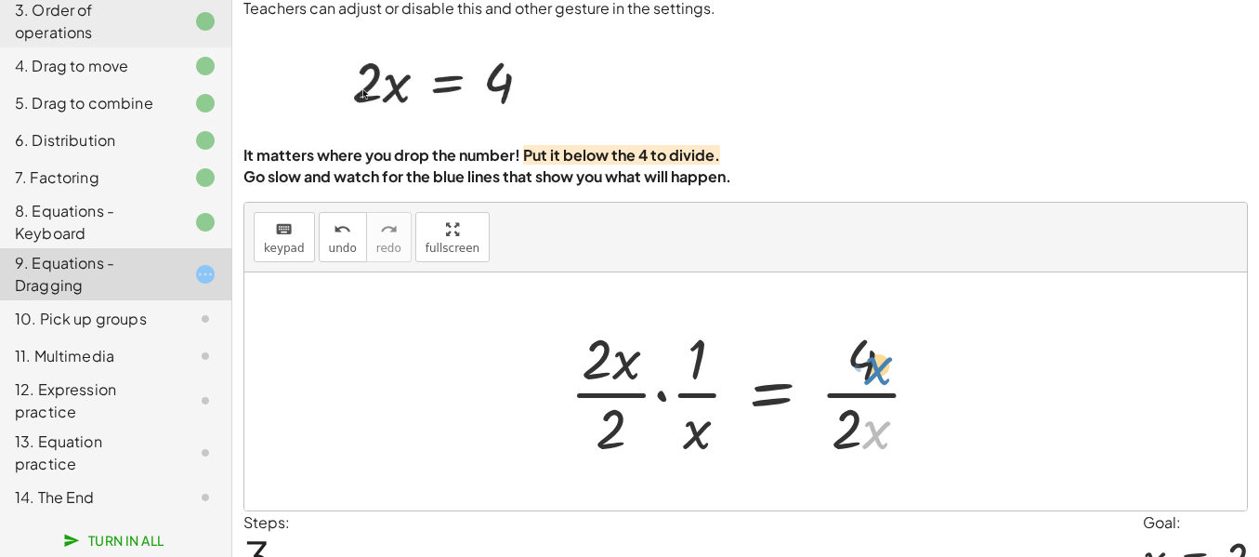
drag, startPoint x: 866, startPoint y: 490, endPoint x: 858, endPoint y: 413, distance: 77.6
click at [858, 413] on div at bounding box center [752, 391] width 385 height 143
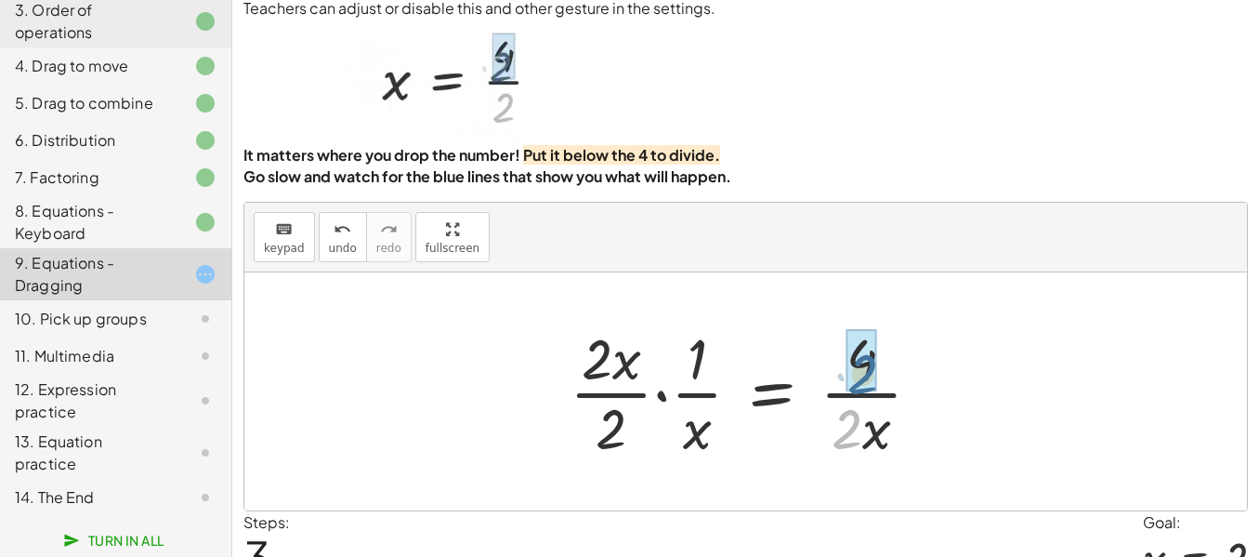
drag, startPoint x: 850, startPoint y: 476, endPoint x: 866, endPoint y: 419, distance: 58.8
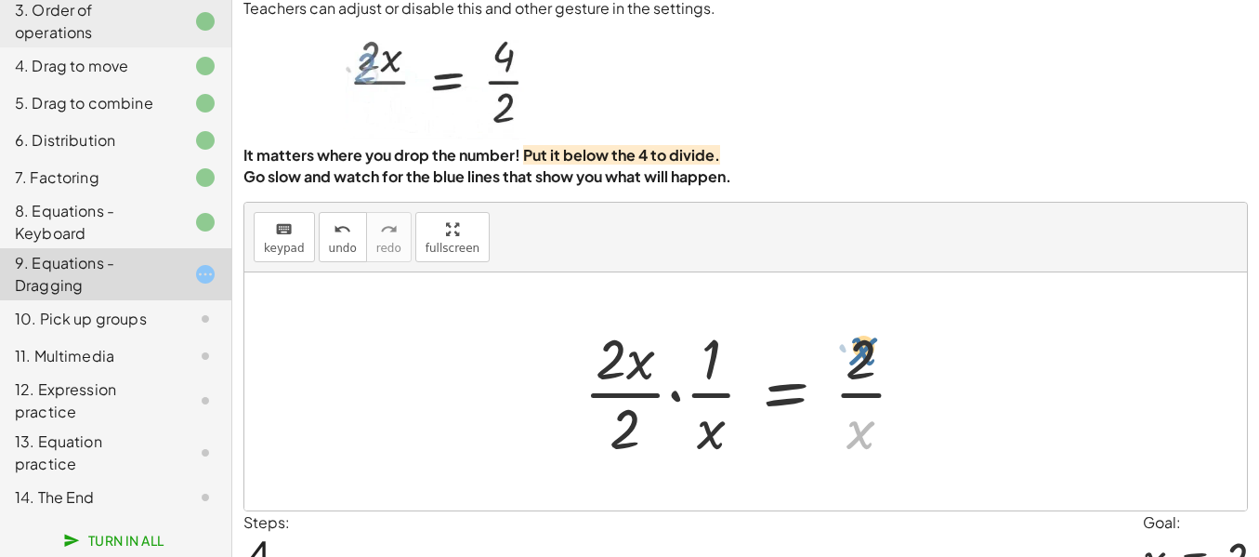
drag, startPoint x: 861, startPoint y: 498, endPoint x: 865, endPoint y: 409, distance: 89.3
click at [865, 409] on div at bounding box center [752, 391] width 356 height 143
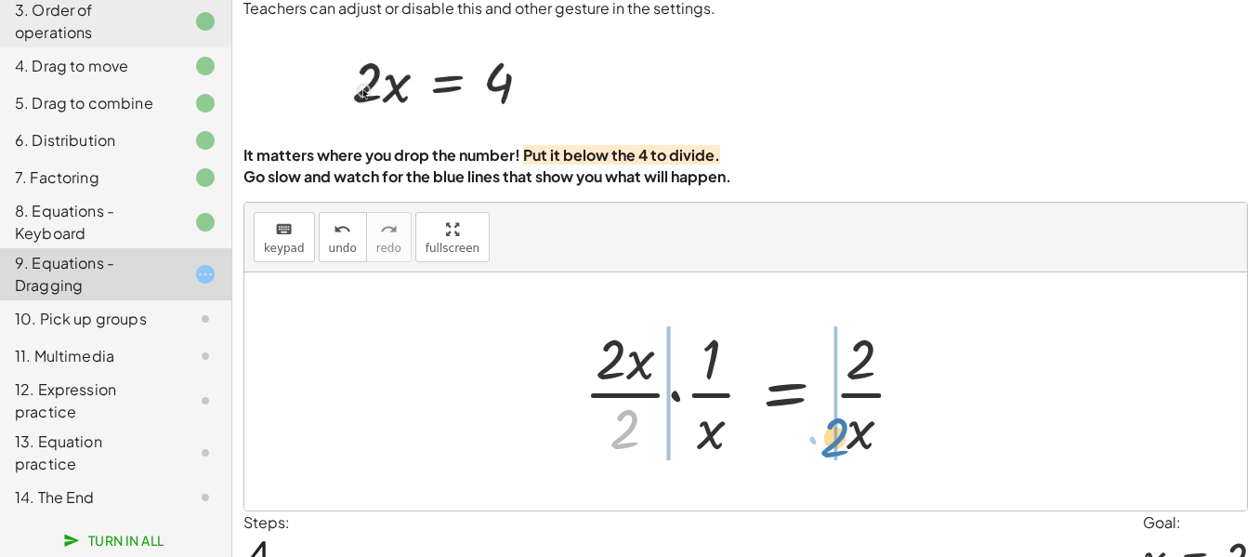
drag, startPoint x: 627, startPoint y: 485, endPoint x: 837, endPoint y: 494, distance: 210.2
click at [837, 463] on div at bounding box center [752, 391] width 356 height 143
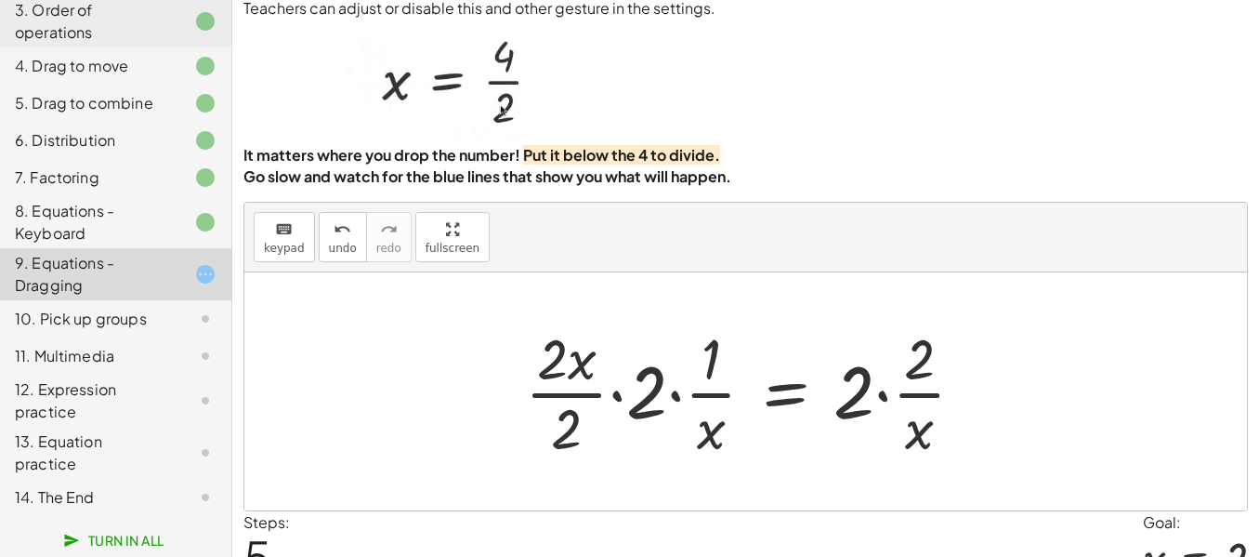
click at [848, 463] on div at bounding box center [752, 391] width 473 height 143
click at [884, 457] on div at bounding box center [752, 391] width 473 height 143
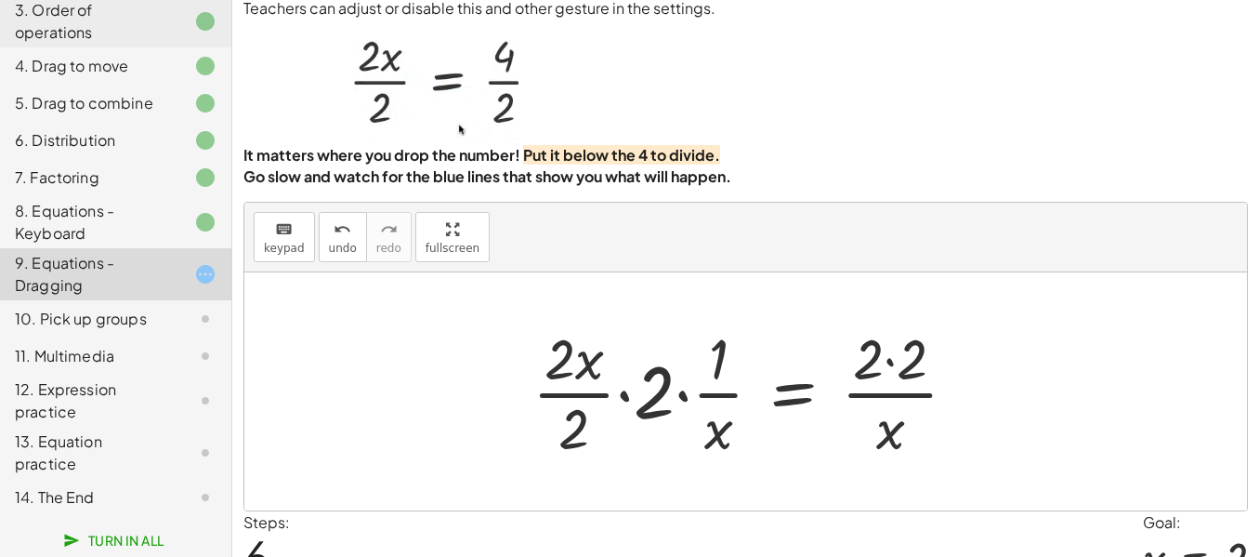
click at [892, 419] on div at bounding box center [752, 391] width 458 height 143
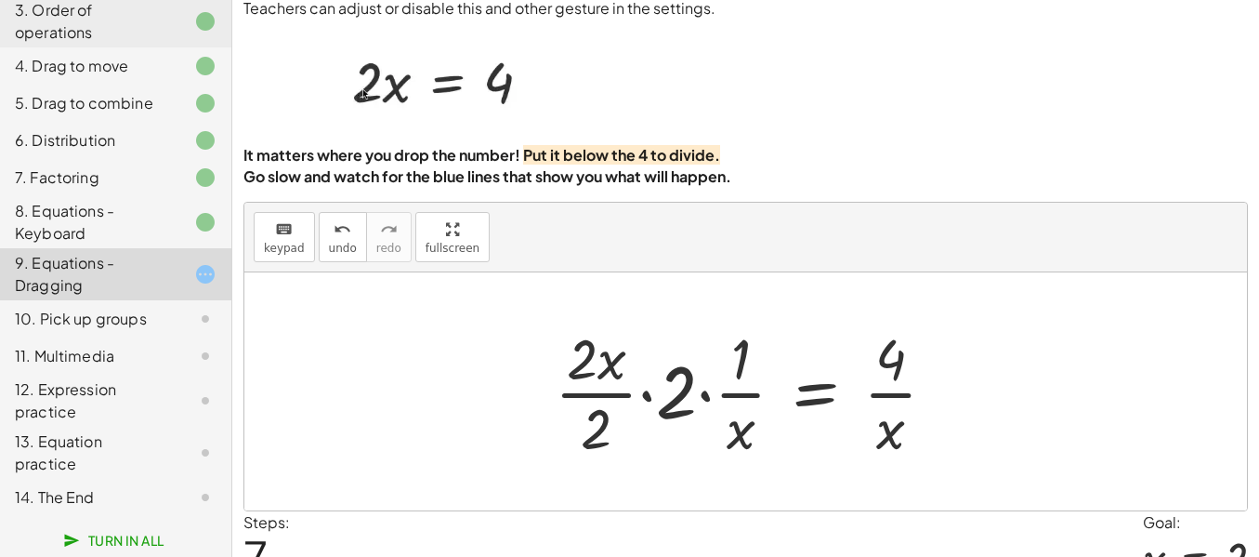
click at [875, 426] on div at bounding box center [752, 391] width 414 height 143
click at [897, 419] on div at bounding box center [752, 391] width 414 height 143
click at [682, 453] on div at bounding box center [752, 391] width 414 height 143
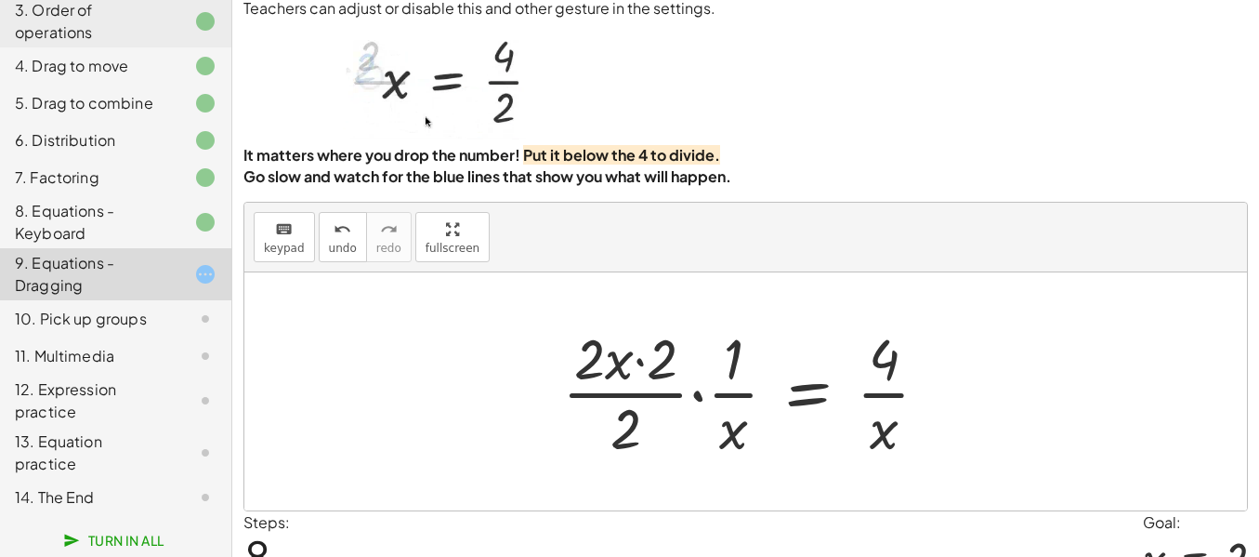
click at [692, 456] on div at bounding box center [753, 391] width 401 height 143
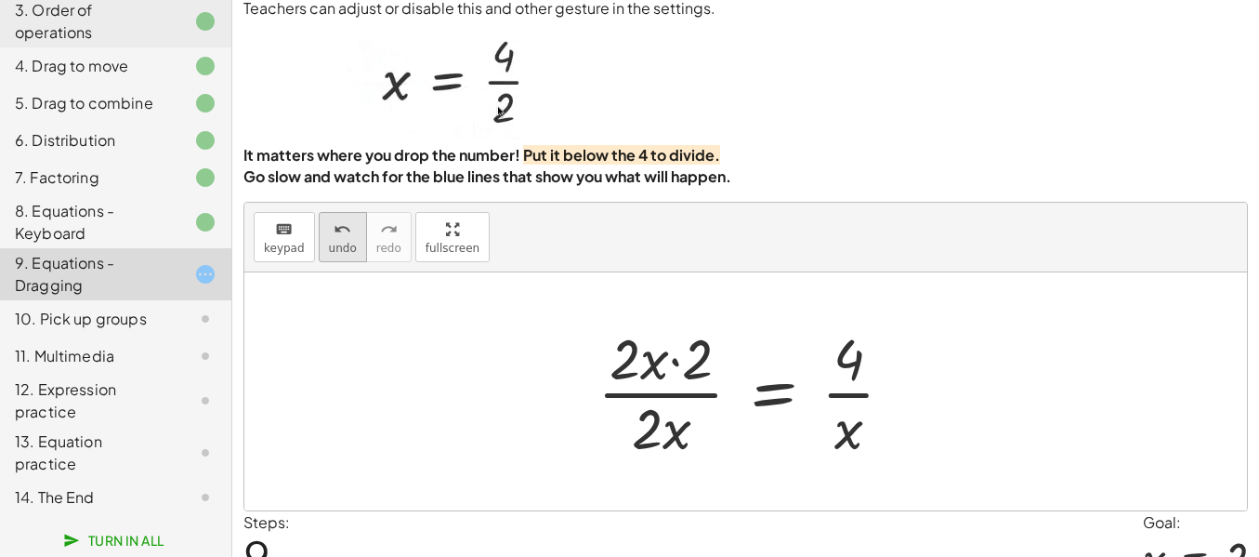
click at [345, 241] on icon "undo" at bounding box center [343, 229] width 18 height 22
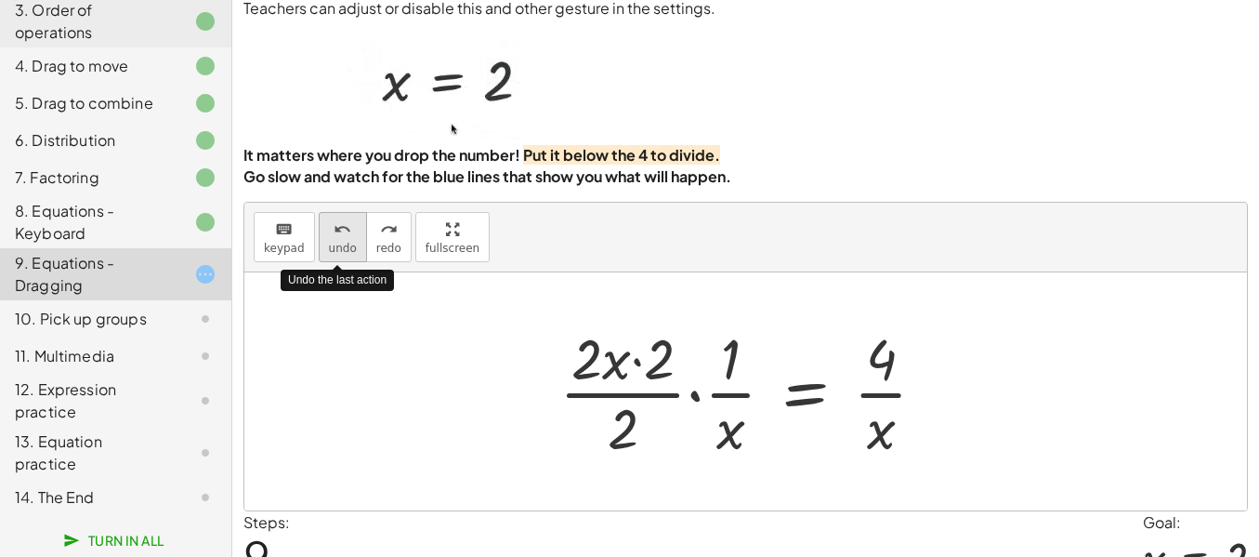
click at [345, 241] on icon "undo" at bounding box center [343, 229] width 18 height 22
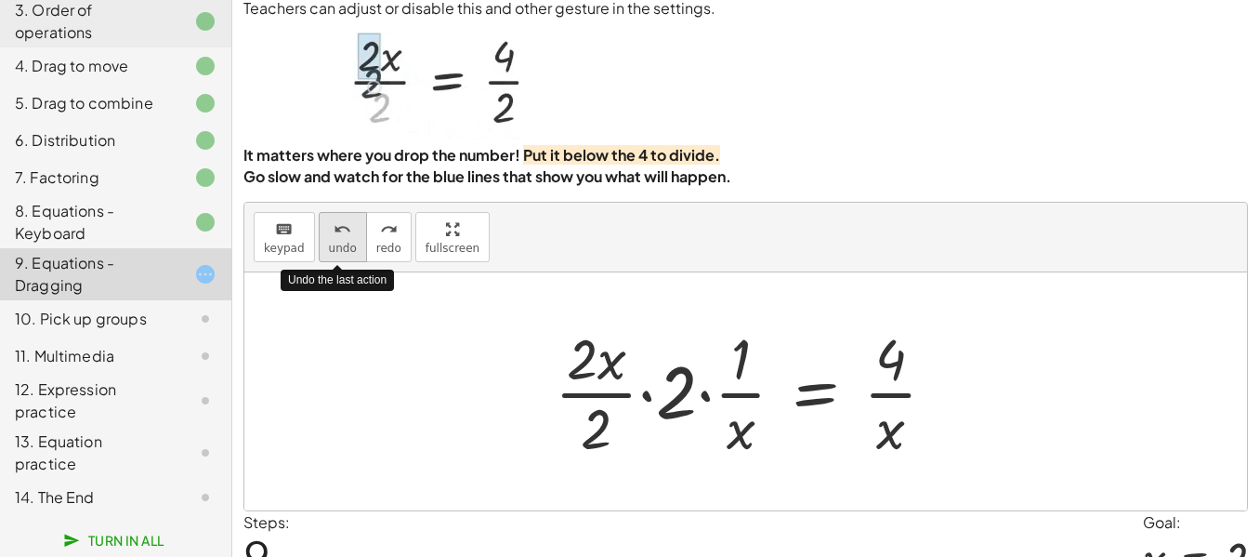
click at [345, 241] on icon "undo" at bounding box center [343, 229] width 18 height 22
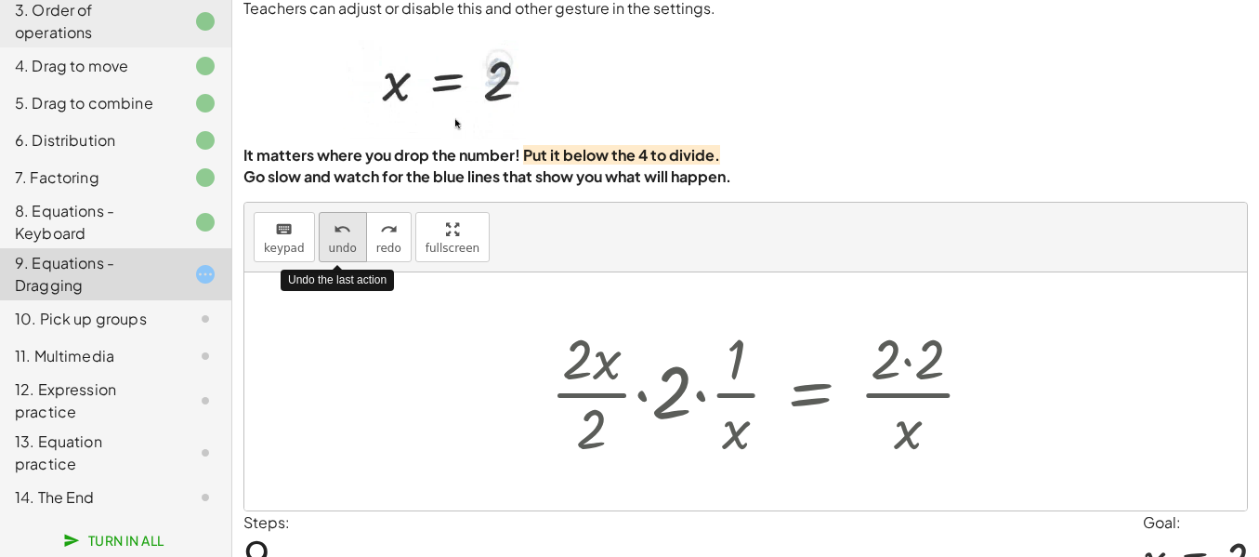
click at [345, 241] on icon "undo" at bounding box center [343, 229] width 18 height 22
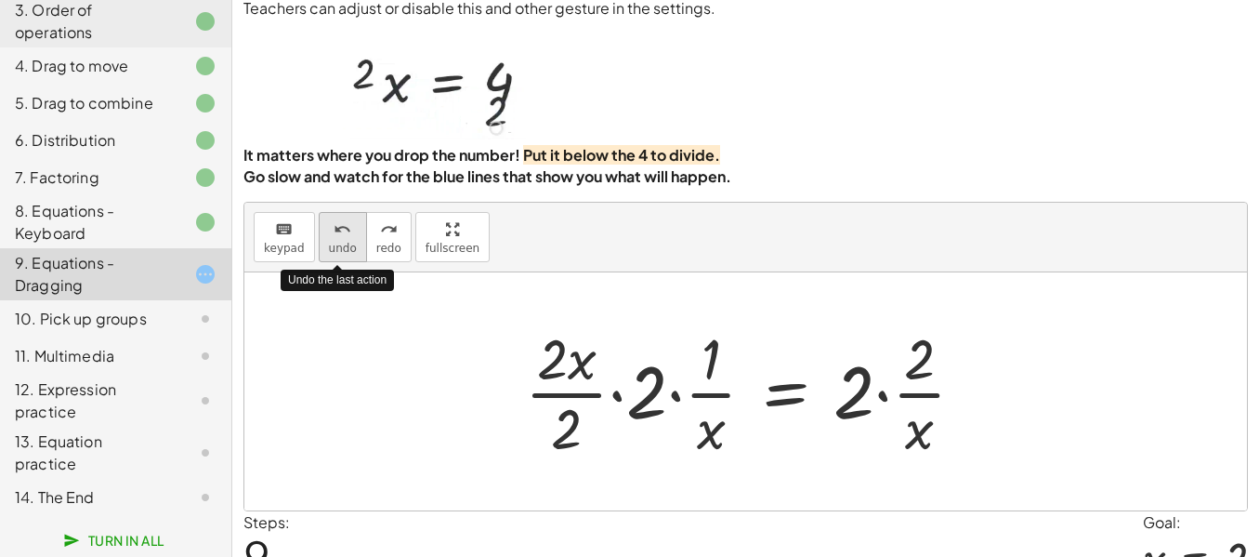
click at [345, 241] on icon "undo" at bounding box center [343, 229] width 18 height 22
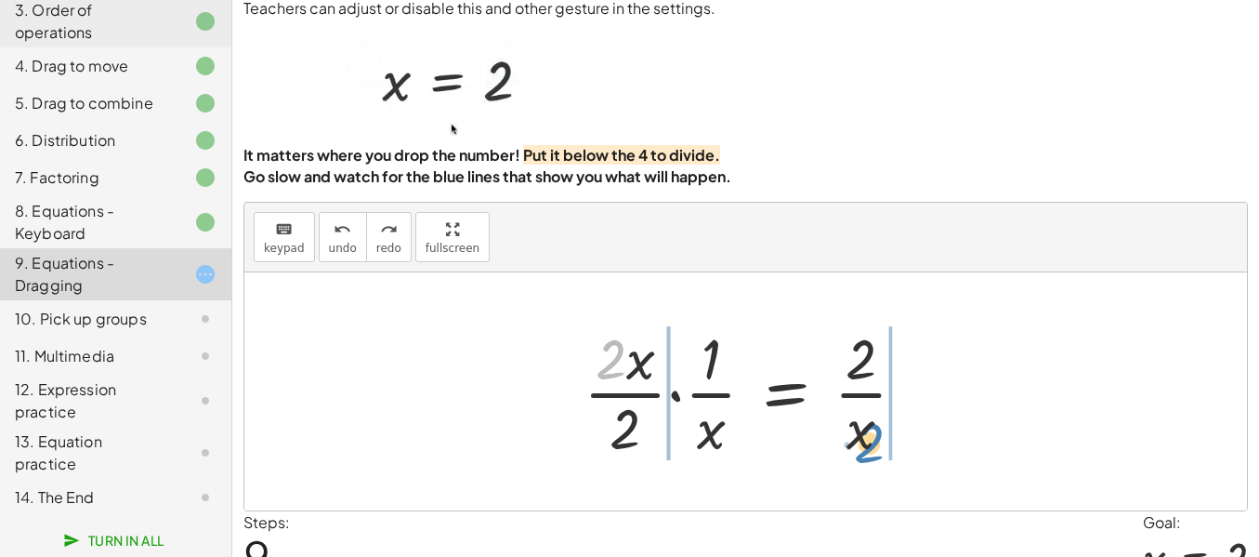
drag, startPoint x: 610, startPoint y: 415, endPoint x: 863, endPoint y: 503, distance: 268.3
click at [863, 463] on div at bounding box center [752, 391] width 356 height 143
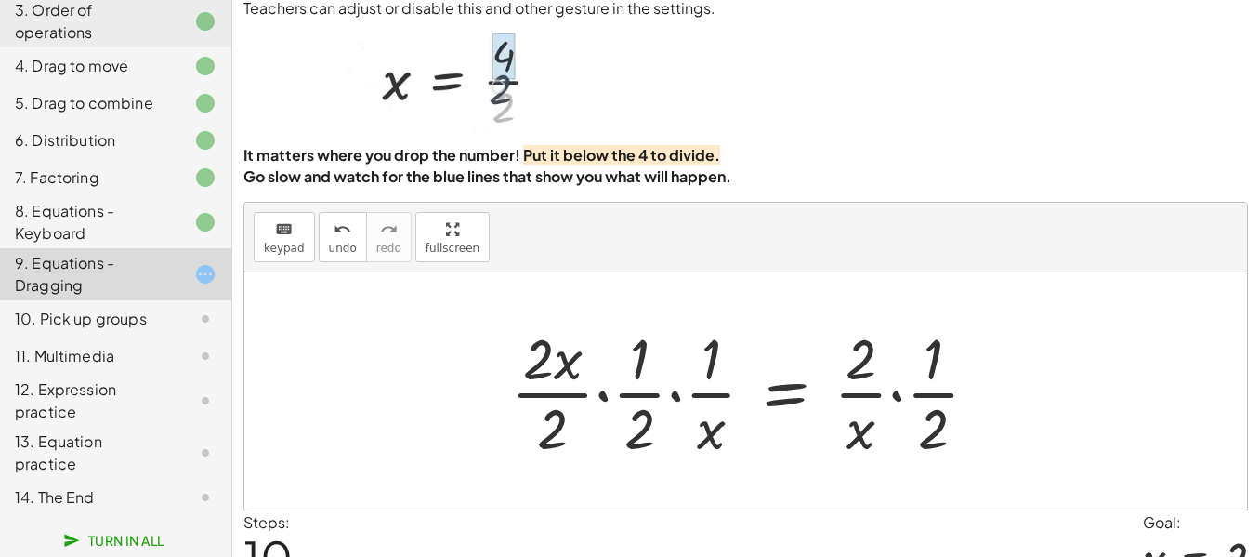
click at [902, 453] on div at bounding box center [752, 391] width 501 height 143
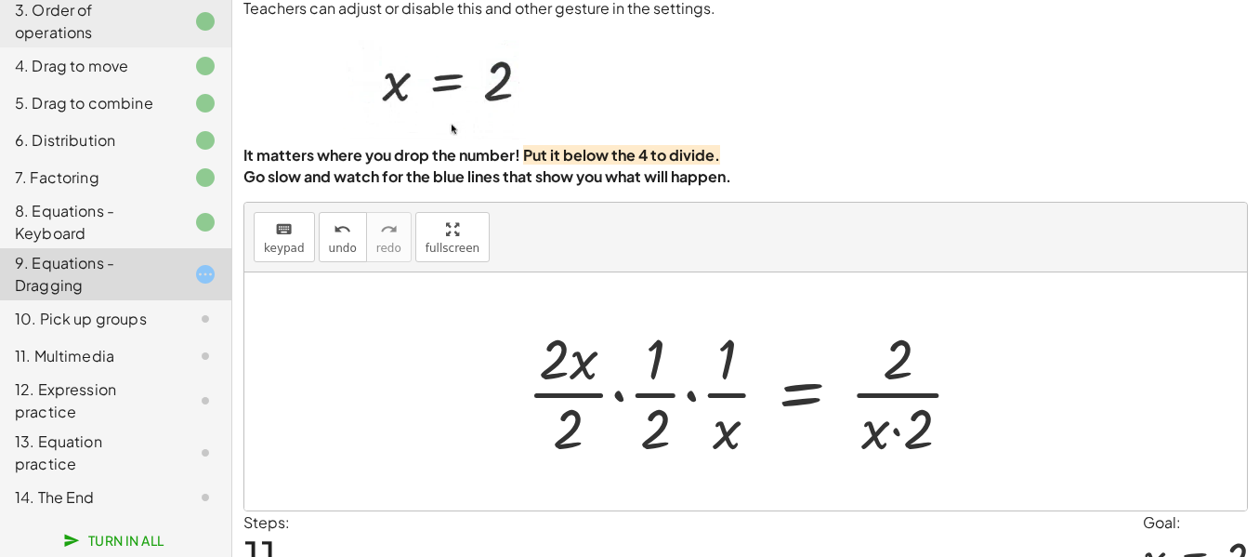
click at [901, 463] on div at bounding box center [753, 391] width 470 height 143
click at [896, 463] on div at bounding box center [753, 391] width 470 height 143
drag, startPoint x: 879, startPoint y: 495, endPoint x: 908, endPoint y: 420, distance: 80.6
click at [908, 420] on div at bounding box center [753, 391] width 470 height 143
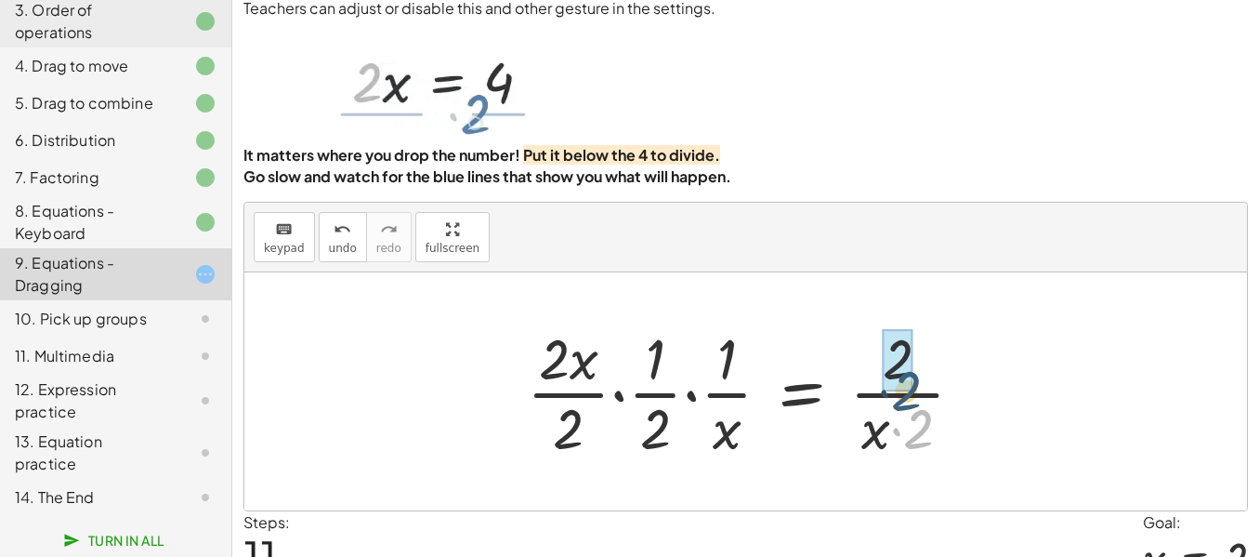
drag, startPoint x: 932, startPoint y: 481, endPoint x: 919, endPoint y: 441, distance: 42.0
click at [919, 441] on div at bounding box center [753, 391] width 470 height 143
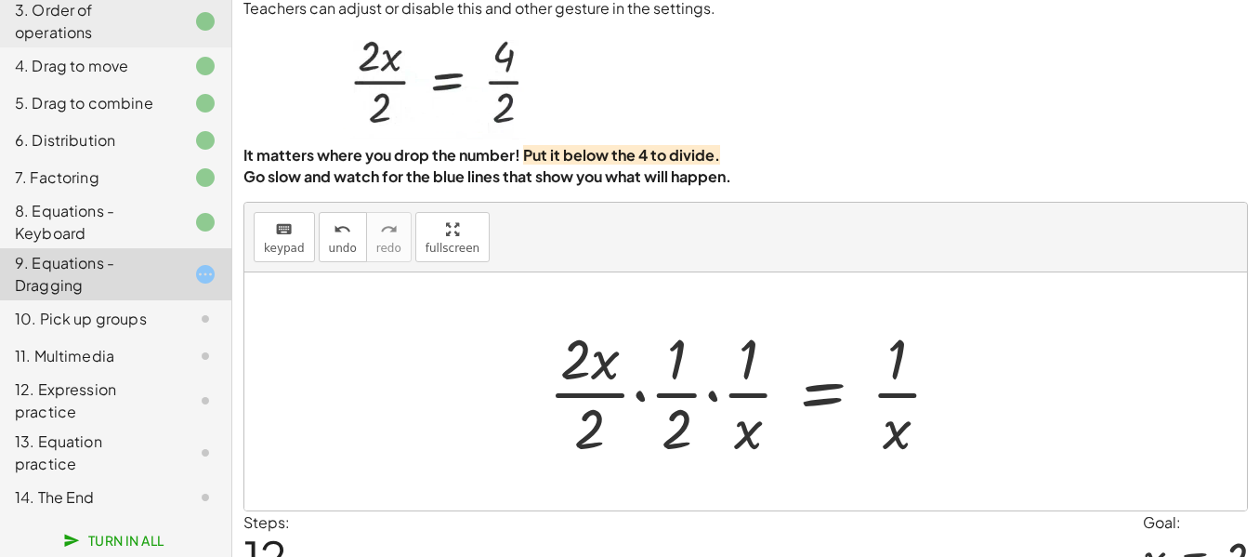
click at [900, 463] on div at bounding box center [752, 391] width 427 height 143
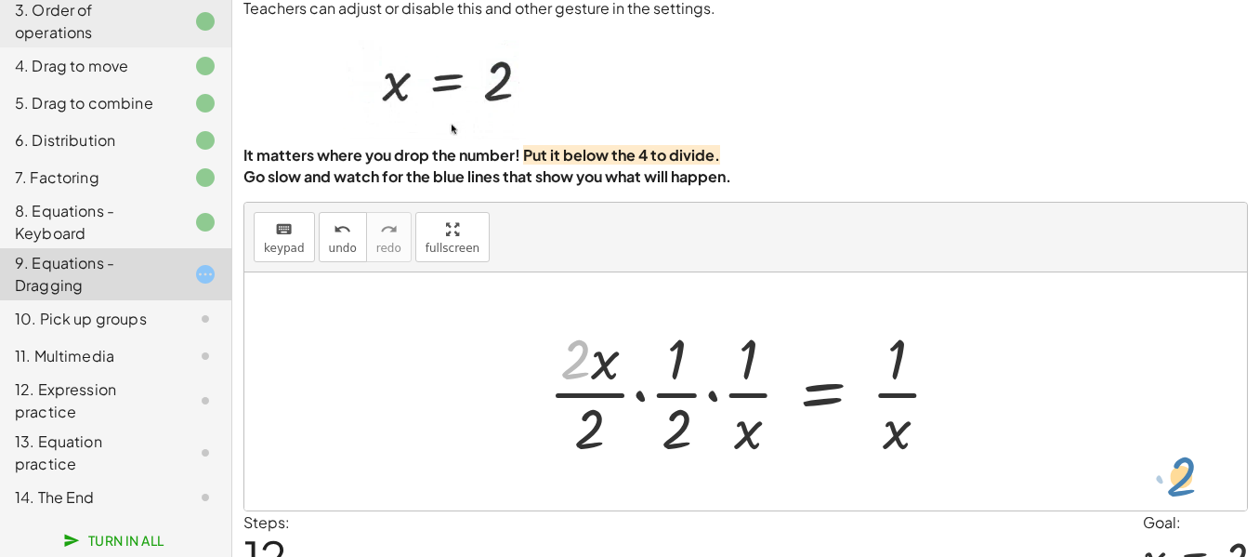
drag, startPoint x: 585, startPoint y: 422, endPoint x: 1181, endPoint y: 536, distance: 606.5
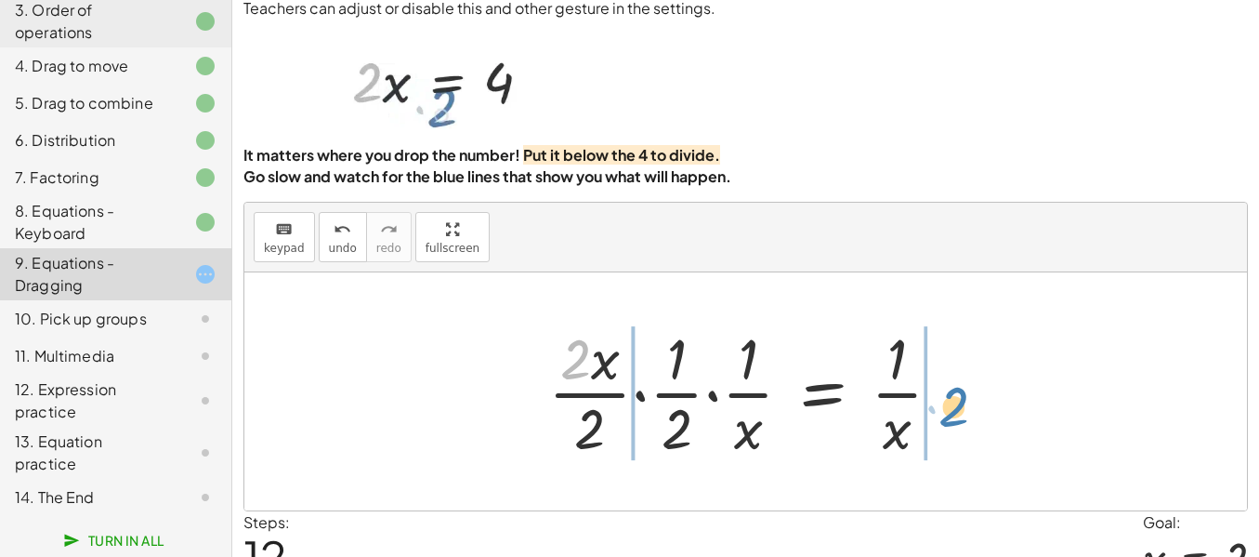
drag, startPoint x: 572, startPoint y: 403, endPoint x: 945, endPoint y: 450, distance: 375.5
click at [945, 450] on div at bounding box center [752, 391] width 427 height 143
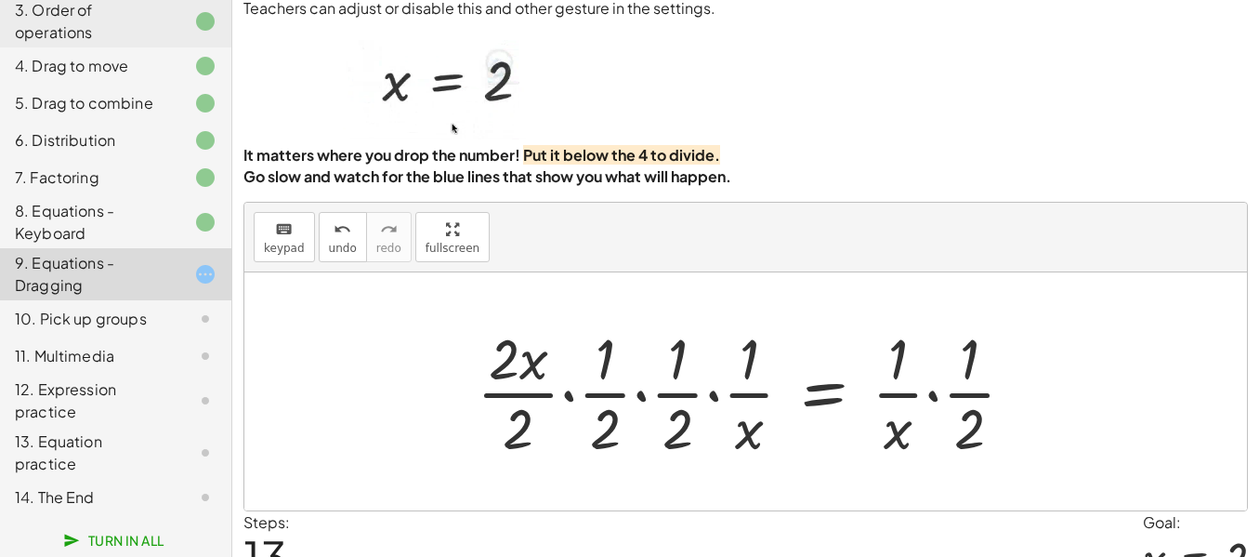
click at [935, 453] on div at bounding box center [753, 391] width 572 height 143
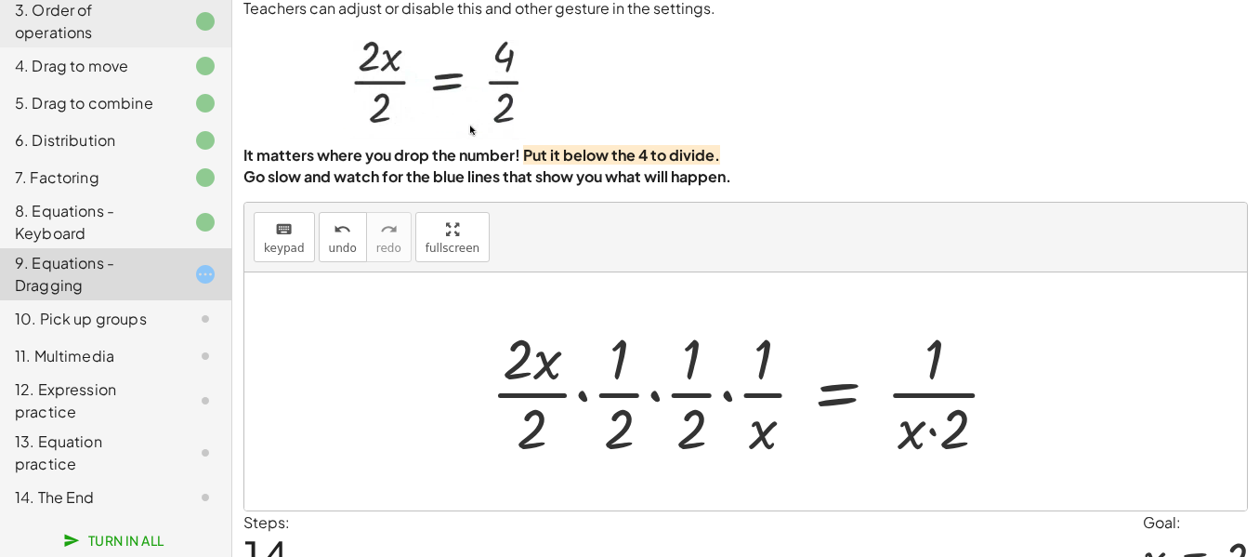
click at [931, 463] on div at bounding box center [752, 391] width 543 height 143
drag, startPoint x: 910, startPoint y: 492, endPoint x: 941, endPoint y: 402, distance: 94.6
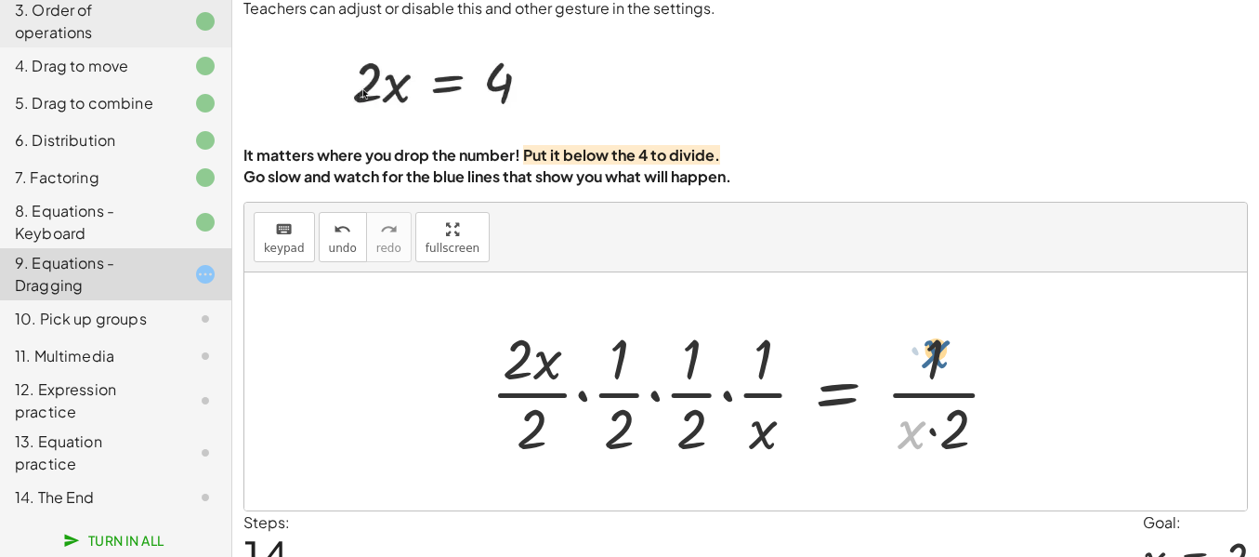
click at [941, 402] on div at bounding box center [752, 391] width 543 height 143
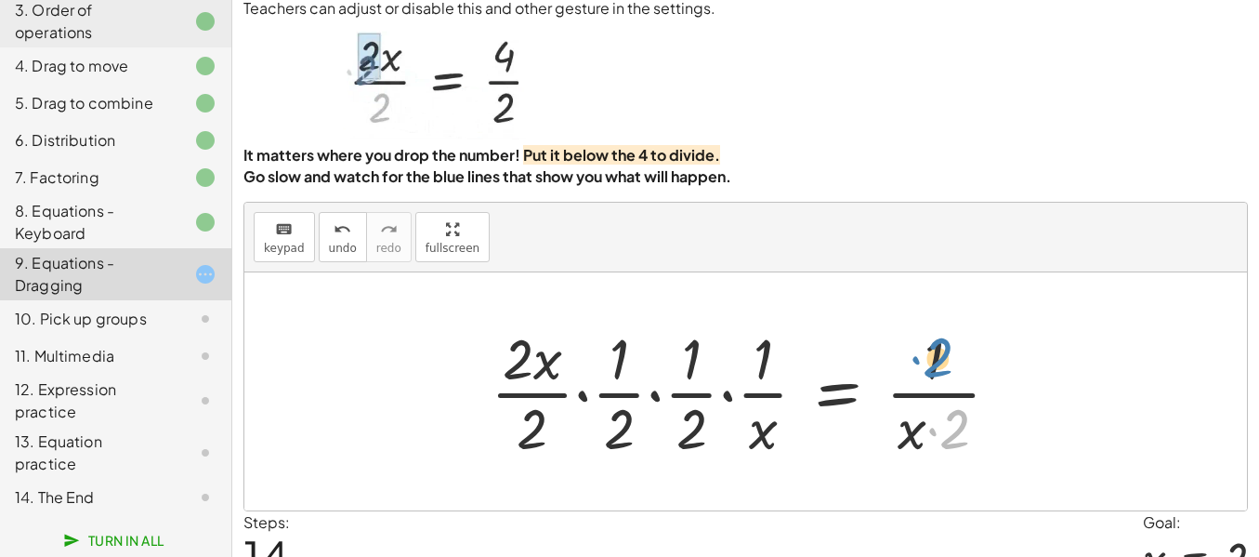
drag, startPoint x: 949, startPoint y: 480, endPoint x: 934, endPoint y: 412, distance: 70.4
click at [934, 412] on div at bounding box center [752, 391] width 543 height 143
click at [938, 414] on div at bounding box center [752, 391] width 543 height 143
click at [939, 411] on div at bounding box center [752, 391] width 543 height 143
click at [686, 463] on div at bounding box center [752, 391] width 543 height 143
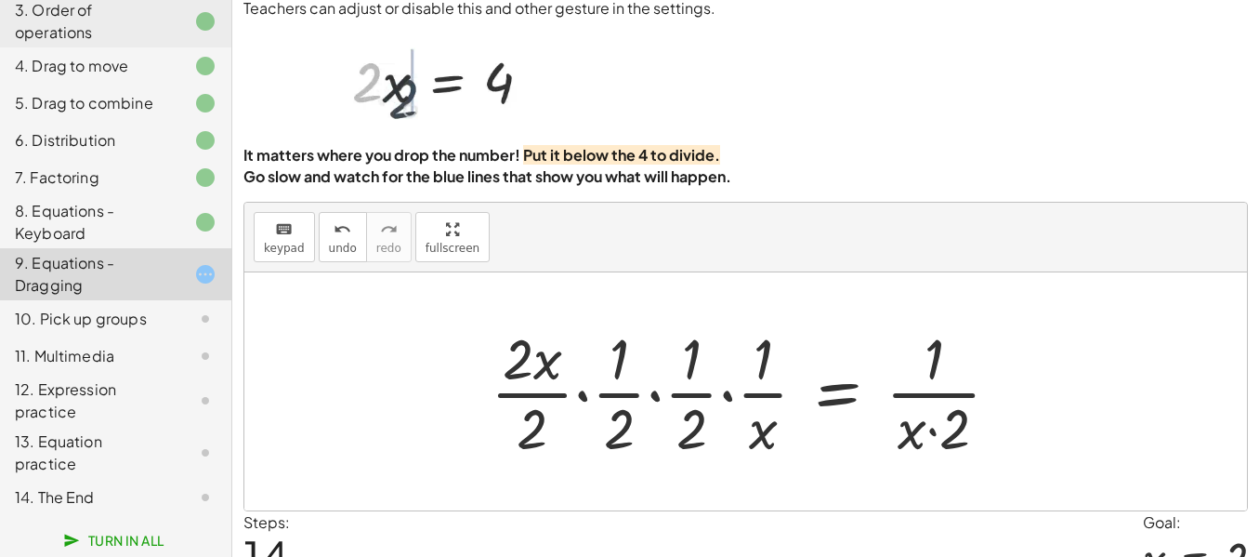
click at [617, 463] on div at bounding box center [752, 391] width 543 height 143
click at [654, 453] on div at bounding box center [752, 391] width 543 height 143
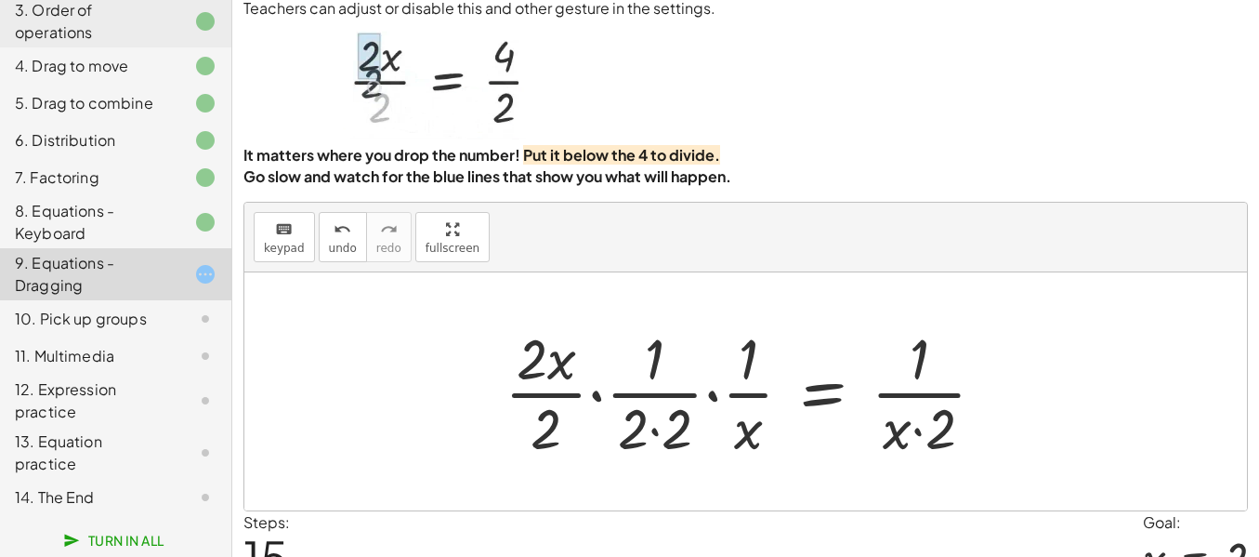
click at [711, 452] on div at bounding box center [752, 391] width 514 height 143
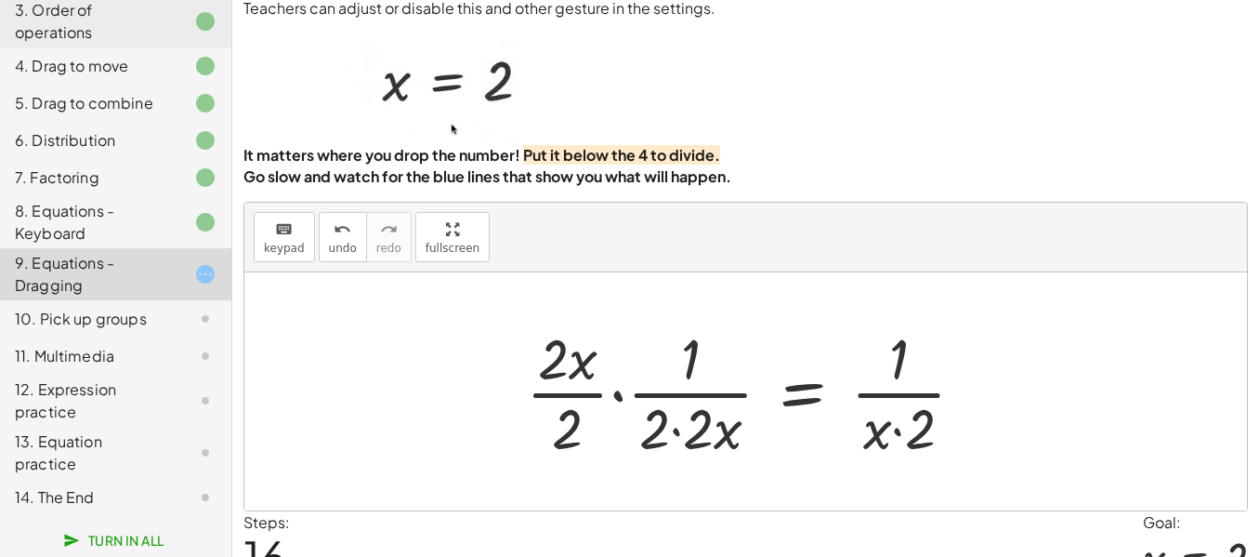
click at [687, 463] on div at bounding box center [753, 391] width 473 height 143
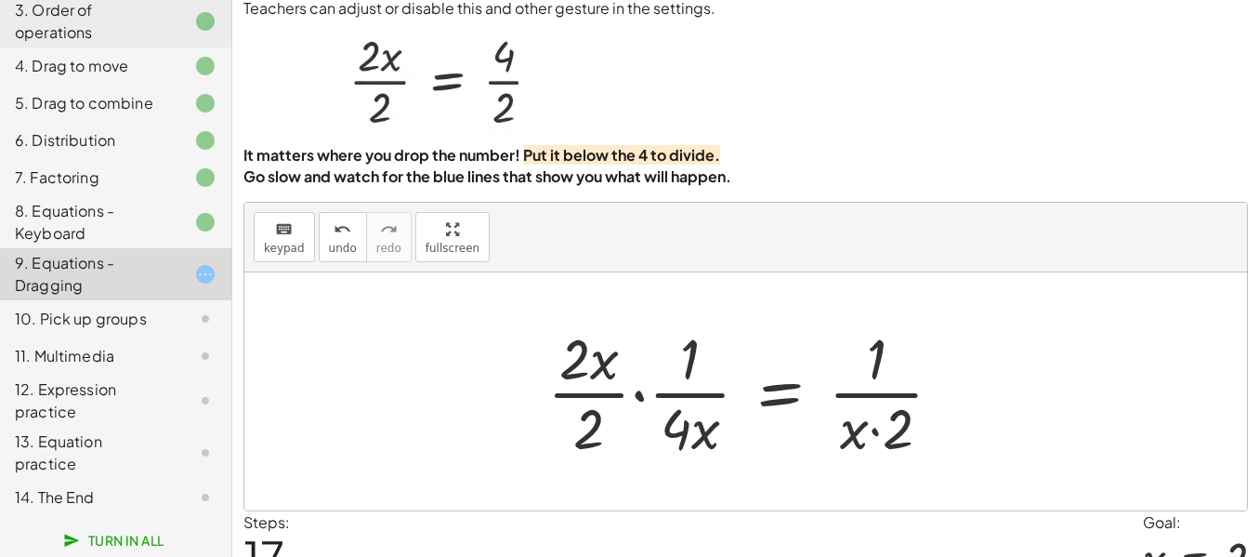
click at [682, 463] on div at bounding box center [752, 391] width 428 height 143
click at [687, 429] on div at bounding box center [752, 391] width 428 height 143
click at [649, 445] on div at bounding box center [752, 391] width 428 height 143
click at [639, 453] on div at bounding box center [752, 391] width 428 height 143
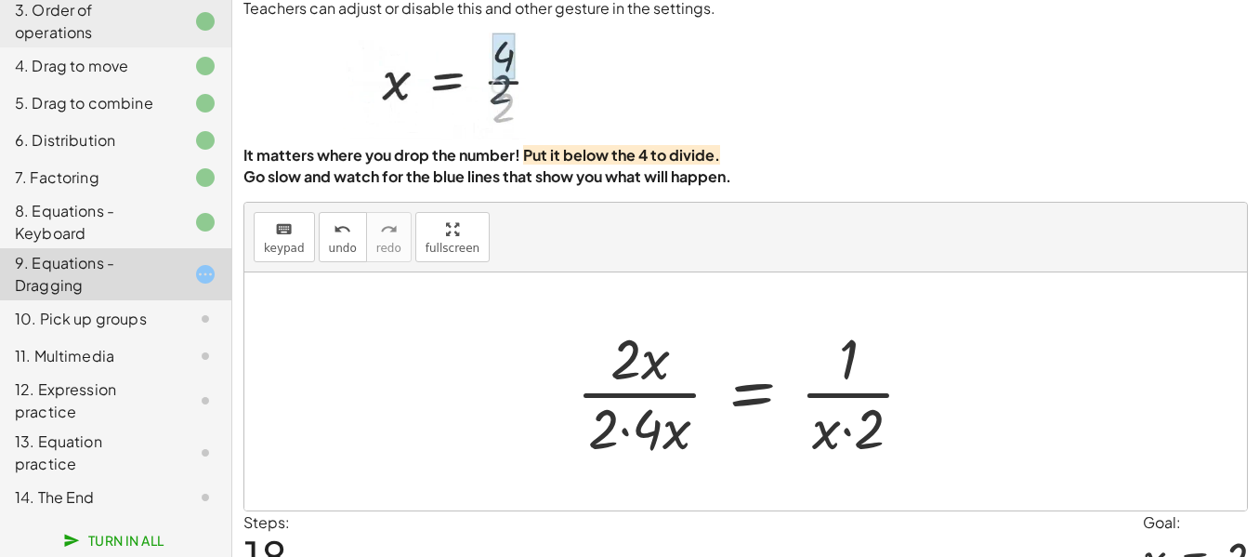
click at [623, 463] on div at bounding box center [753, 391] width 372 height 143
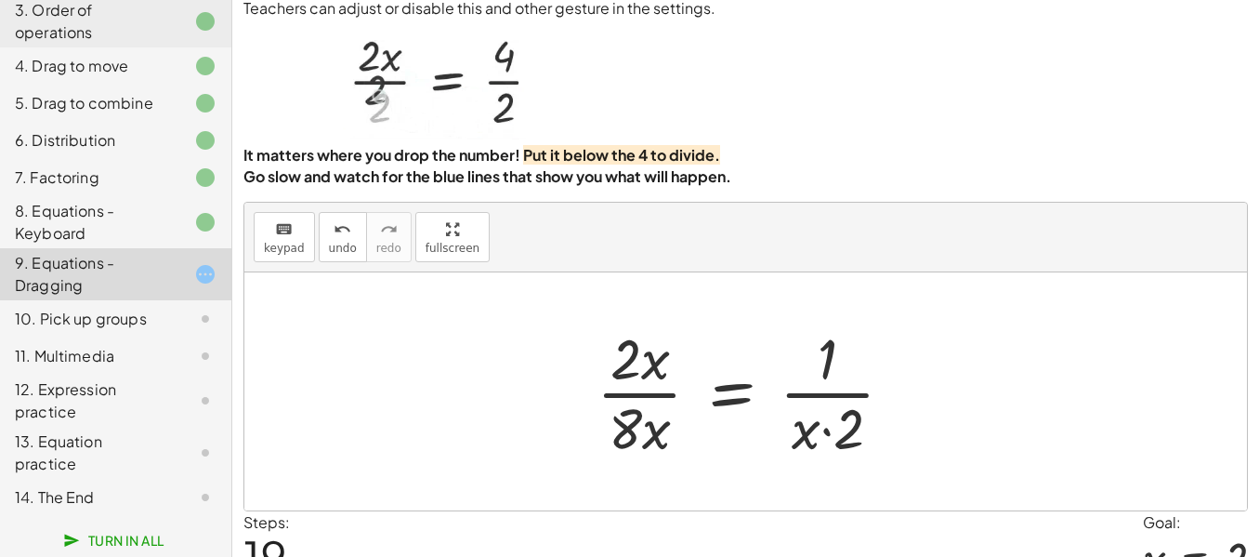
click at [828, 463] on div at bounding box center [752, 391] width 331 height 143
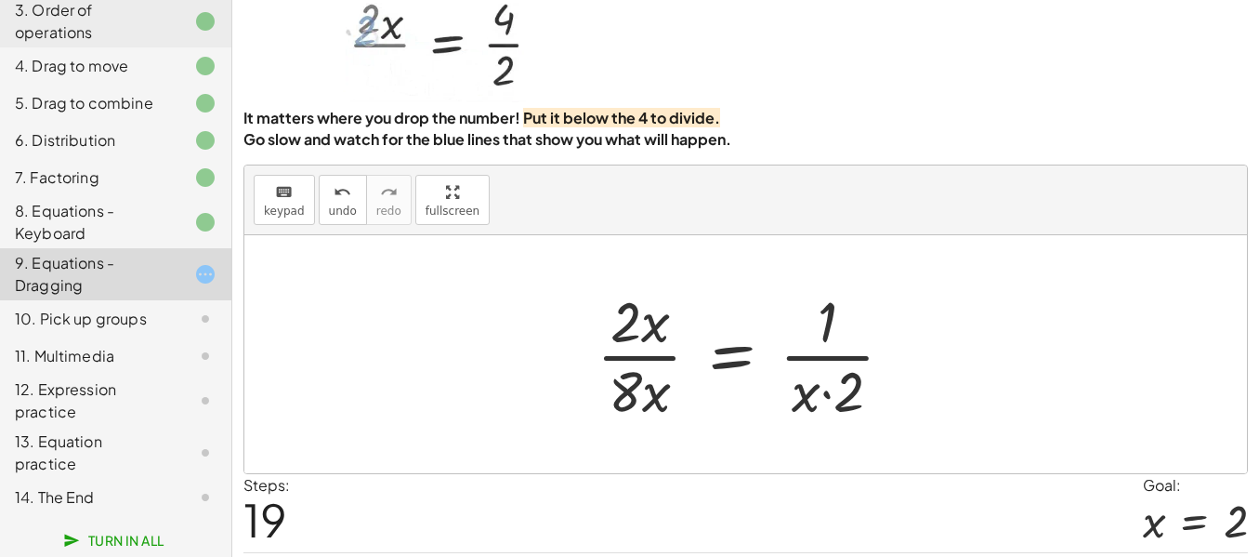
scroll to position [230, 0]
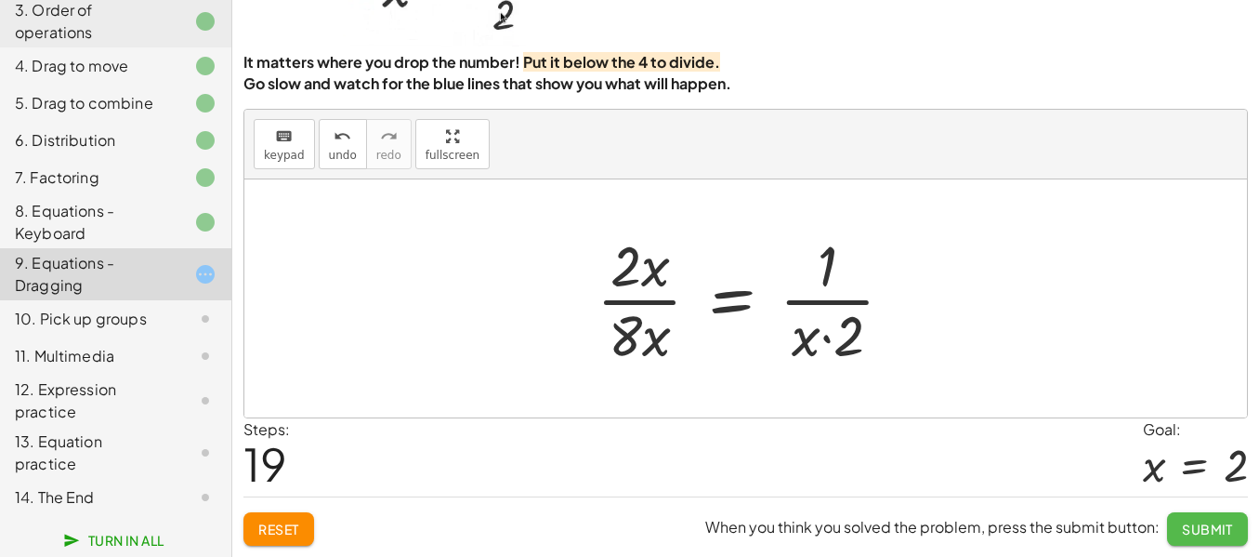
click at [1196, 526] on span "Submit" at bounding box center [1207, 528] width 51 height 17
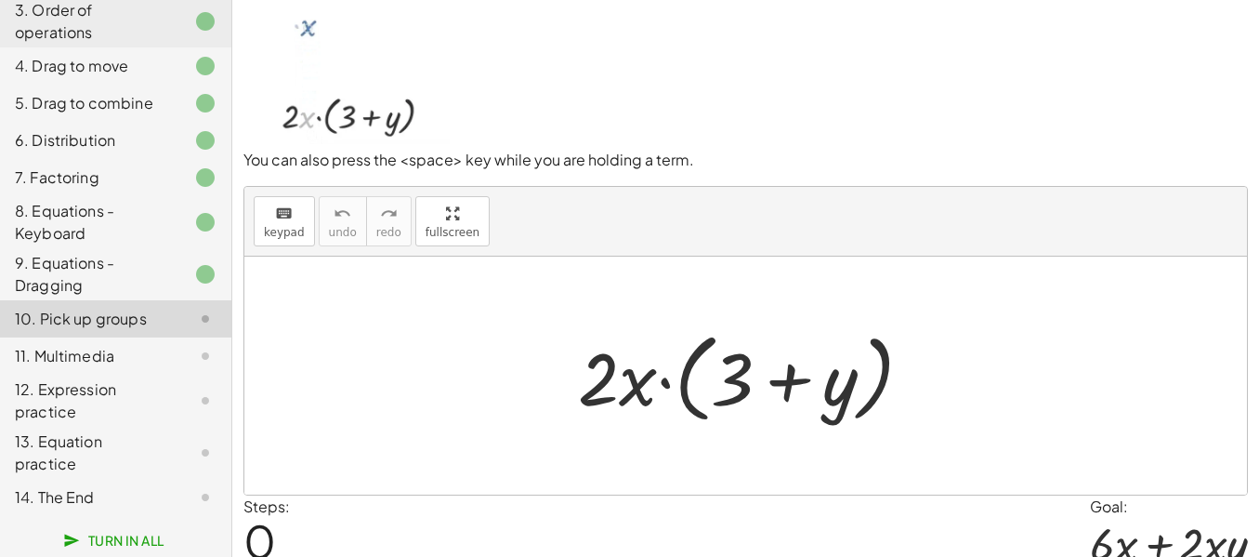
scroll to position [20, 0]
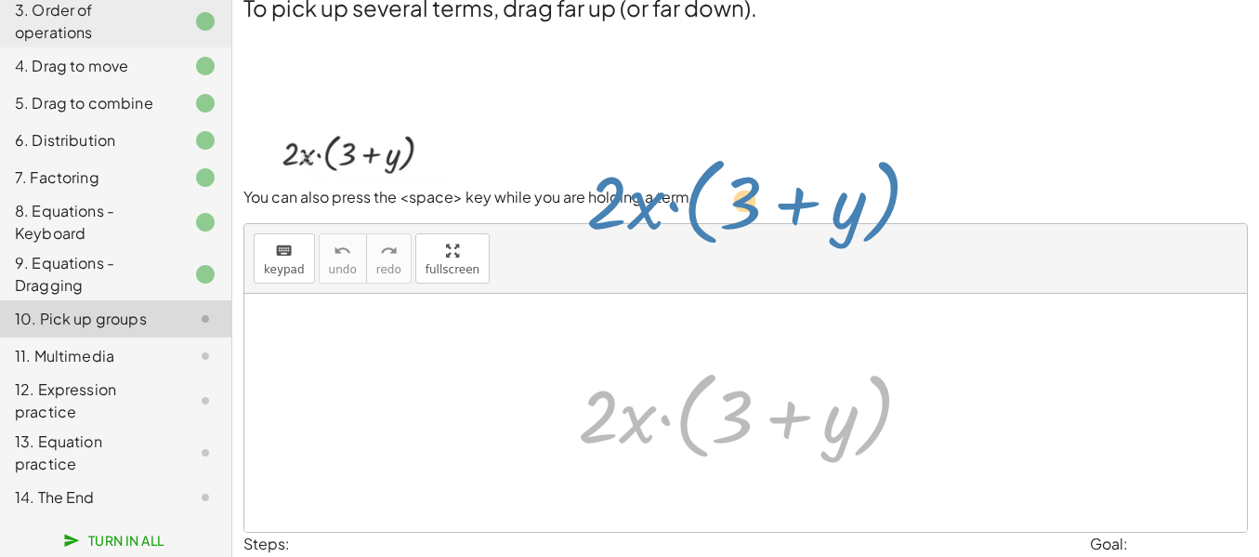
drag, startPoint x: 801, startPoint y: 452, endPoint x: 809, endPoint y: 238, distance: 213.9
click at [0, 0] on div "To pick up several terms, drag far up (or far down). You can also press the <sp…" at bounding box center [0, 0] width 0 height 0
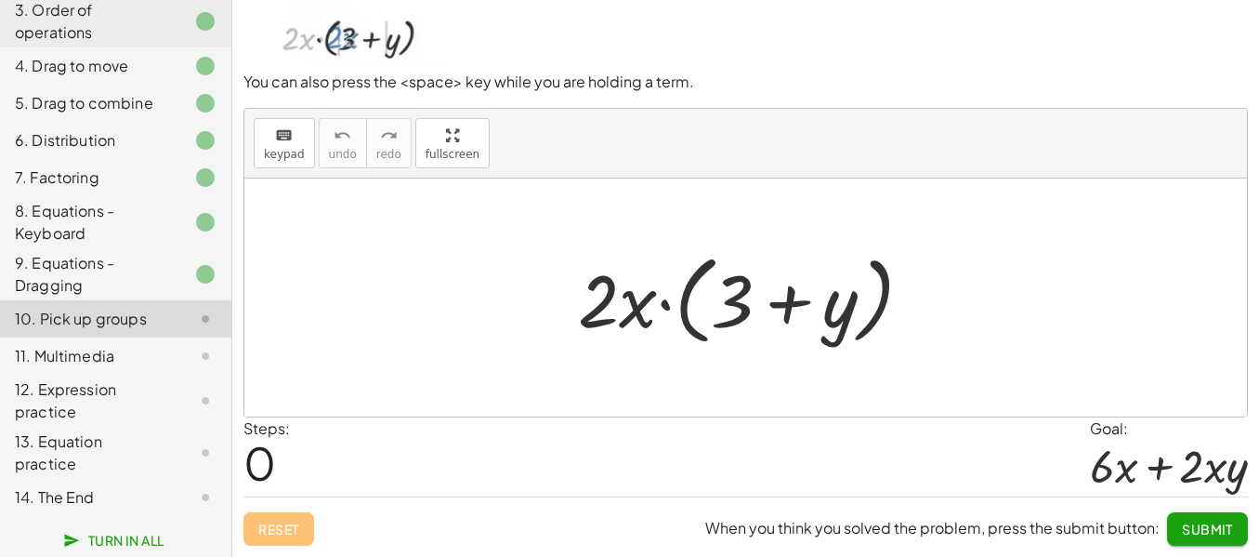
scroll to position [205, 0]
drag, startPoint x: 788, startPoint y: 260, endPoint x: 815, endPoint y: 267, distance: 27.7
click at [815, 267] on div at bounding box center [753, 297] width 368 height 107
click at [788, 267] on div at bounding box center [753, 297] width 368 height 107
click at [653, 276] on div at bounding box center [753, 297] width 368 height 107
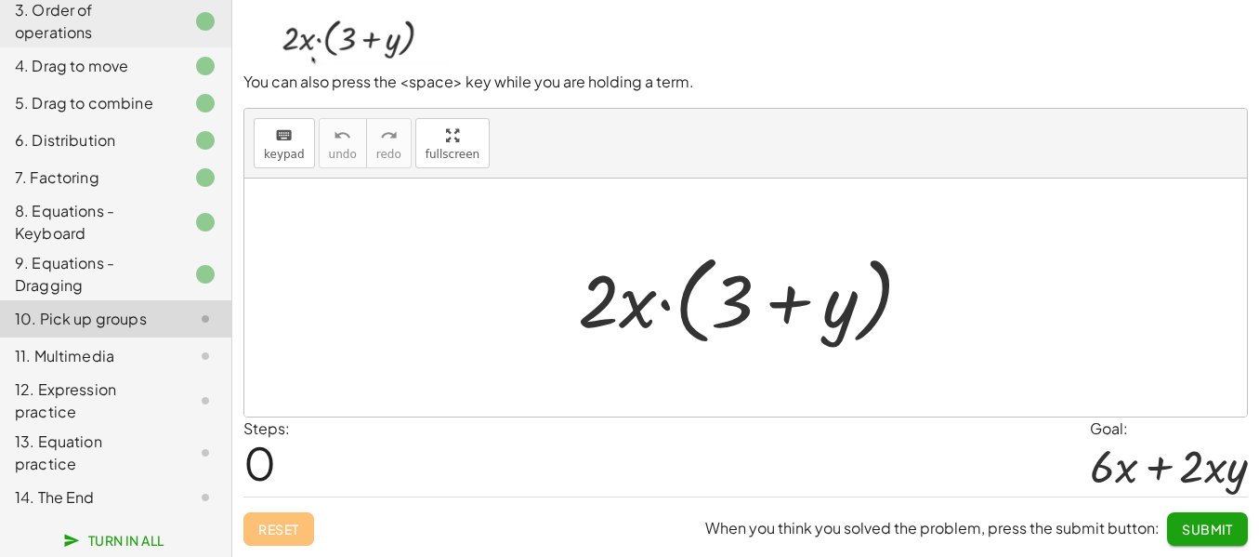
click at [663, 273] on div at bounding box center [753, 297] width 368 height 107
click at [609, 284] on div at bounding box center [753, 297] width 368 height 107
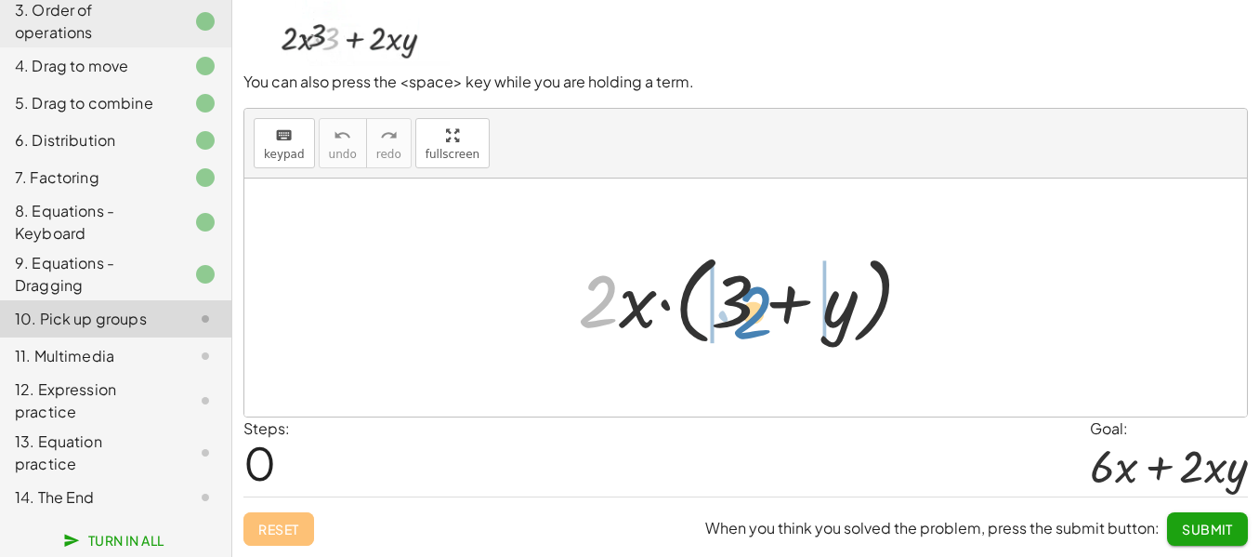
drag, startPoint x: 602, startPoint y: 270, endPoint x: 754, endPoint y: 282, distance: 151.9
click at [754, 282] on div at bounding box center [753, 297] width 368 height 107
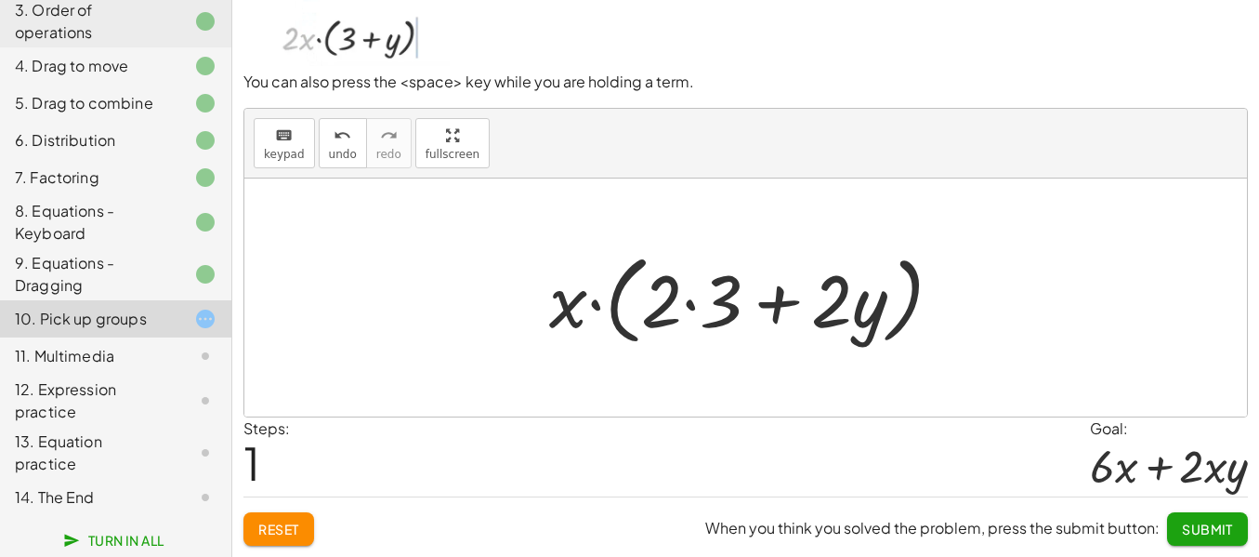
click at [688, 271] on div at bounding box center [753, 297] width 427 height 107
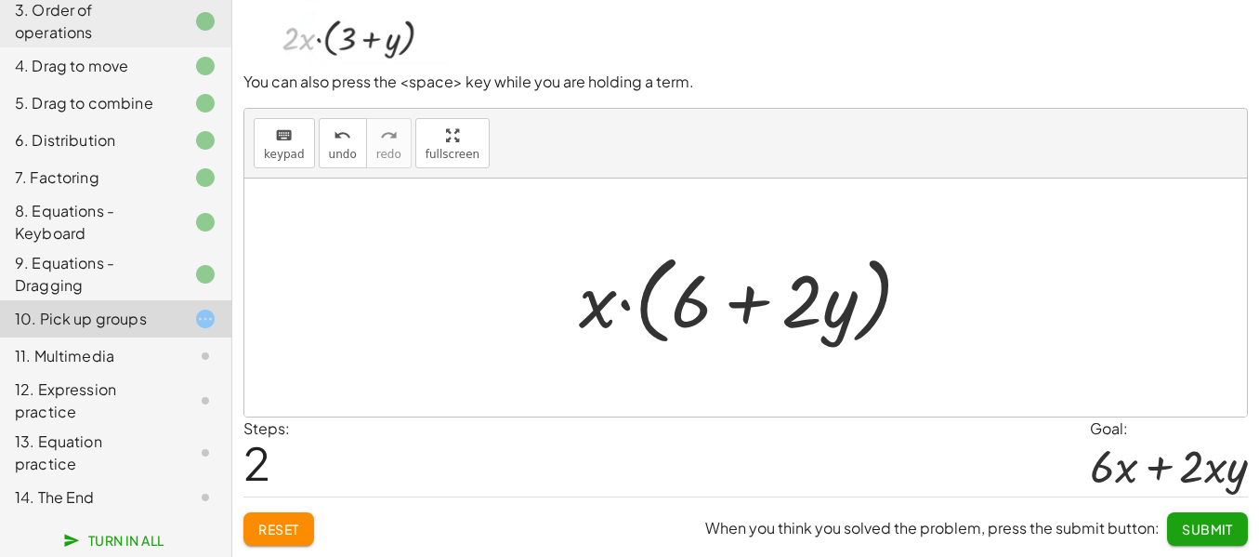
click at [797, 269] on div at bounding box center [753, 297] width 367 height 107
click at [1208, 531] on span "Submit" at bounding box center [1207, 528] width 51 height 17
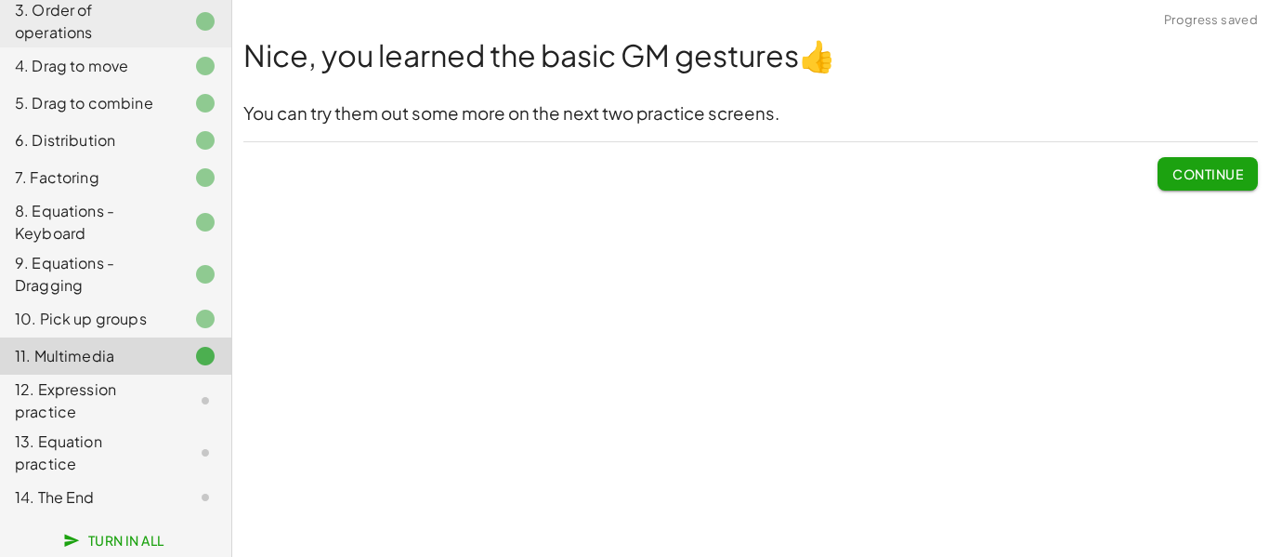
click at [1173, 182] on span "Continue" at bounding box center [1208, 173] width 71 height 17
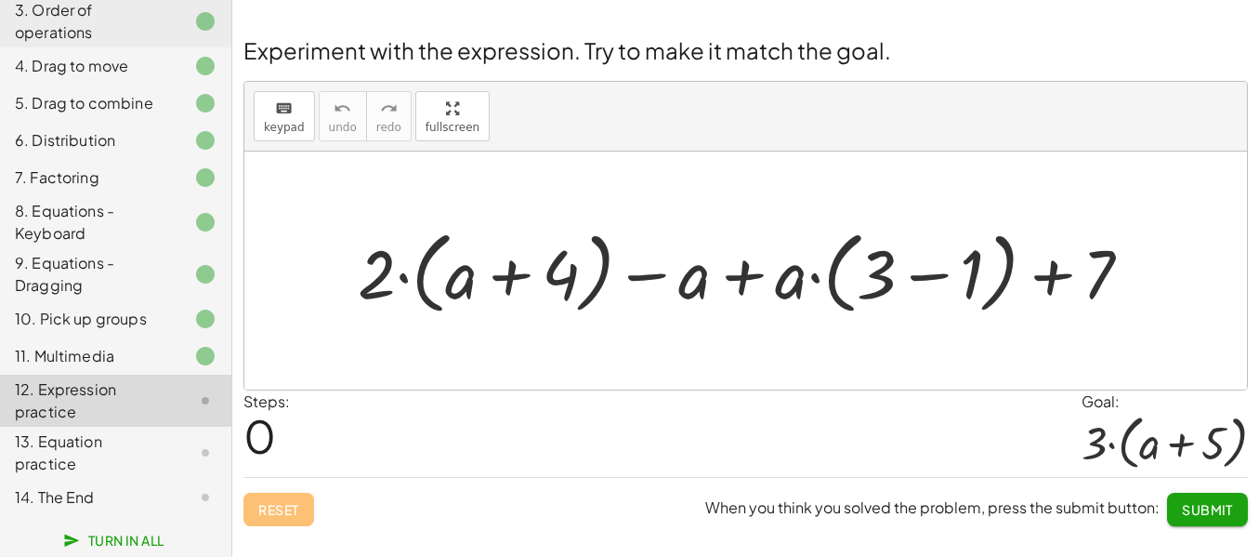
click at [216, 367] on div "9. Equations - Dragging" at bounding box center [115, 355] width 231 height 37
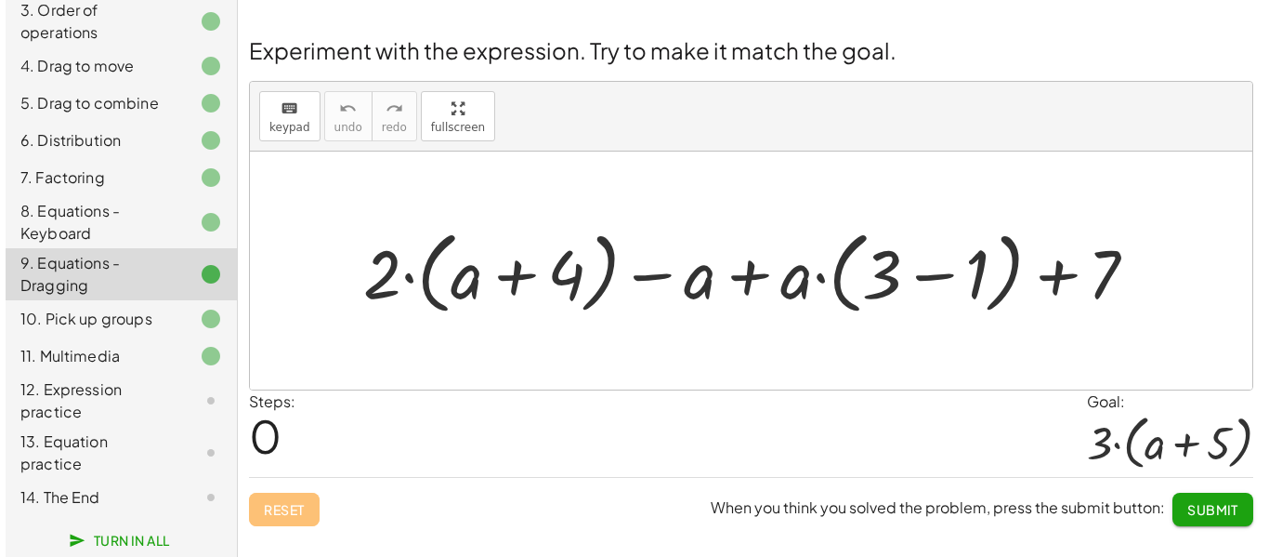
scroll to position [862, 0]
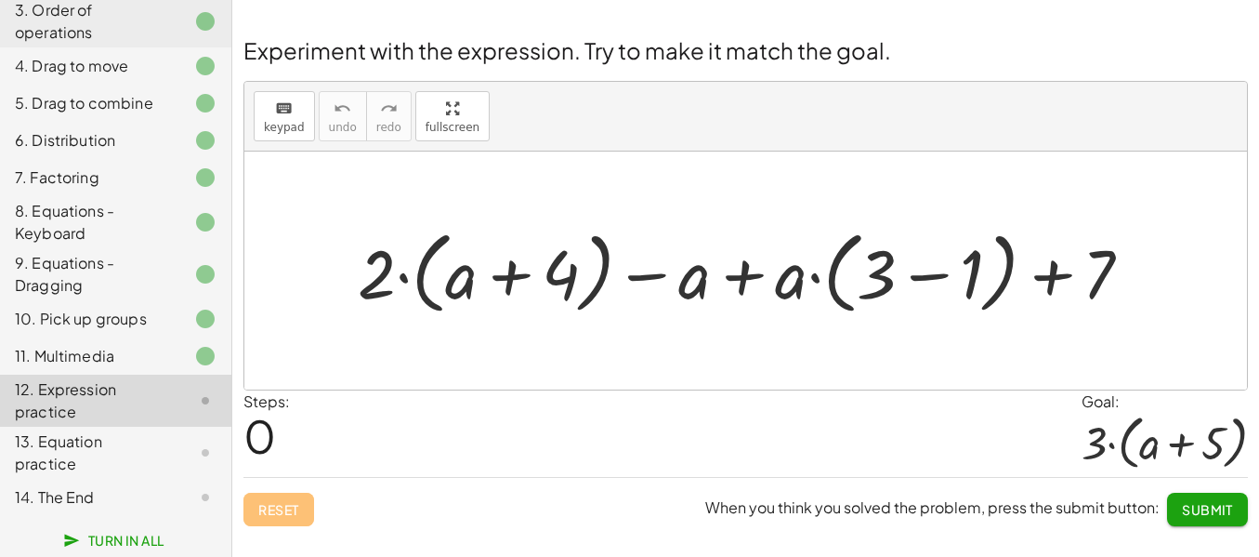
click at [149, 375] on div "12. Expression practice" at bounding box center [115, 401] width 231 height 52
click at [813, 281] on div at bounding box center [752, 270] width 808 height 99
click at [925, 279] on div at bounding box center [752, 270] width 808 height 99
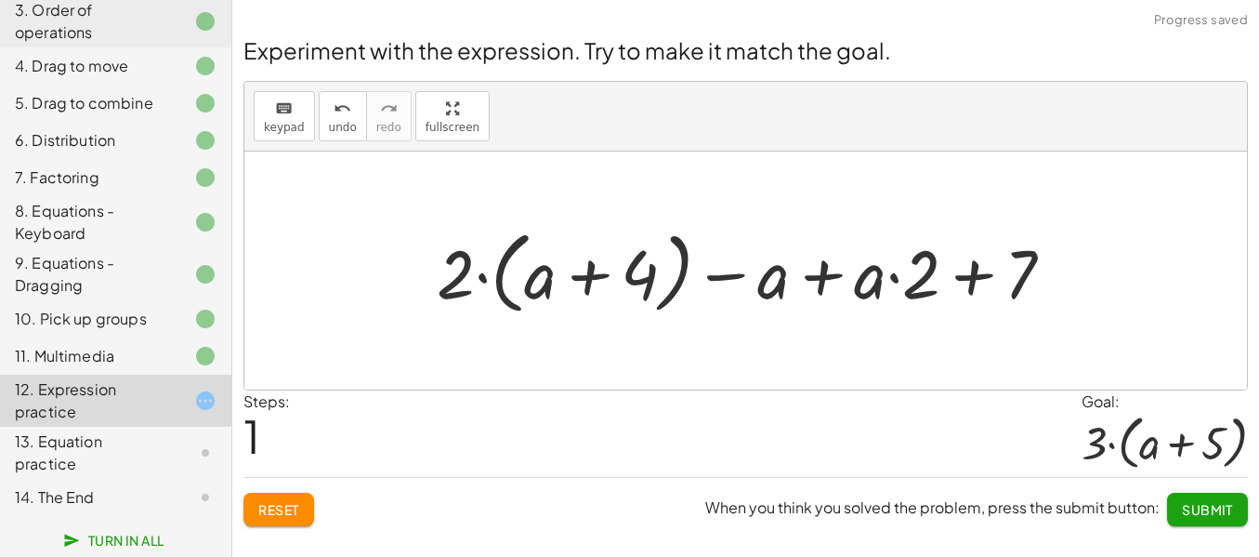
click at [967, 273] on div at bounding box center [752, 270] width 651 height 99
click at [980, 273] on div at bounding box center [752, 270] width 651 height 99
drag, startPoint x: 864, startPoint y: 281, endPoint x: 946, endPoint y: 296, distance: 83.1
click at [946, 296] on div at bounding box center [752, 270] width 651 height 99
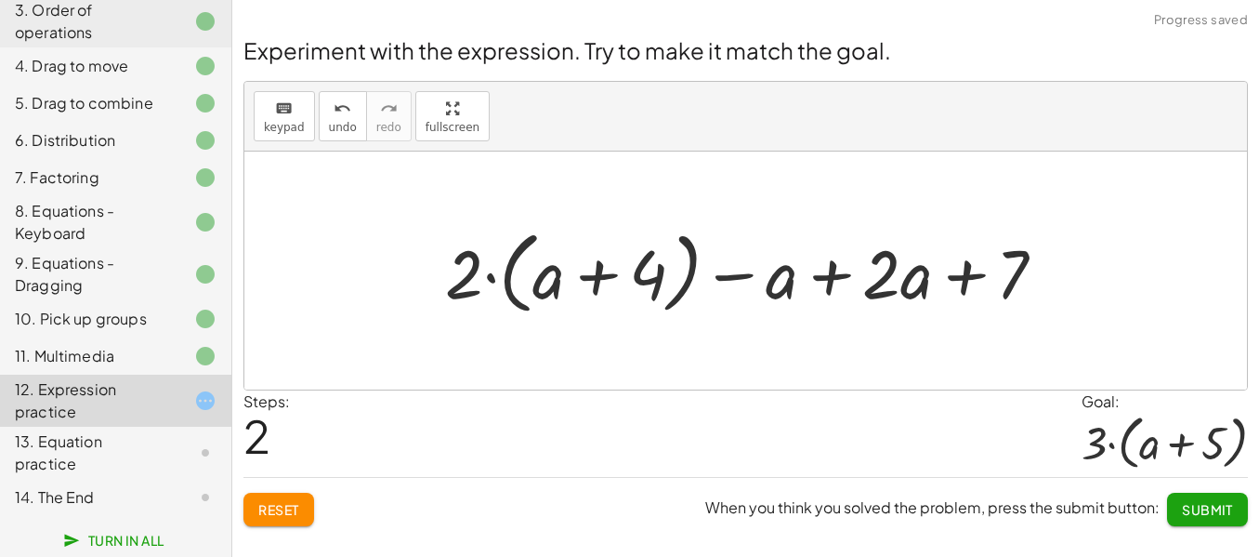
click at [959, 280] on div at bounding box center [753, 270] width 634 height 99
click at [743, 281] on div at bounding box center [753, 270] width 634 height 99
click at [610, 268] on div at bounding box center [753, 270] width 634 height 99
click at [487, 283] on div at bounding box center [753, 270] width 634 height 99
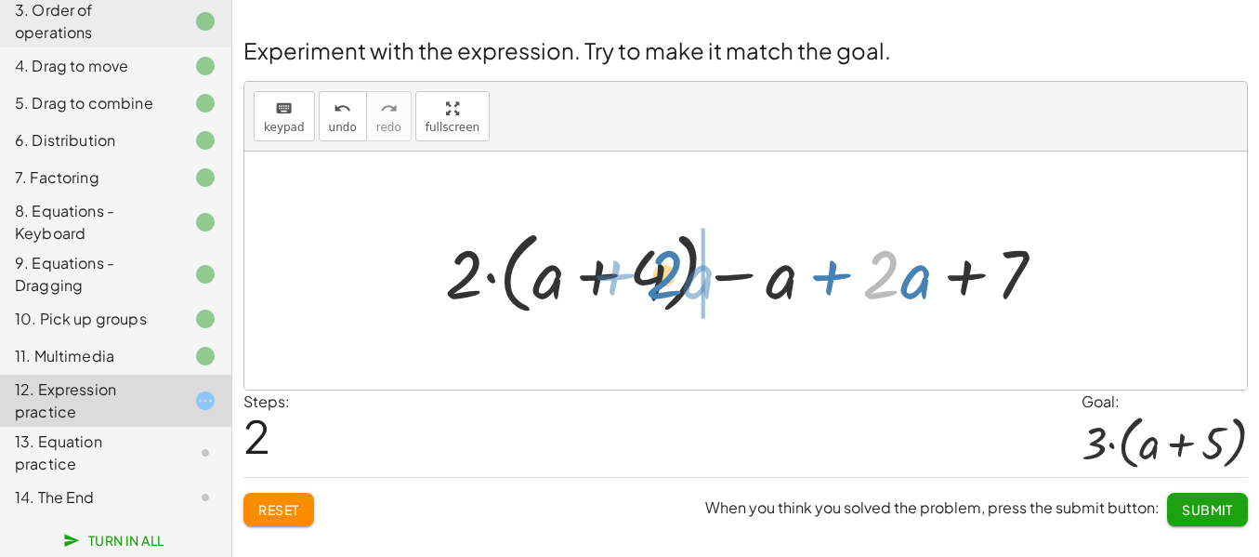
drag, startPoint x: 881, startPoint y: 280, endPoint x: 663, endPoint y: 280, distance: 218.4
click at [663, 280] on div at bounding box center [753, 270] width 634 height 99
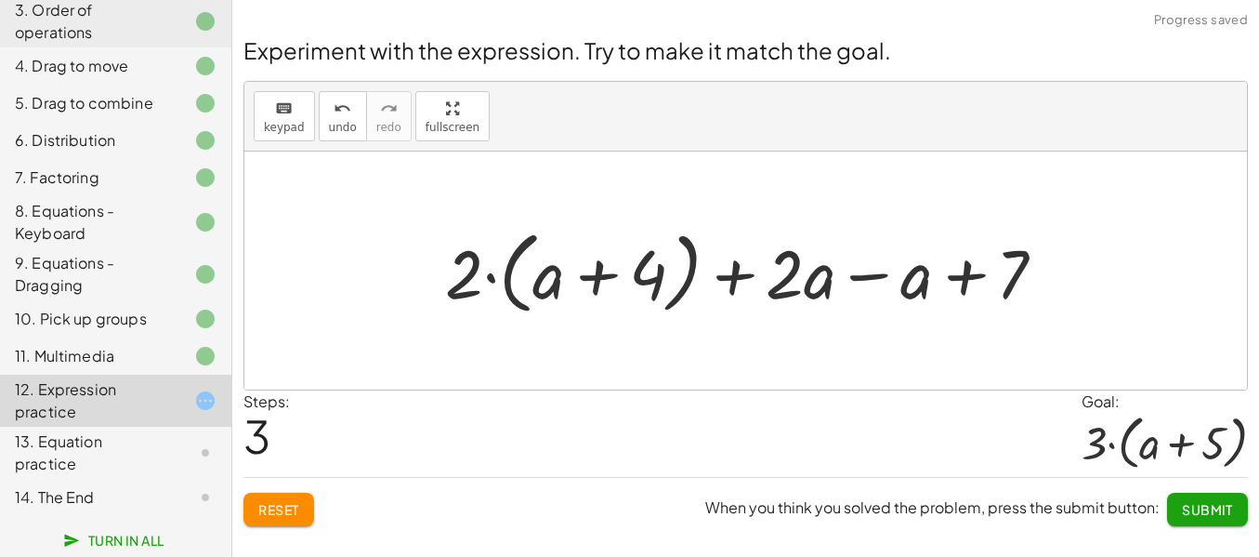
click at [741, 284] on div at bounding box center [753, 270] width 634 height 99
click at [874, 276] on div at bounding box center [753, 270] width 634 height 99
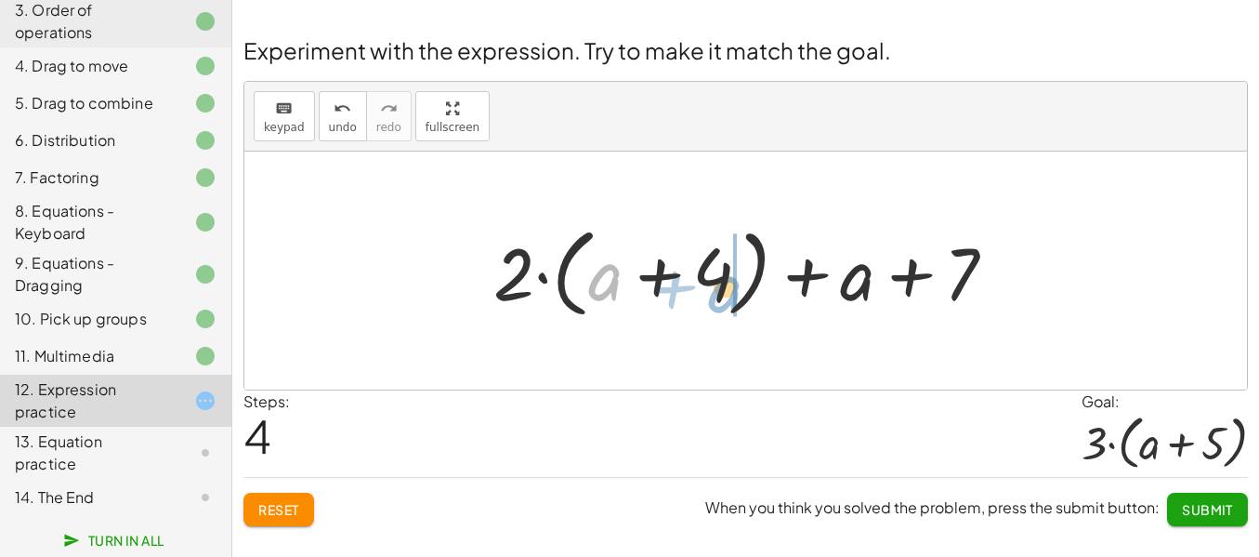
drag, startPoint x: 592, startPoint y: 289, endPoint x: 712, endPoint y: 301, distance: 120.5
click at [712, 301] on div at bounding box center [752, 270] width 536 height 107
click at [656, 282] on div at bounding box center [752, 270] width 536 height 107
click at [538, 280] on div at bounding box center [752, 270] width 536 height 107
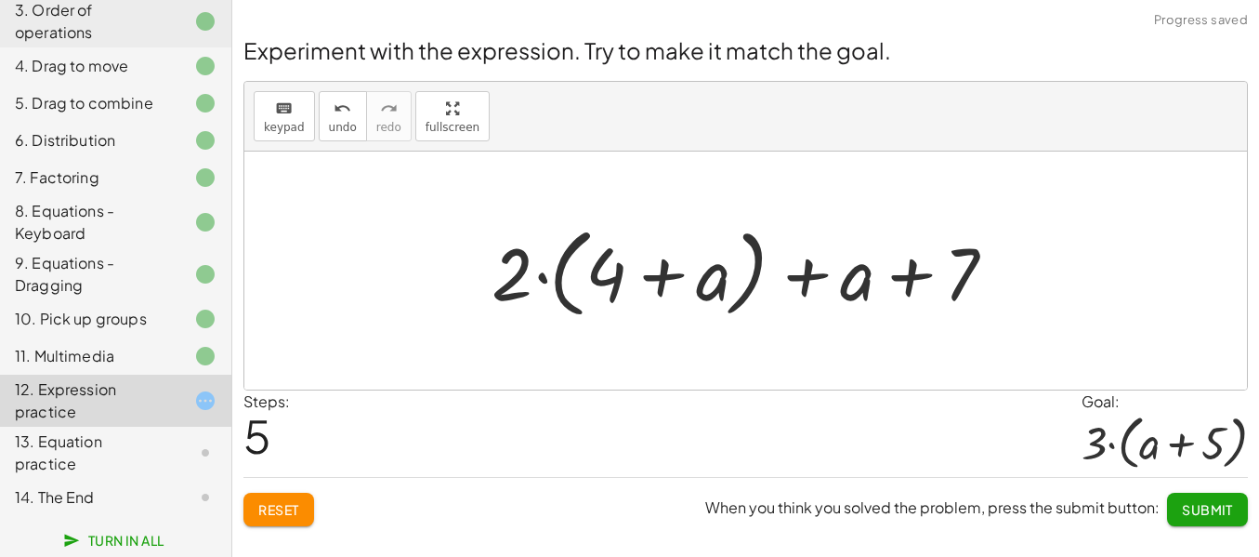
click at [545, 280] on div at bounding box center [752, 270] width 536 height 107
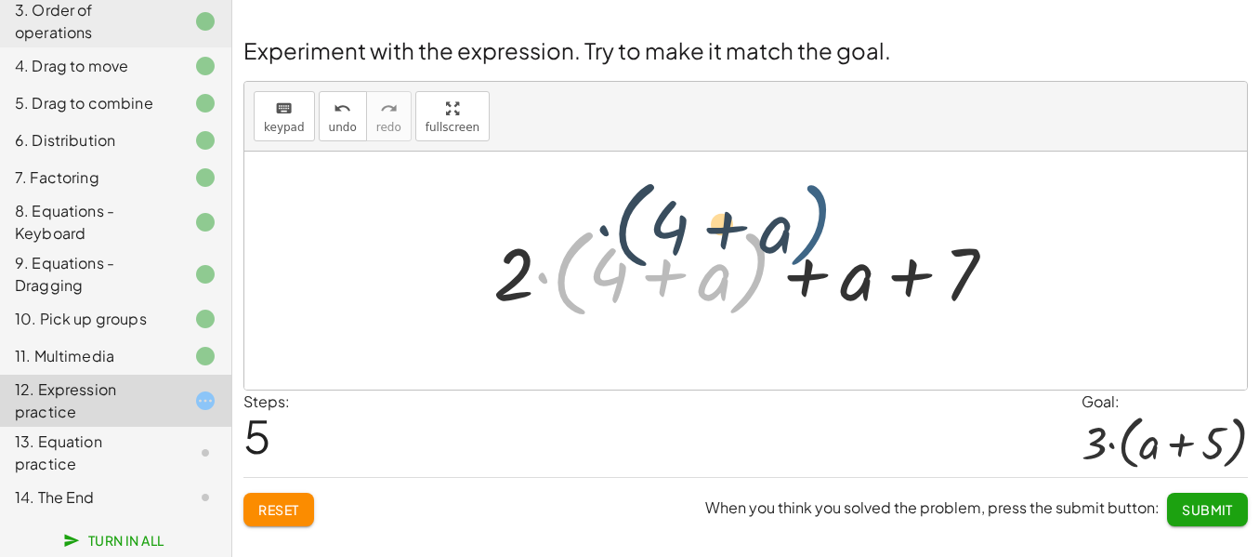
drag, startPoint x: 761, startPoint y: 262, endPoint x: 927, endPoint y: 235, distance: 167.6
click at [927, 235] on div at bounding box center [752, 270] width 536 height 107
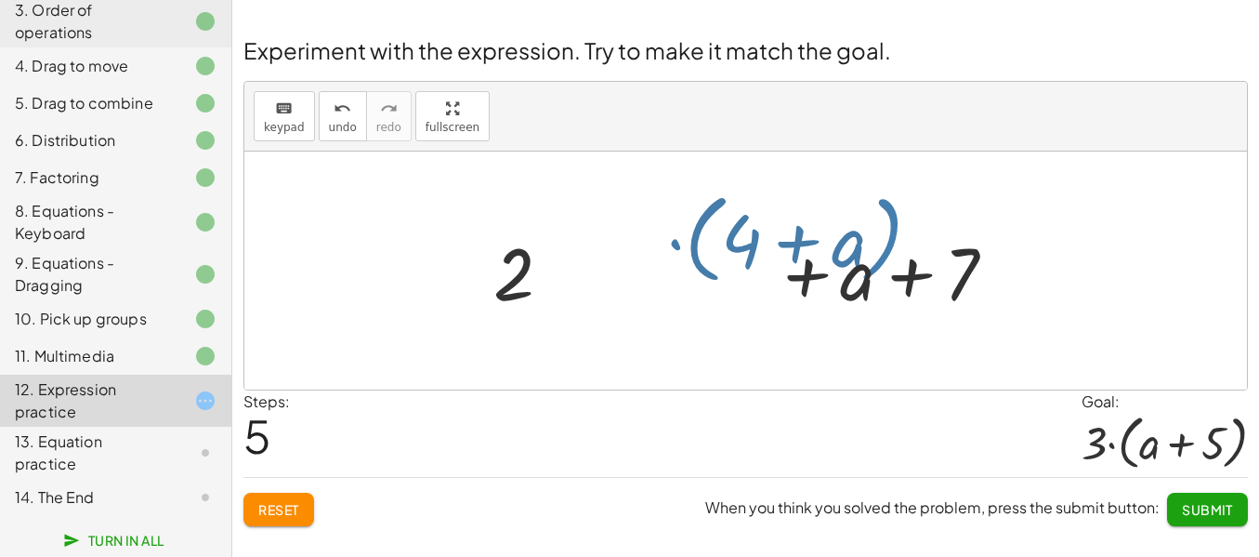
click at [927, 235] on div at bounding box center [752, 270] width 536 height 107
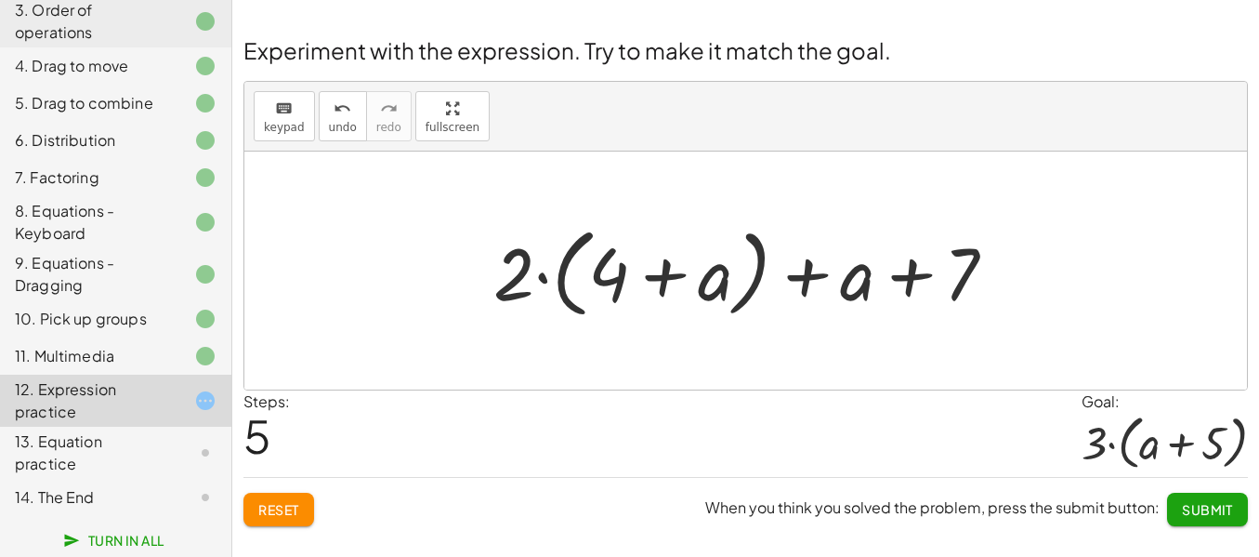
click at [959, 264] on div at bounding box center [752, 270] width 536 height 107
click at [974, 262] on div at bounding box center [752, 270] width 536 height 107
drag, startPoint x: 619, startPoint y: 293, endPoint x: 772, endPoint y: 295, distance: 153.3
click at [772, 295] on div at bounding box center [752, 270] width 536 height 107
click at [654, 286] on div at bounding box center [752, 270] width 536 height 107
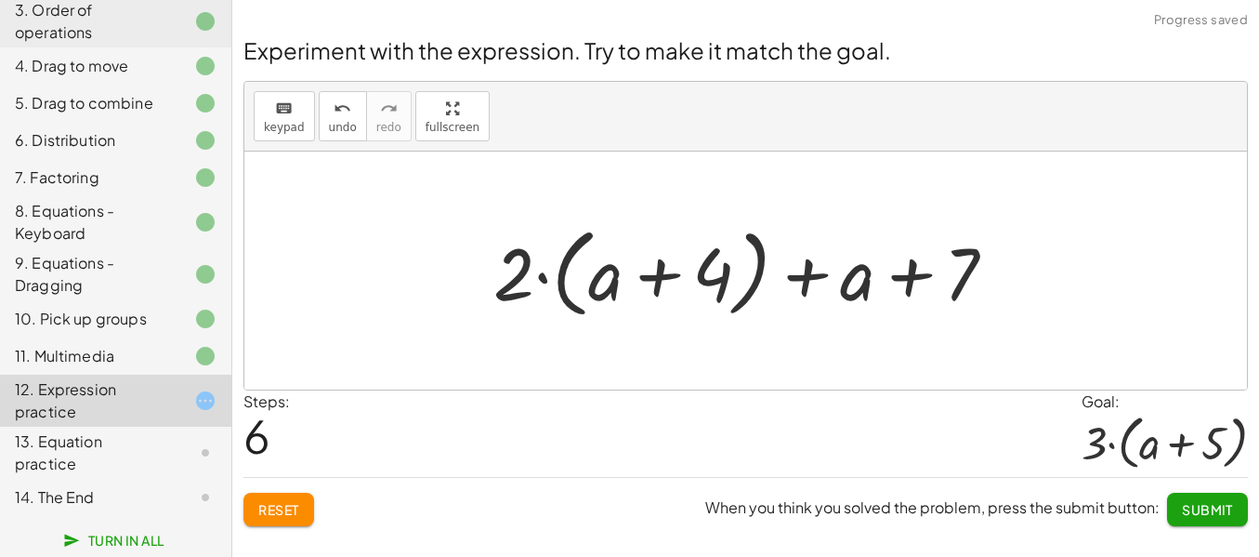
click at [911, 281] on div at bounding box center [752, 270] width 536 height 107
drag, startPoint x: 965, startPoint y: 258, endPoint x: 724, endPoint y: 251, distance: 240.8
click at [724, 251] on div at bounding box center [752, 270] width 536 height 107
click at [816, 279] on div at bounding box center [752, 270] width 536 height 107
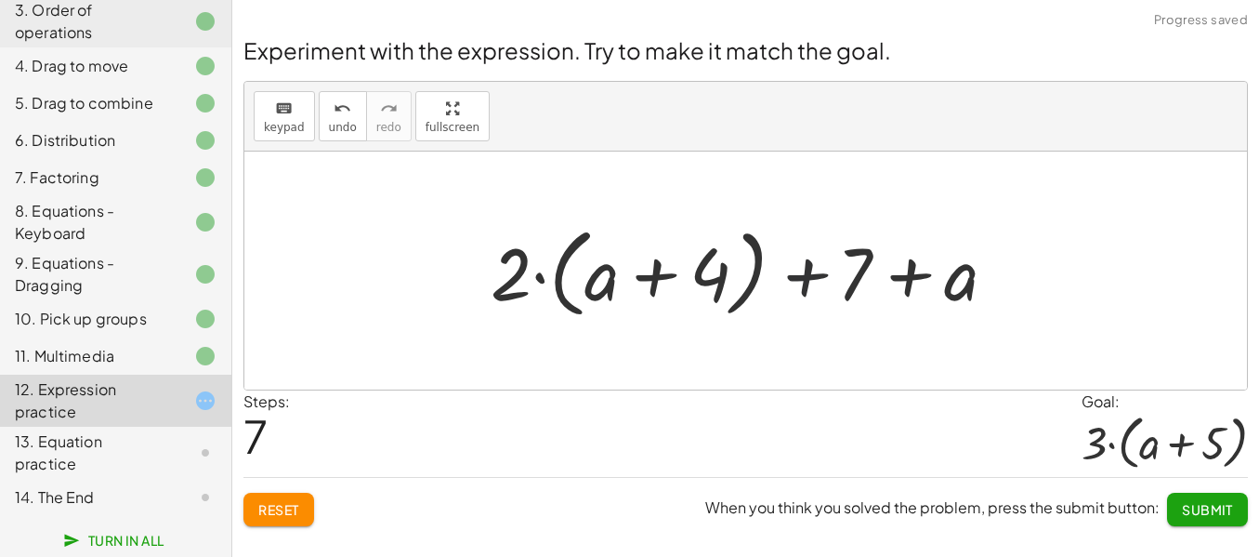
click at [816, 279] on div at bounding box center [752, 270] width 536 height 107
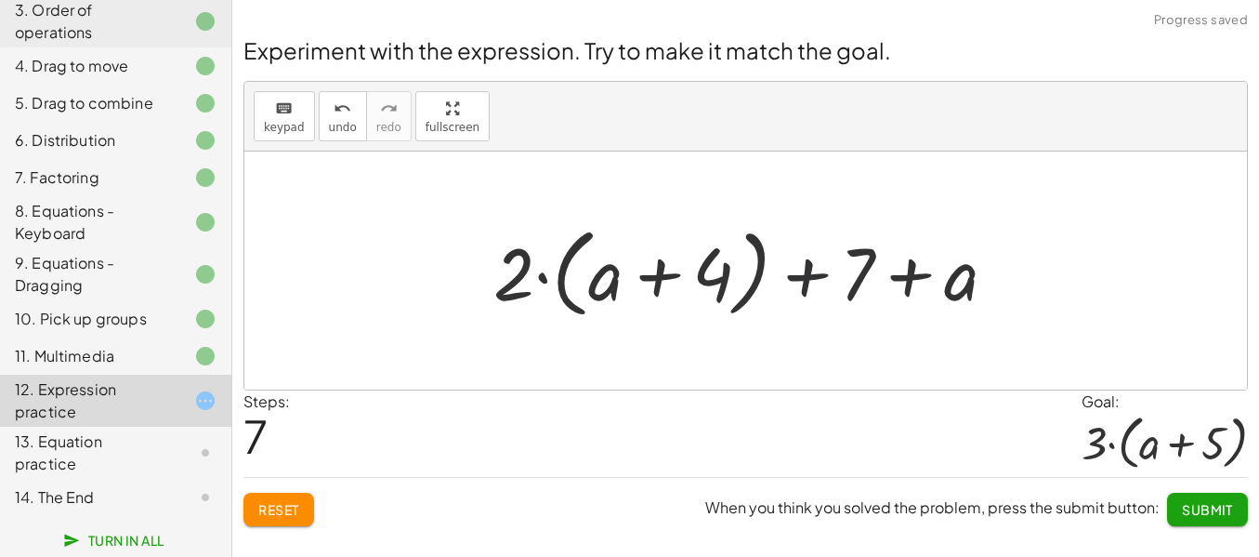
click at [816, 279] on div at bounding box center [752, 270] width 536 height 107
drag, startPoint x: 599, startPoint y: 287, endPoint x: 1148, endPoint y: 380, distance: 556.1
click at [1148, 380] on div "+ · 2 · ( + a + 4 ) − a + · a · ( + 3 − 1 ) + 7 + · 2 · ( + a + 4 ) − a + · a ·…" at bounding box center [745, 270] width 1003 height 238
click at [1209, 518] on span "Submit" at bounding box center [1207, 509] width 51 height 17
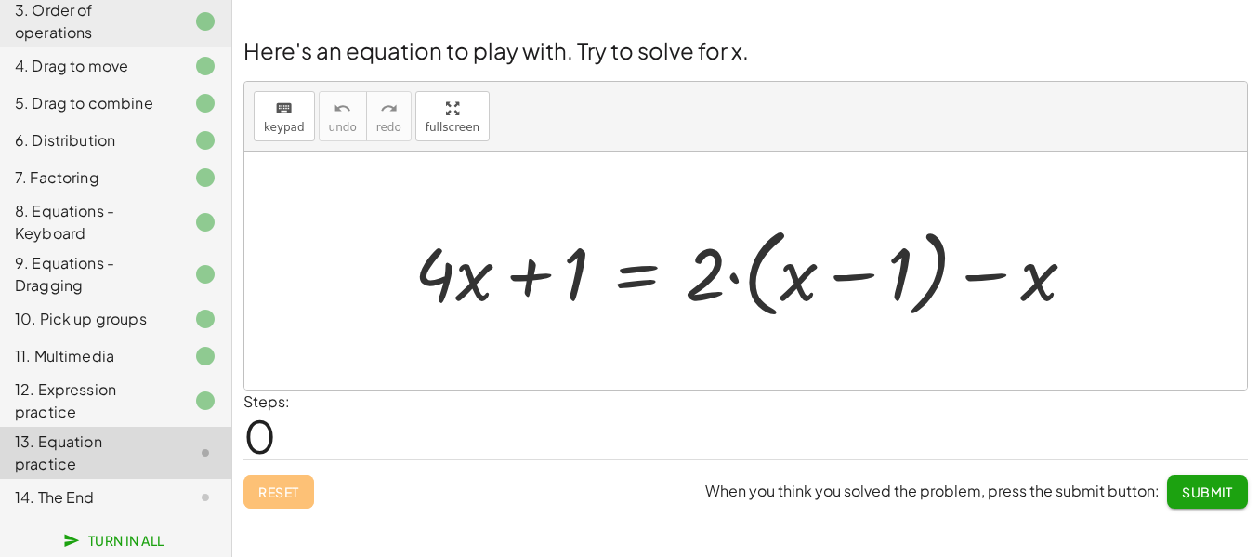
click at [848, 282] on div at bounding box center [752, 270] width 695 height 107
click at [973, 274] on div at bounding box center [752, 270] width 695 height 107
click at [534, 279] on div at bounding box center [752, 270] width 695 height 107
drag, startPoint x: 461, startPoint y: 289, endPoint x: 602, endPoint y: 305, distance: 142.1
click at [602, 305] on div at bounding box center [752, 270] width 695 height 107
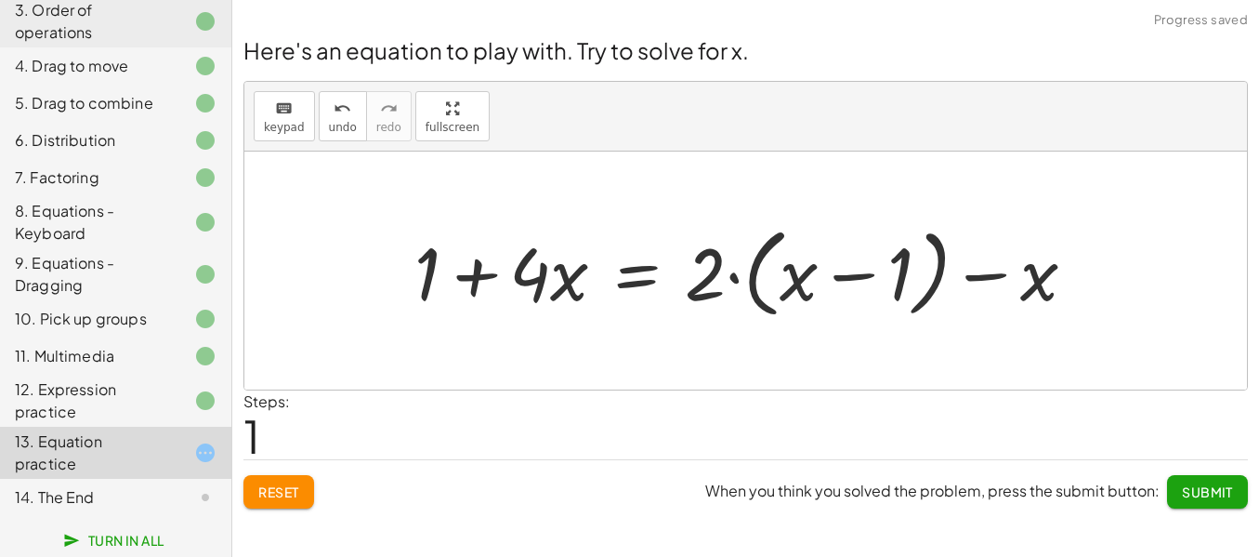
click at [480, 284] on div at bounding box center [752, 270] width 695 height 107
drag, startPoint x: 424, startPoint y: 257, endPoint x: 779, endPoint y: 269, distance: 355.2
click at [779, 269] on div at bounding box center [752, 270] width 695 height 107
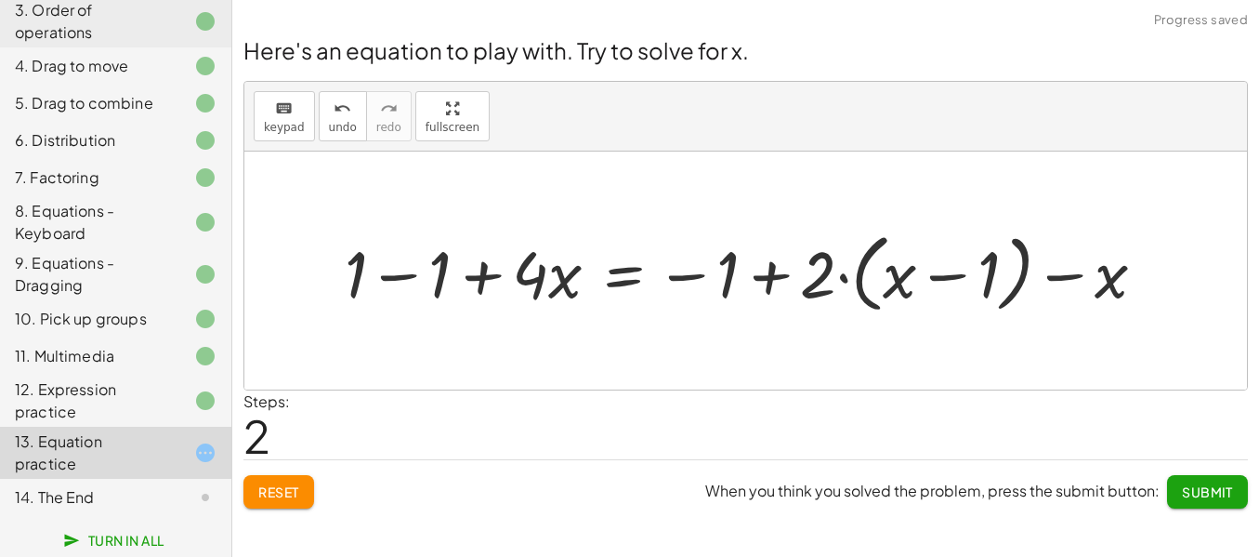
click at [692, 271] on div at bounding box center [752, 270] width 835 height 95
click at [689, 280] on div at bounding box center [752, 270] width 835 height 95
drag, startPoint x: 411, startPoint y: 276, endPoint x: 463, endPoint y: 277, distance: 52.0
click at [463, 277] on div at bounding box center [752, 270] width 835 height 95
click at [388, 281] on div at bounding box center [752, 270] width 835 height 95
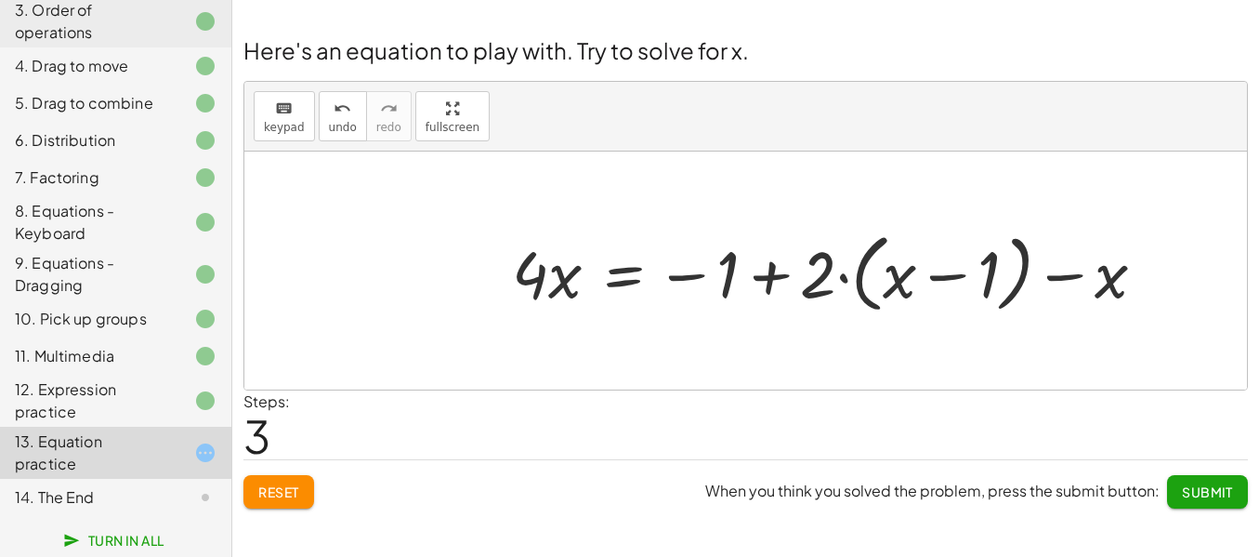
click at [680, 275] on div at bounding box center [836, 270] width 667 height 95
click at [773, 282] on div at bounding box center [836, 270] width 667 height 95
click at [846, 282] on div at bounding box center [836, 270] width 667 height 95
click at [976, 277] on div at bounding box center [836, 270] width 667 height 95
click at [959, 281] on div at bounding box center [836, 270] width 667 height 95
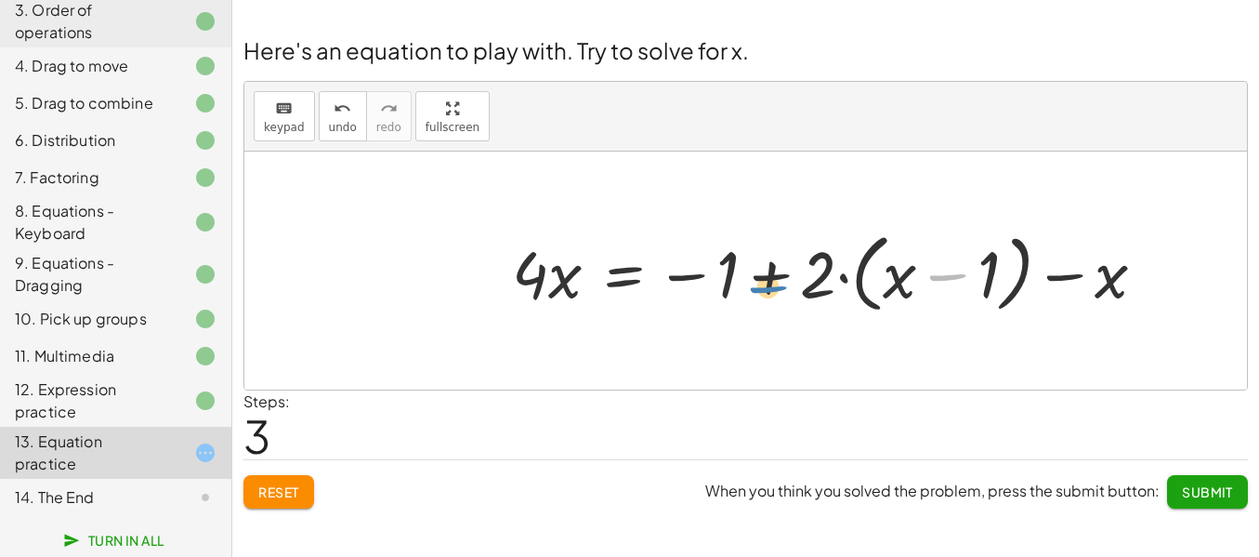
drag, startPoint x: 959, startPoint y: 281, endPoint x: 780, endPoint y: 281, distance: 179.4
click at [780, 281] on div at bounding box center [836, 270] width 667 height 95
click at [1058, 277] on div at bounding box center [836, 270] width 667 height 95
drag, startPoint x: 1058, startPoint y: 278, endPoint x: 712, endPoint y: 279, distance: 345.7
click at [712, 279] on div at bounding box center [836, 270] width 667 height 95
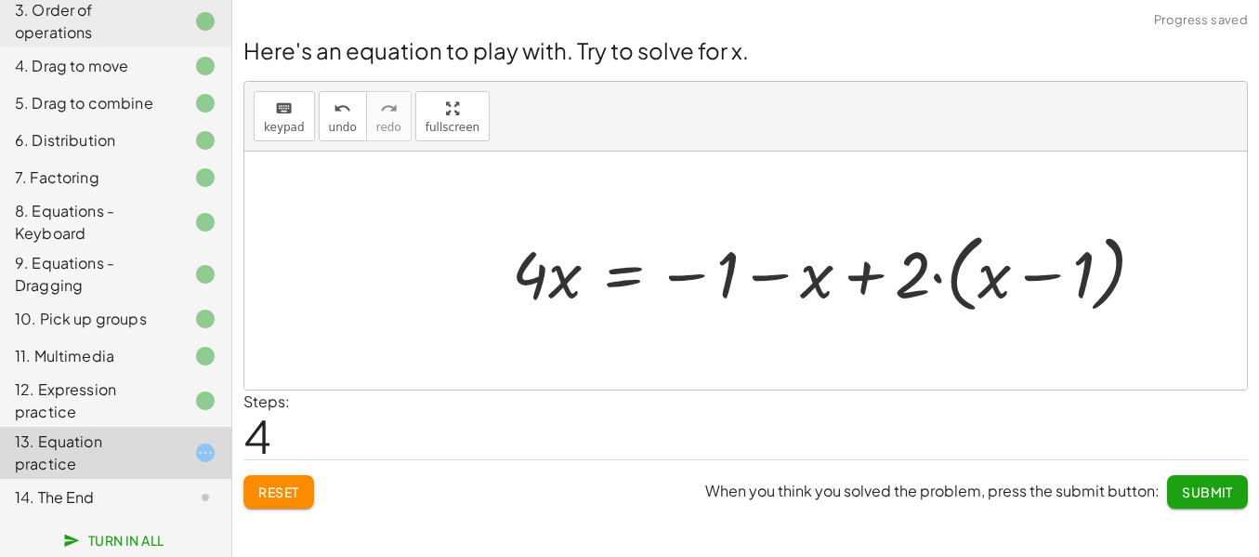
click at [768, 273] on div at bounding box center [836, 270] width 667 height 95
click at [705, 274] on div at bounding box center [836, 270] width 667 height 95
click at [702, 279] on div at bounding box center [836, 270] width 667 height 95
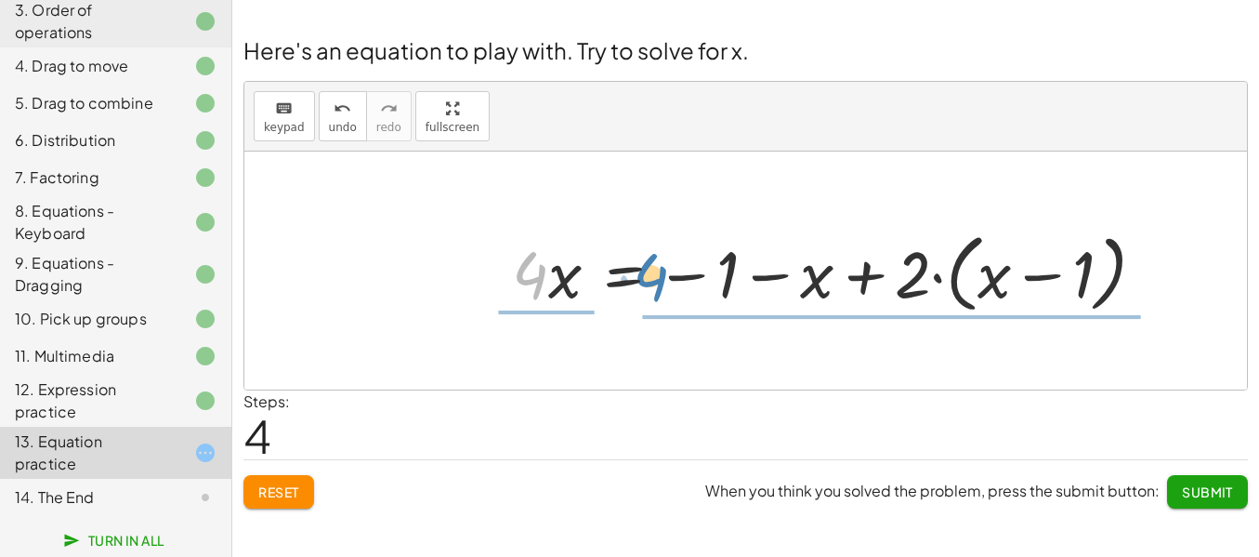
drag, startPoint x: 547, startPoint y: 270, endPoint x: 670, endPoint y: 272, distance: 122.7
click at [670, 272] on div at bounding box center [836, 270] width 667 height 95
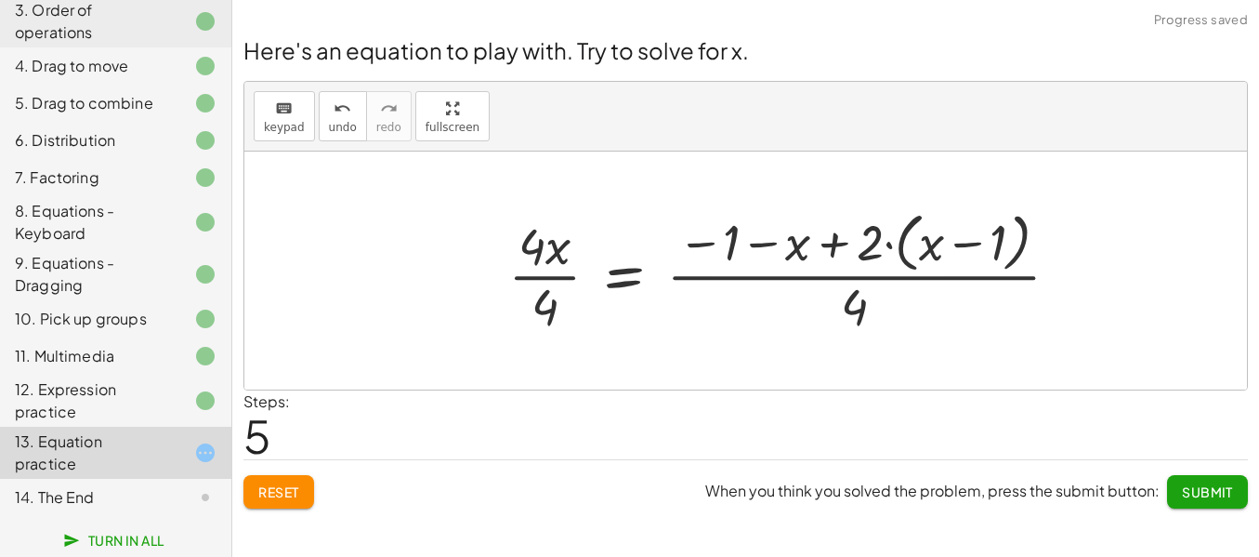
click at [550, 312] on div at bounding box center [791, 271] width 585 height 135
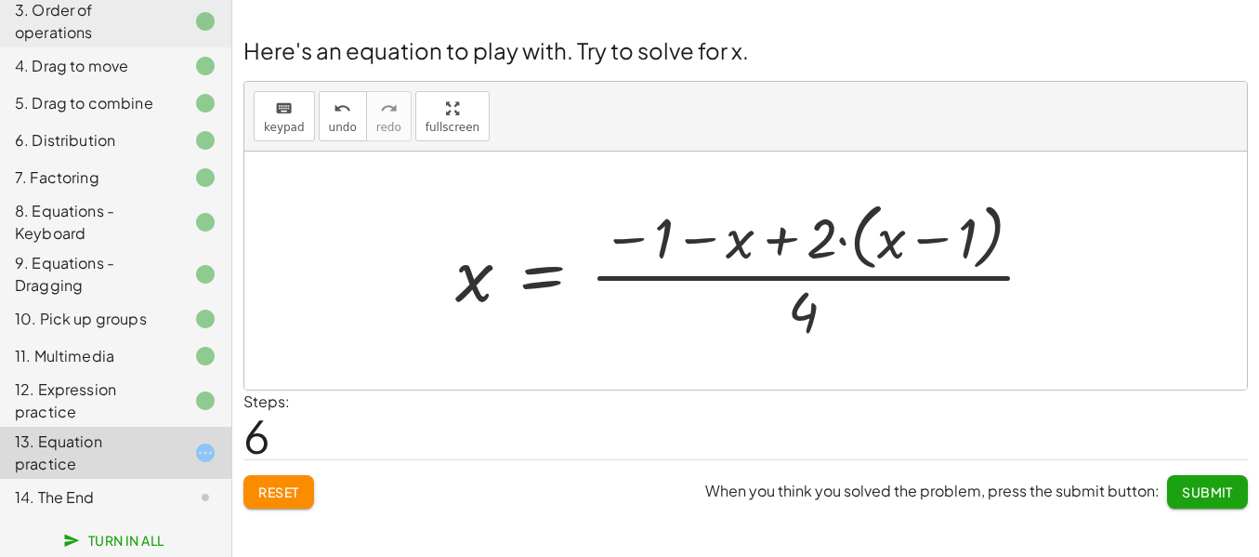
click at [806, 312] on div at bounding box center [752, 269] width 613 height 151
click at [797, 315] on div at bounding box center [752, 269] width 613 height 151
click at [813, 239] on div at bounding box center [752, 269] width 613 height 151
click at [833, 244] on div at bounding box center [752, 269] width 613 height 151
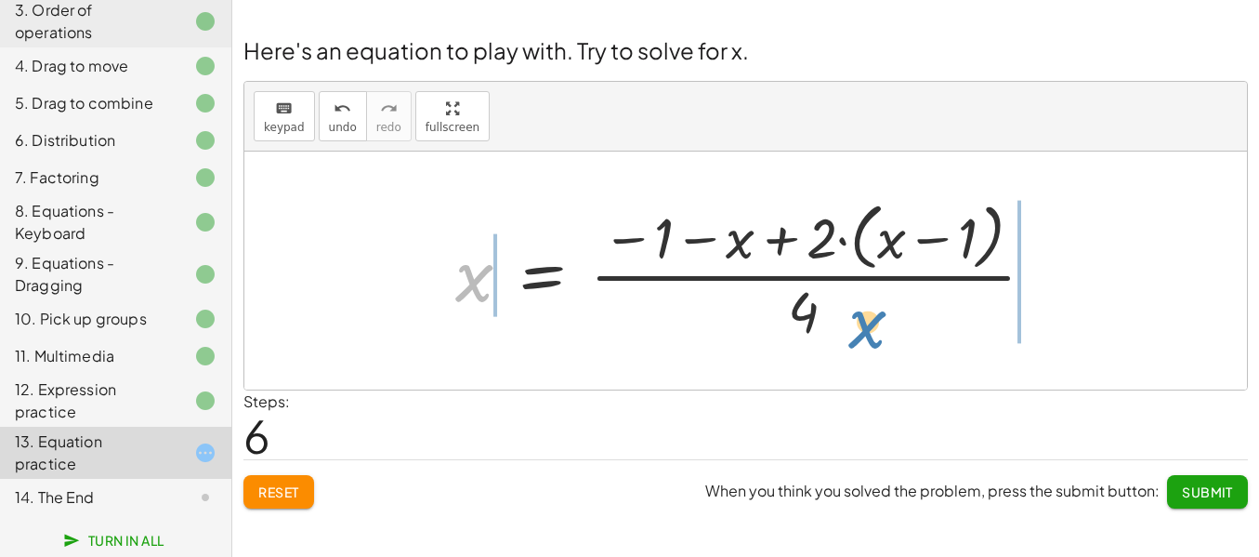
drag, startPoint x: 479, startPoint y: 286, endPoint x: 872, endPoint y: 334, distance: 395.9
click at [872, 334] on div at bounding box center [752, 269] width 613 height 151
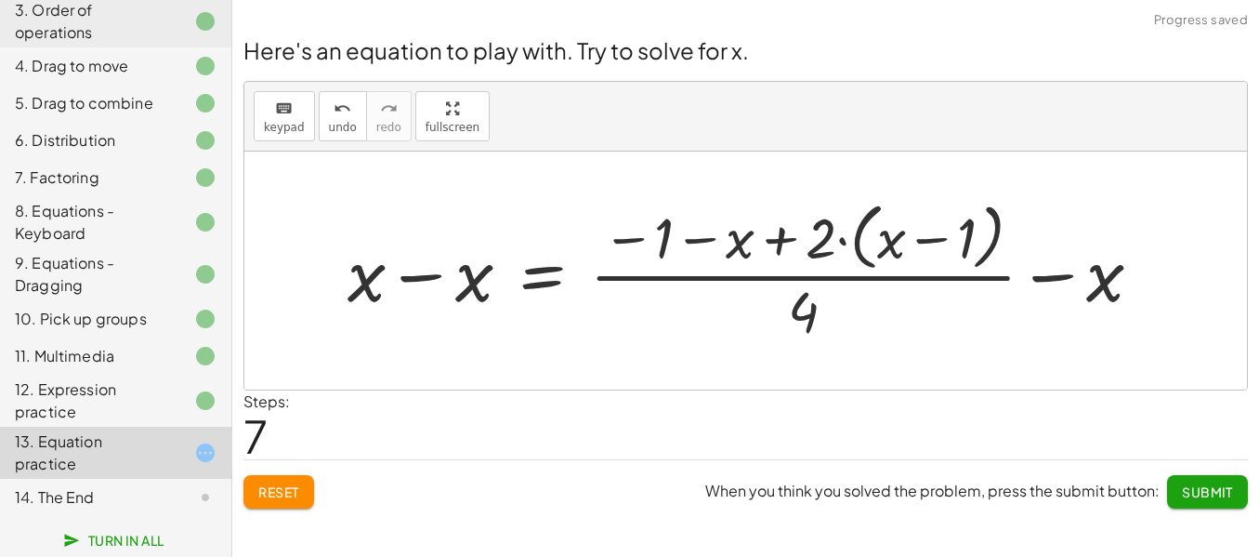
click at [1104, 285] on div at bounding box center [752, 269] width 828 height 151
click at [469, 277] on div at bounding box center [752, 269] width 828 height 151
click at [469, 277] on div at bounding box center [806, 269] width 719 height 151
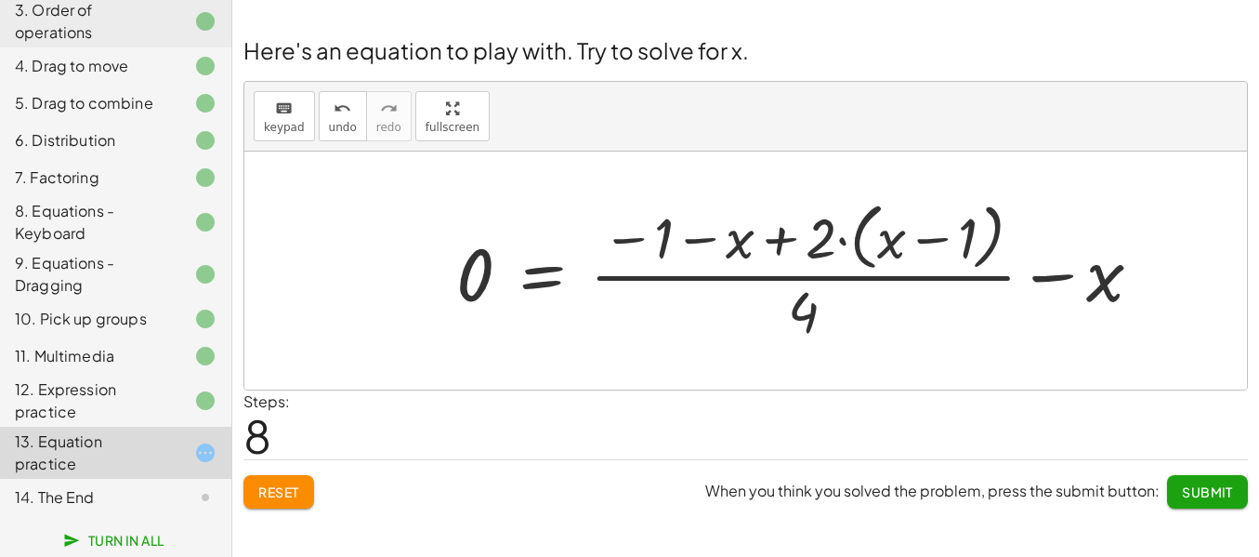
click at [1108, 281] on div at bounding box center [806, 269] width 719 height 151
drag, startPoint x: 1103, startPoint y: 293, endPoint x: 803, endPoint y: 326, distance: 302.0
click at [803, 326] on div at bounding box center [806, 269] width 719 height 151
drag, startPoint x: 803, startPoint y: 311, endPoint x: 1015, endPoint y: 286, distance: 213.4
click at [1015, 286] on div at bounding box center [806, 269] width 719 height 151
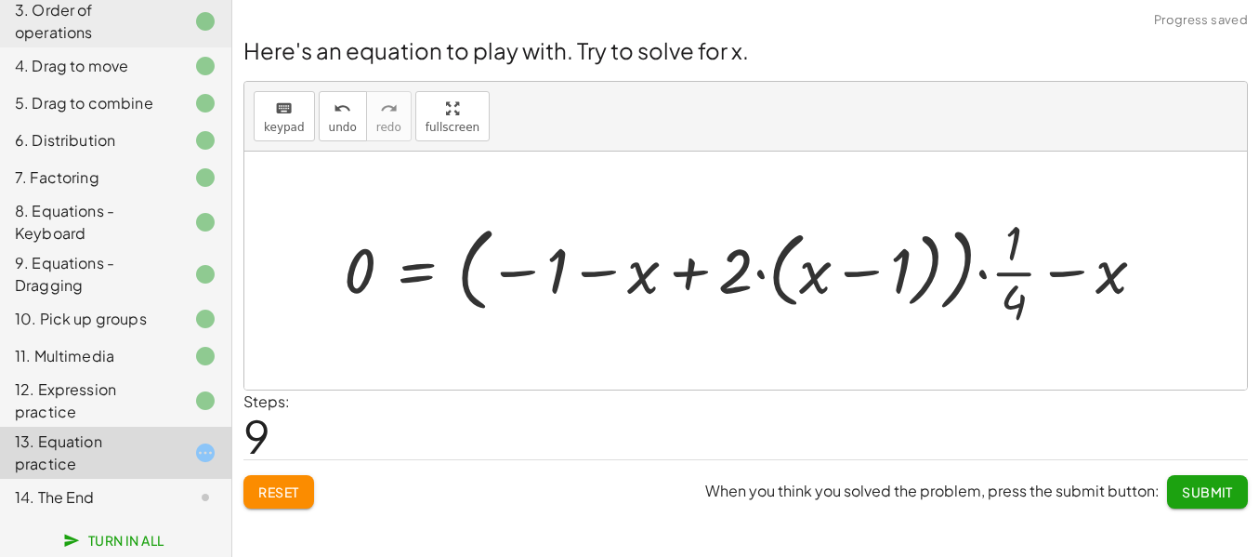
click at [1097, 277] on div at bounding box center [752, 270] width 835 height 123
click at [1065, 267] on div at bounding box center [752, 270] width 835 height 123
click at [1013, 302] on div at bounding box center [752, 270] width 835 height 123
click at [985, 273] on div at bounding box center [752, 270] width 835 height 123
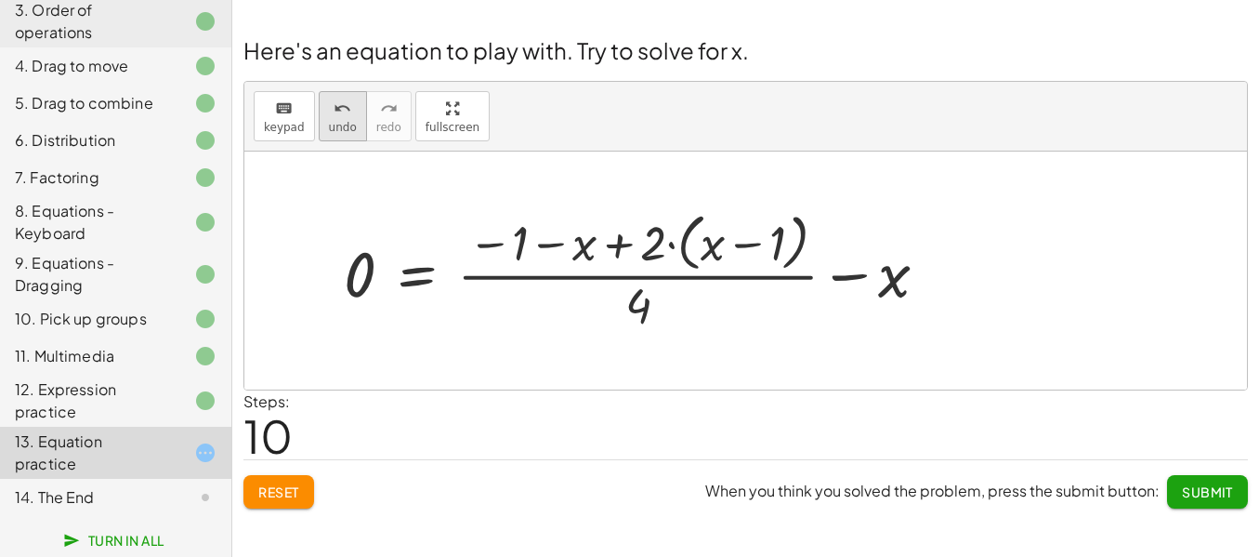
click at [335, 114] on icon "undo" at bounding box center [343, 109] width 18 height 22
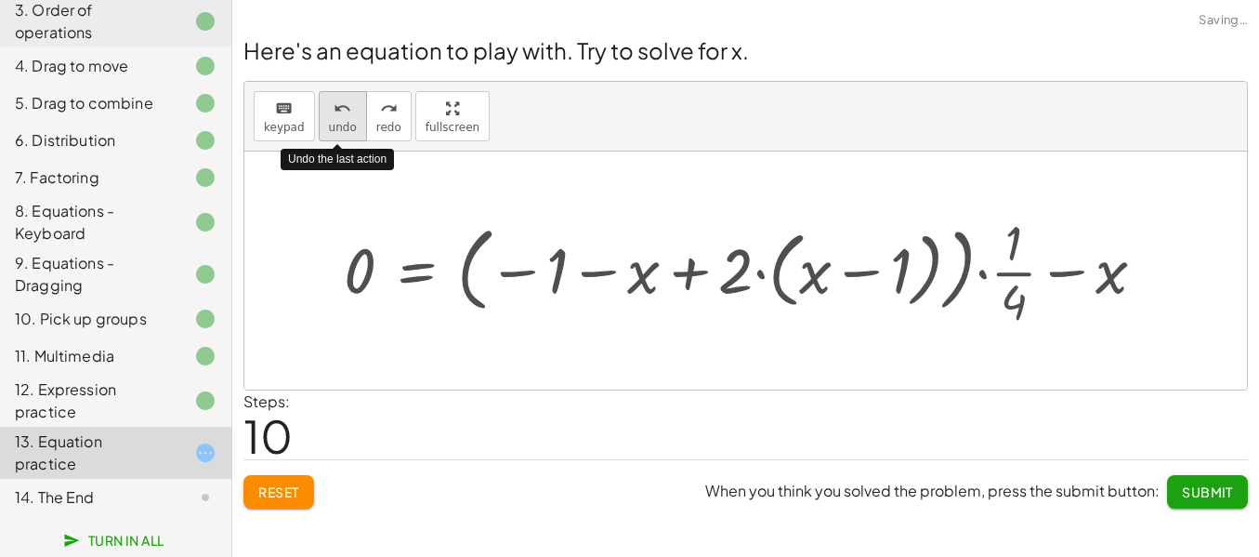
click at [335, 114] on icon "undo" at bounding box center [343, 109] width 18 height 22
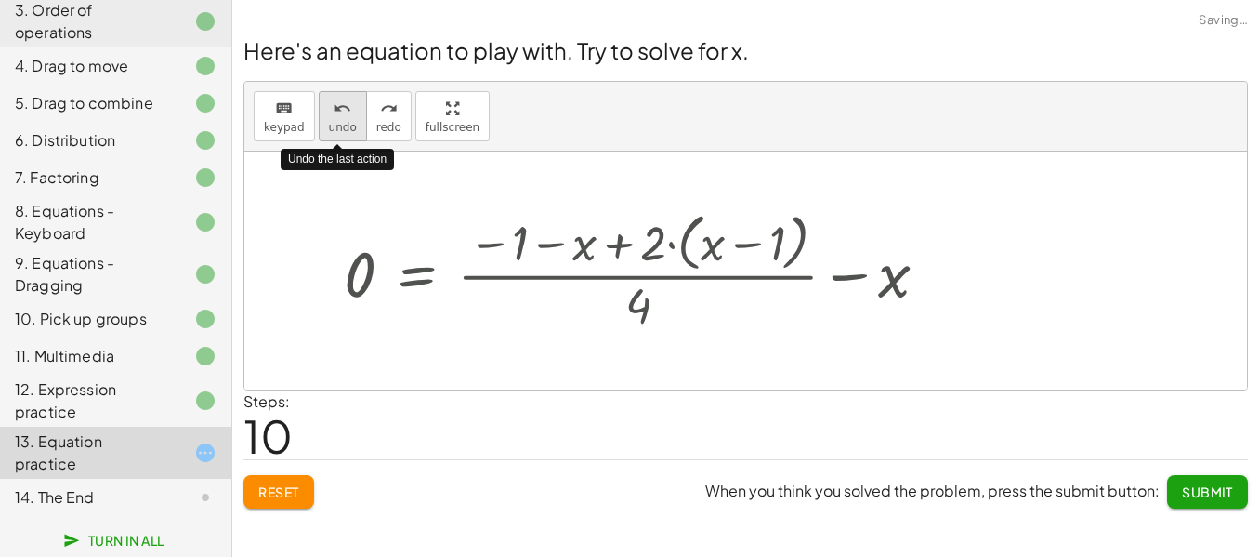
click at [335, 114] on icon "undo" at bounding box center [343, 109] width 18 height 22
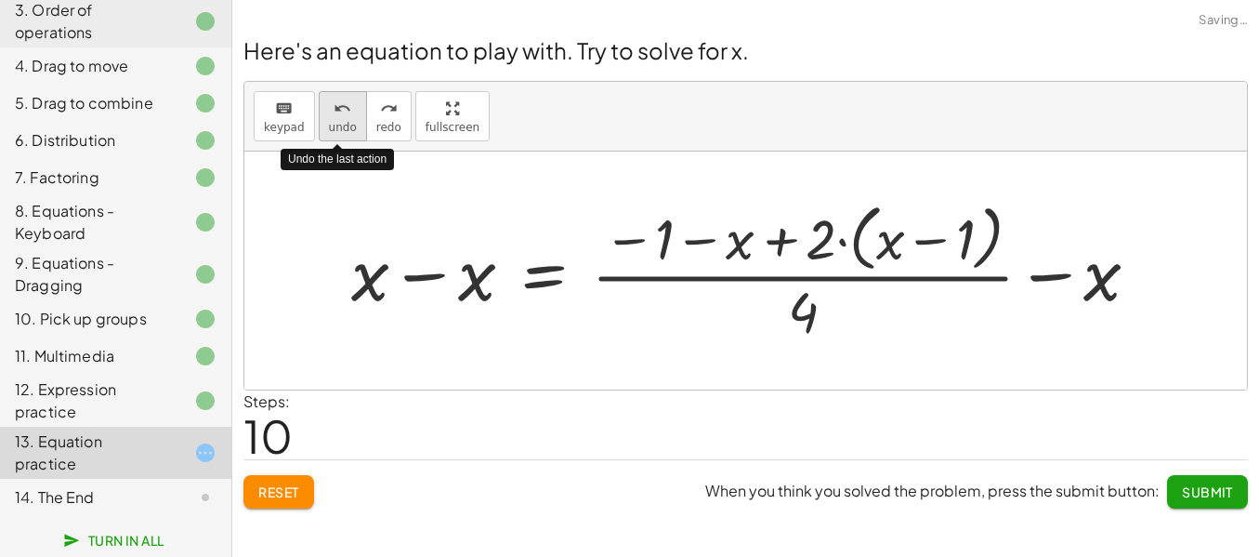
click at [335, 116] on icon "undo" at bounding box center [343, 109] width 18 height 22
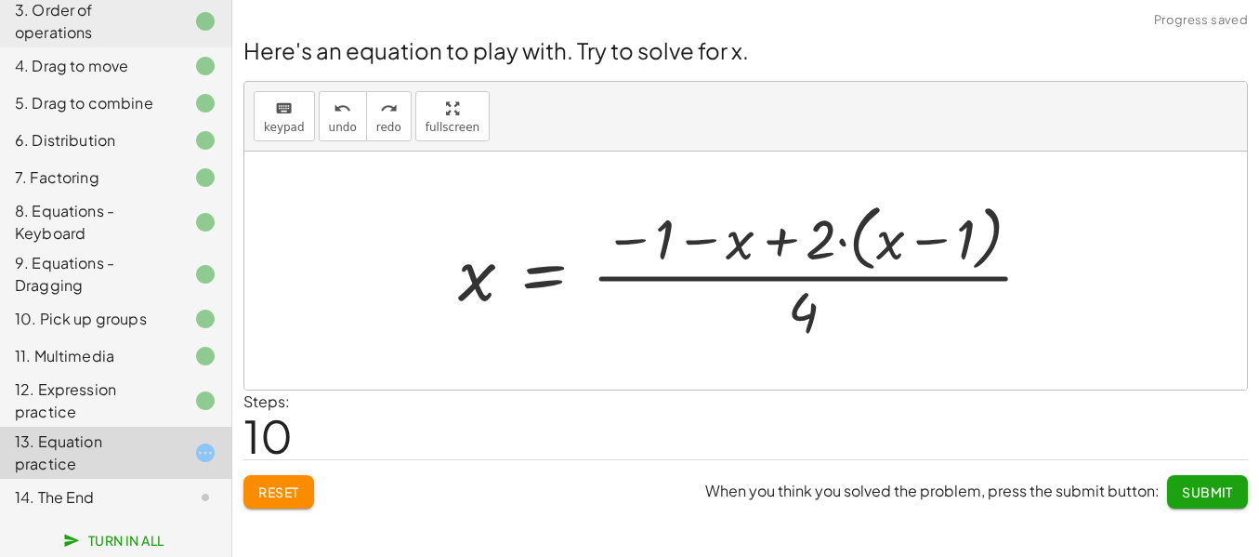
click at [1182, 500] on span "Submit" at bounding box center [1207, 491] width 51 height 17
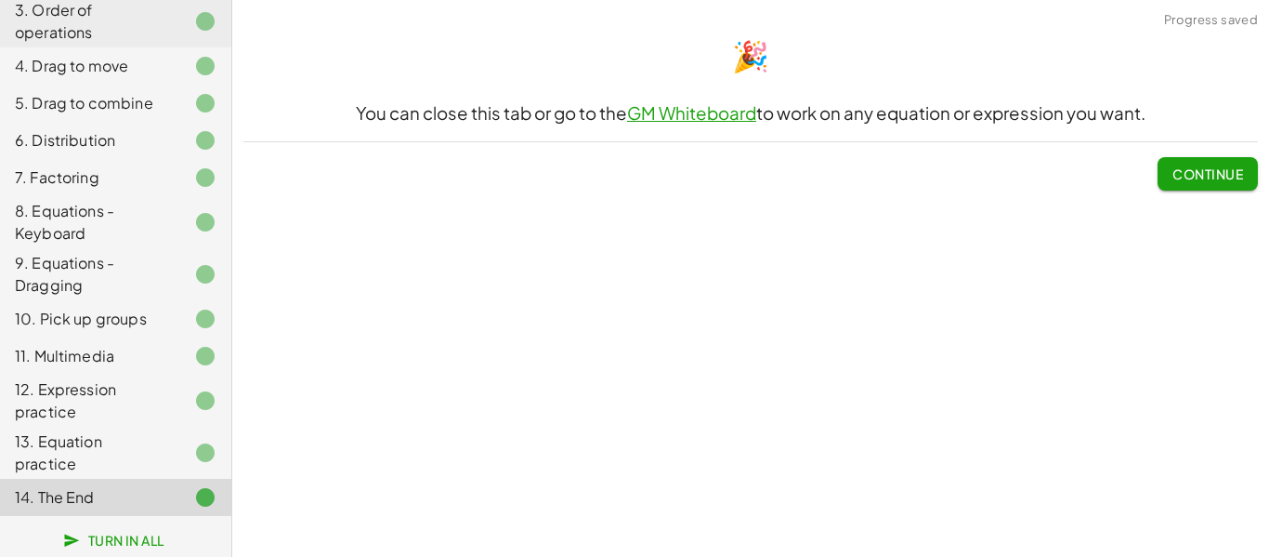
click at [1202, 182] on span "Continue" at bounding box center [1208, 173] width 71 height 17
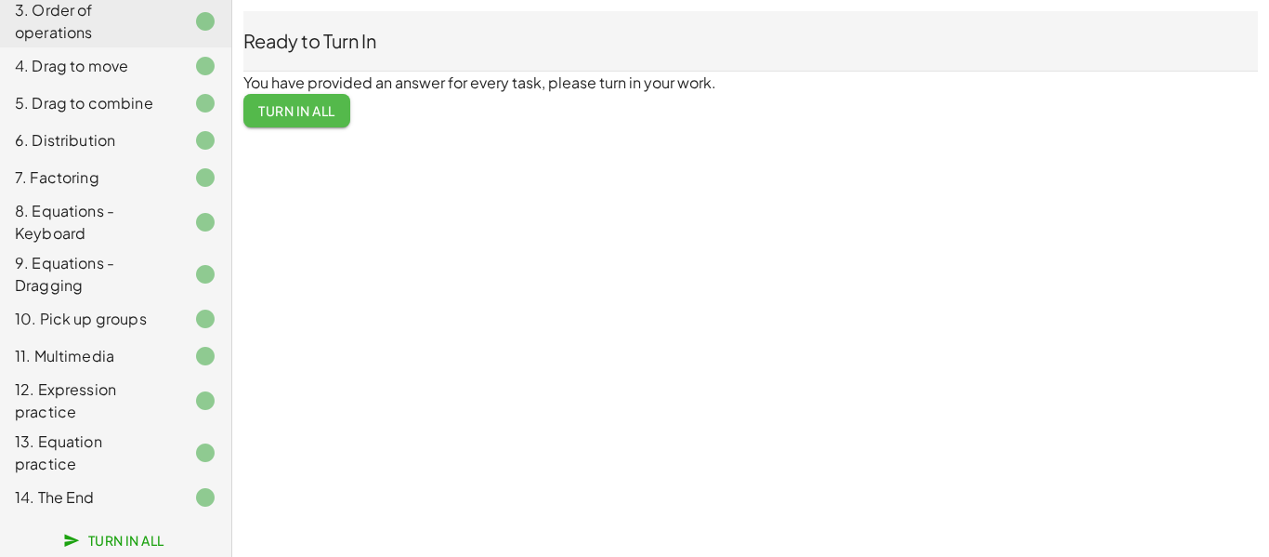
click at [324, 119] on span "Turn In All" at bounding box center [296, 110] width 77 height 17
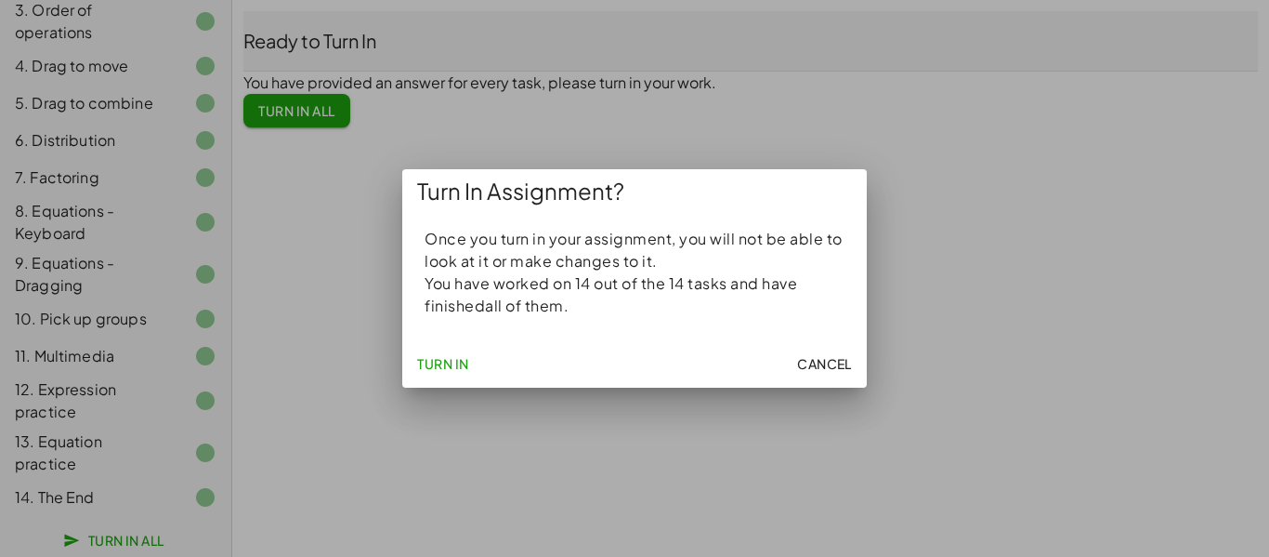
click at [460, 372] on span "Turn In" at bounding box center [443, 363] width 52 height 17
